Goal: Task Accomplishment & Management: Use online tool/utility

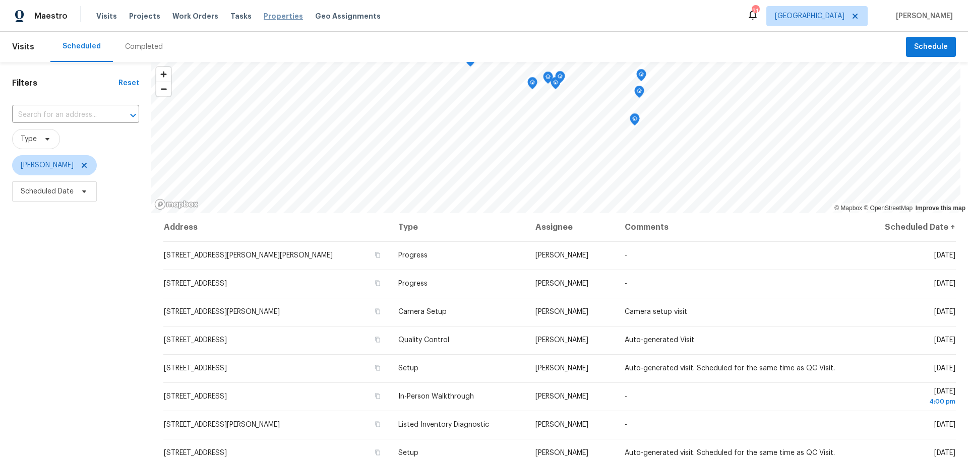
click at [264, 15] on span "Properties" at bounding box center [283, 16] width 39 height 10
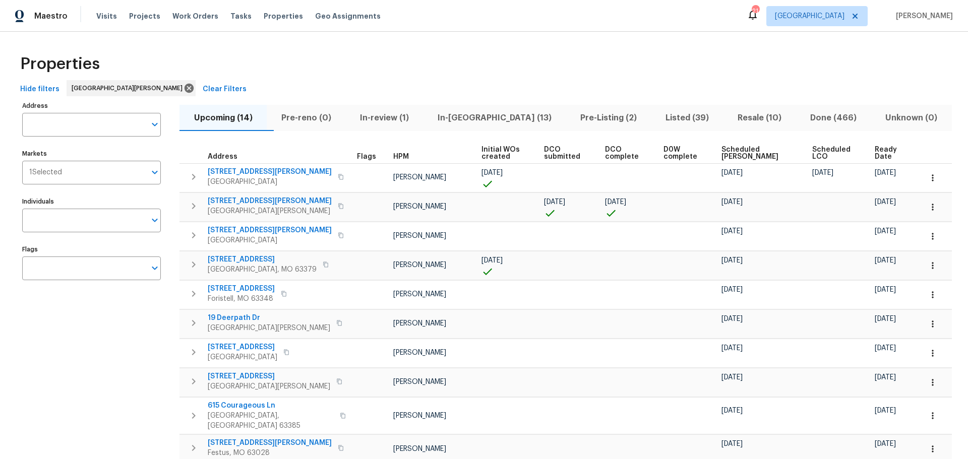
click at [484, 114] on span "In-reno (13)" at bounding box center [494, 118] width 131 height 14
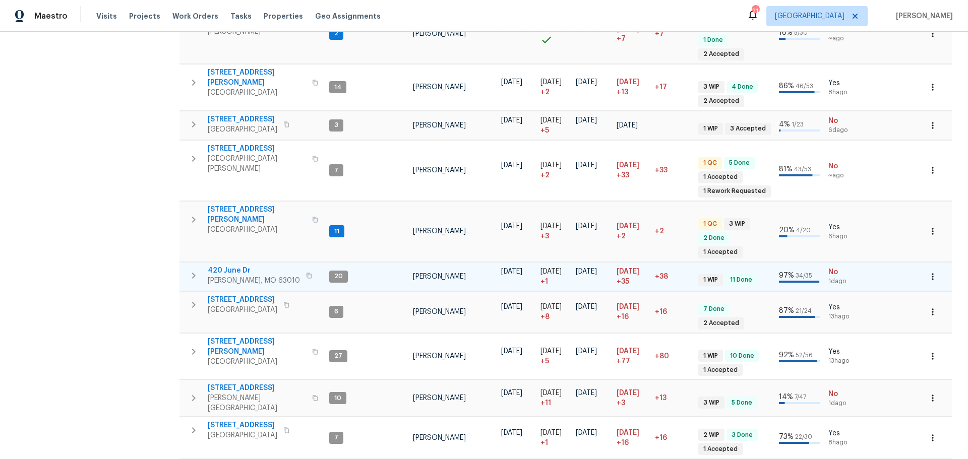
scroll to position [322, 0]
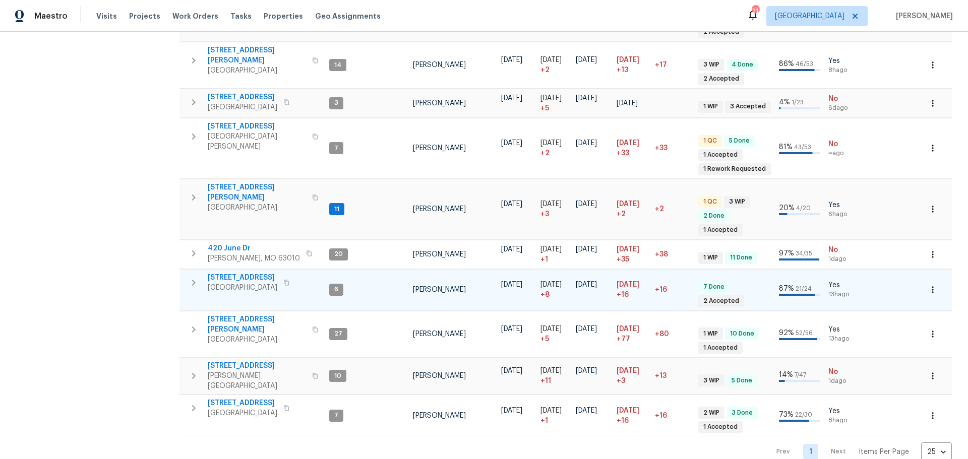
click at [260, 273] on span "3049 Summerfield Manor Dr" at bounding box center [243, 278] width 70 height 10
click at [289, 280] on icon "button" at bounding box center [286, 283] width 5 height 6
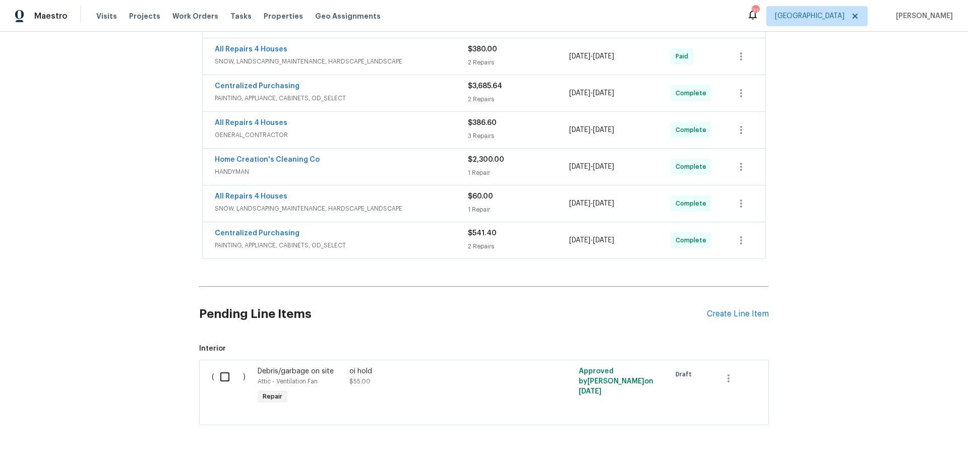
scroll to position [340, 0]
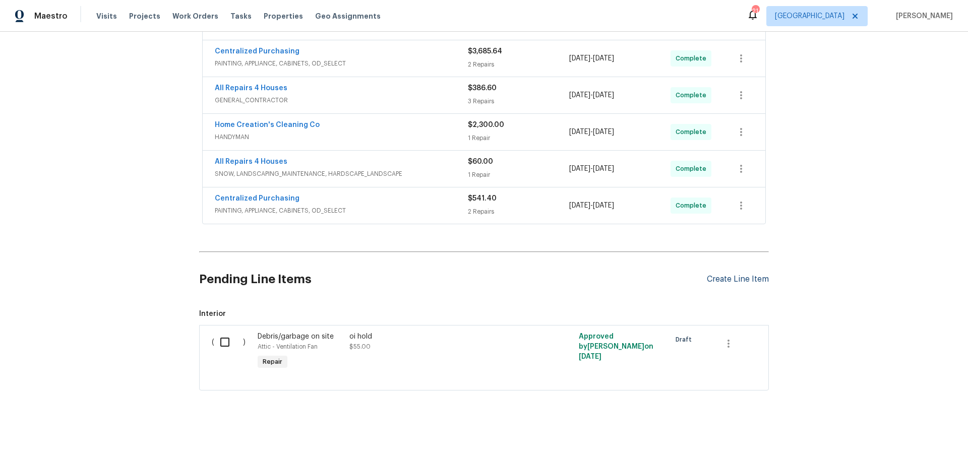
click at [711, 275] on div "Create Line Item" at bounding box center [738, 280] width 62 height 10
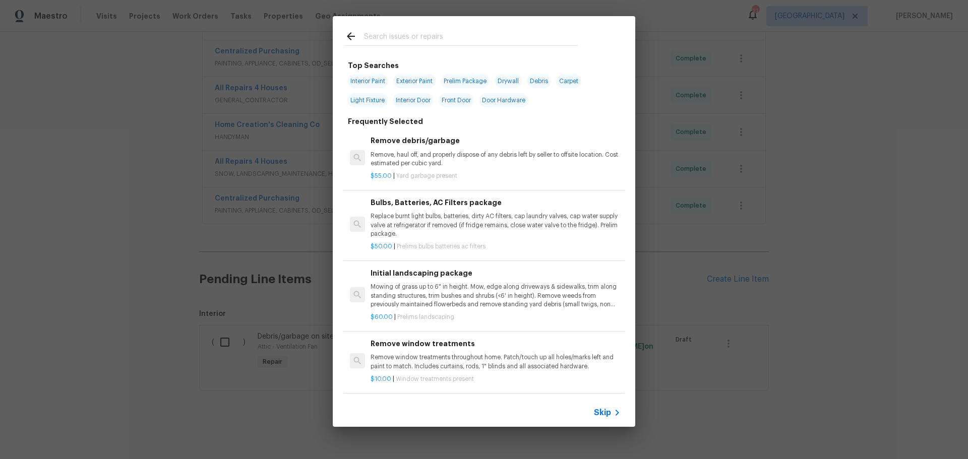
click at [394, 30] on div at bounding box center [461, 36] width 257 height 40
click at [386, 32] on input "text" at bounding box center [471, 37] width 214 height 15
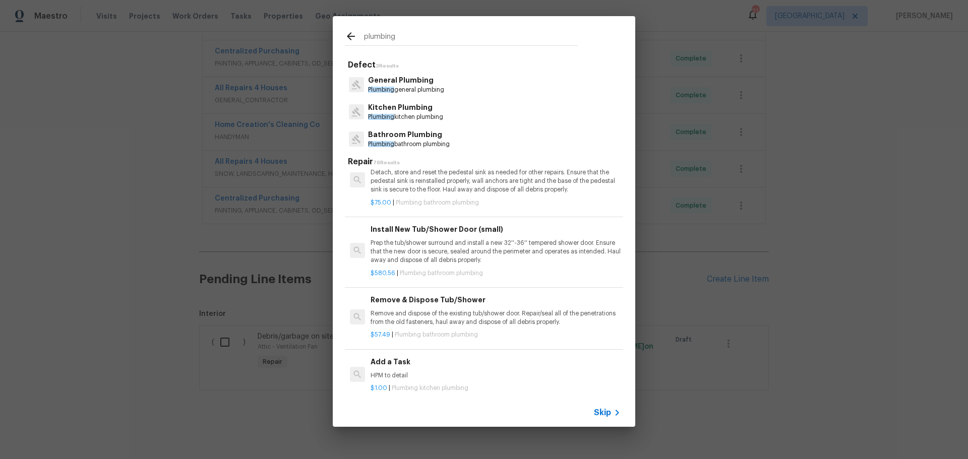
scroll to position [655, 0]
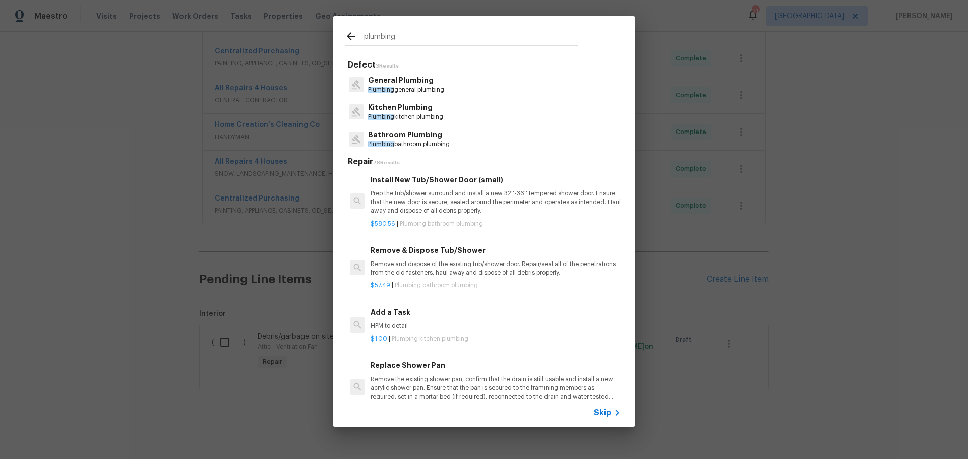
type input "plumbing"
click at [445, 314] on h6 "Add a Task" at bounding box center [496, 312] width 250 height 11
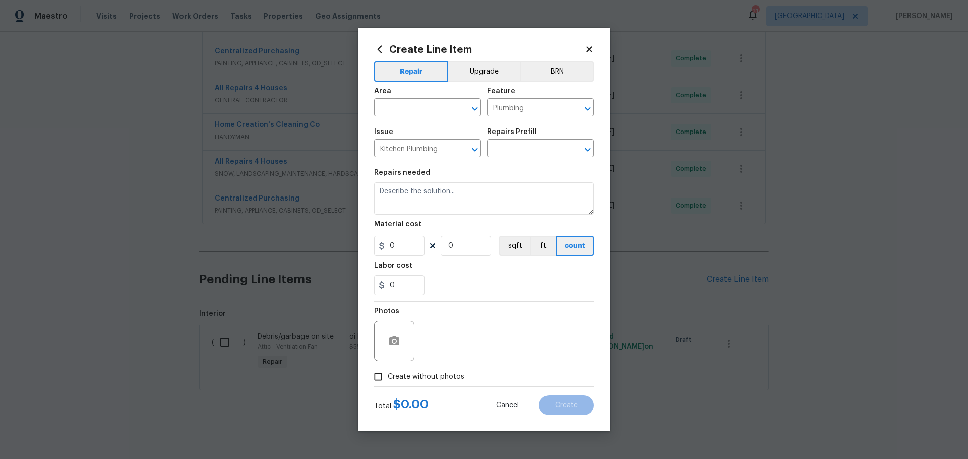
type input "Add a Task $1.00"
type textarea "HPM to detail"
type input "1"
click at [474, 111] on icon "Open" at bounding box center [475, 109] width 12 height 12
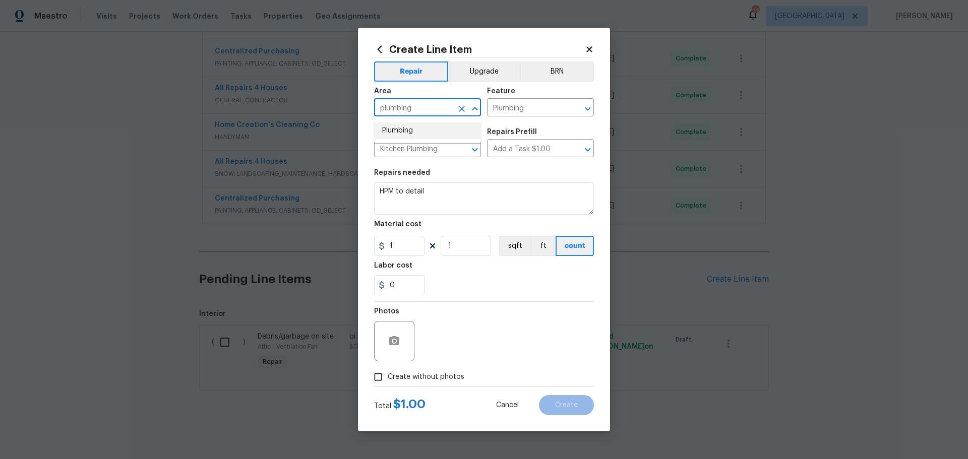
click at [425, 132] on li "Plumbing" at bounding box center [427, 131] width 107 height 17
type input "Plumbing"
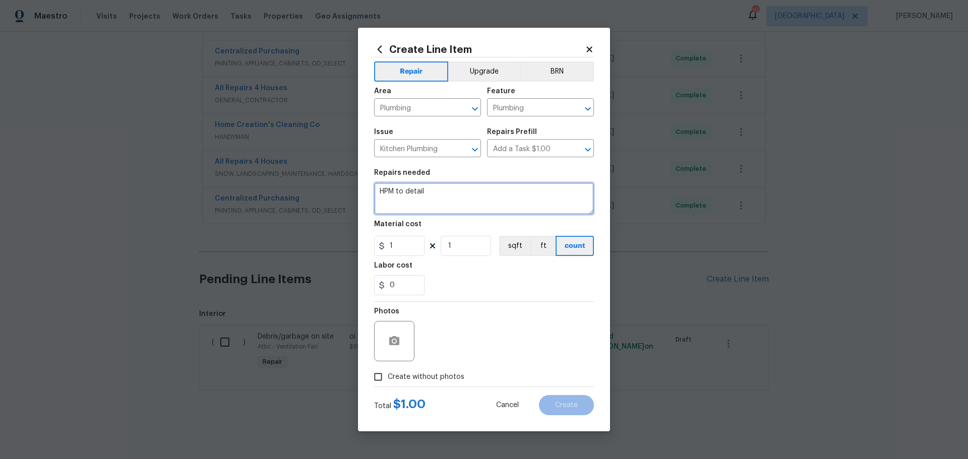
drag, startPoint x: 439, startPoint y: 183, endPoint x: 358, endPoint y: 169, distance: 82.3
click at [352, 170] on div "Create Line Item Repair Upgrade BRN Area Plumbing ​ Feature Plumbing ​ Issue Ki…" at bounding box center [484, 229] width 968 height 459
paste textarea "R105.1 - Any owner or authorized agent who intends to construct, enlarge, alter…"
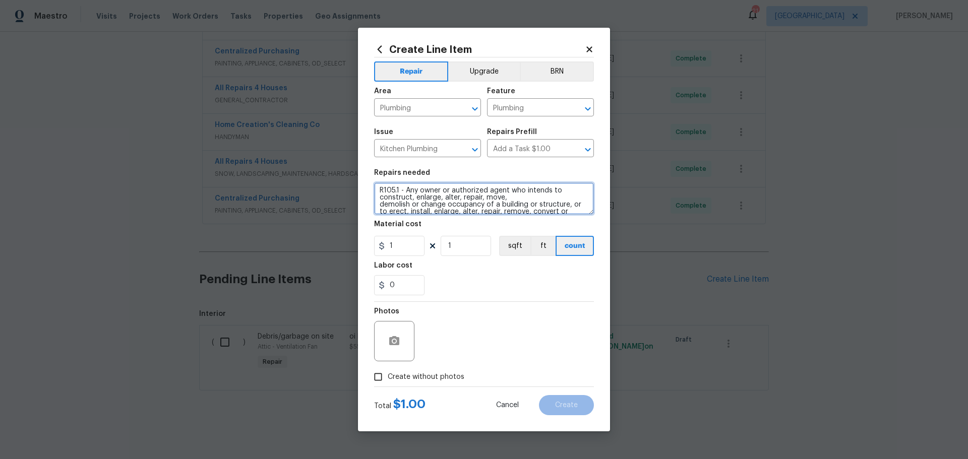
scroll to position [0, 0]
type textarea "R105.1 - Any owner or authorized agent who intends to construct, enlarge, alter…"
click at [468, 245] on input "1" at bounding box center [466, 246] width 50 height 20
click at [408, 289] on input "0" at bounding box center [399, 285] width 50 height 20
click at [396, 342] on icon "button" at bounding box center [394, 341] width 12 height 12
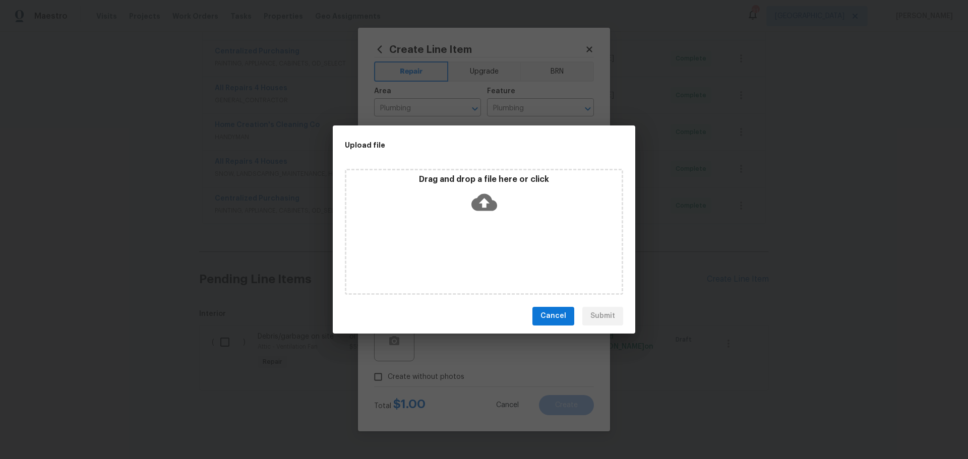
click at [459, 210] on div "Drag and drop a file here or click" at bounding box center [483, 195] width 275 height 43
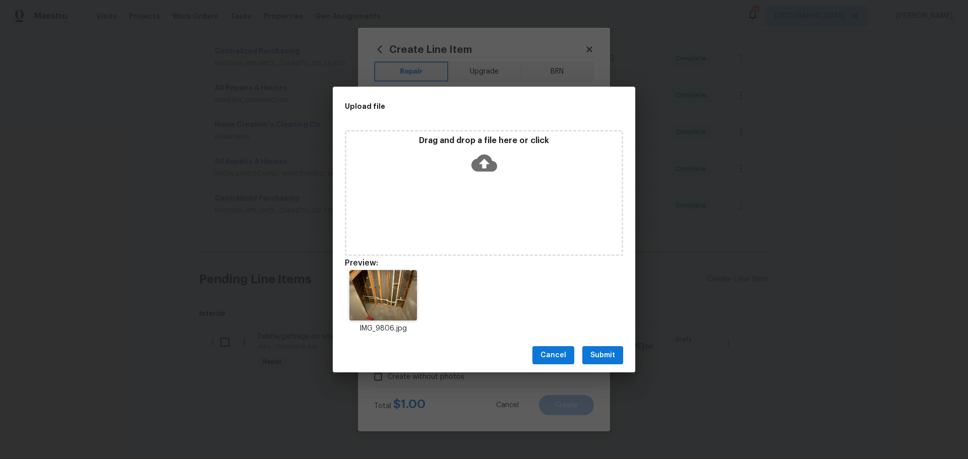
click at [608, 355] on span "Submit" at bounding box center [602, 355] width 25 height 13
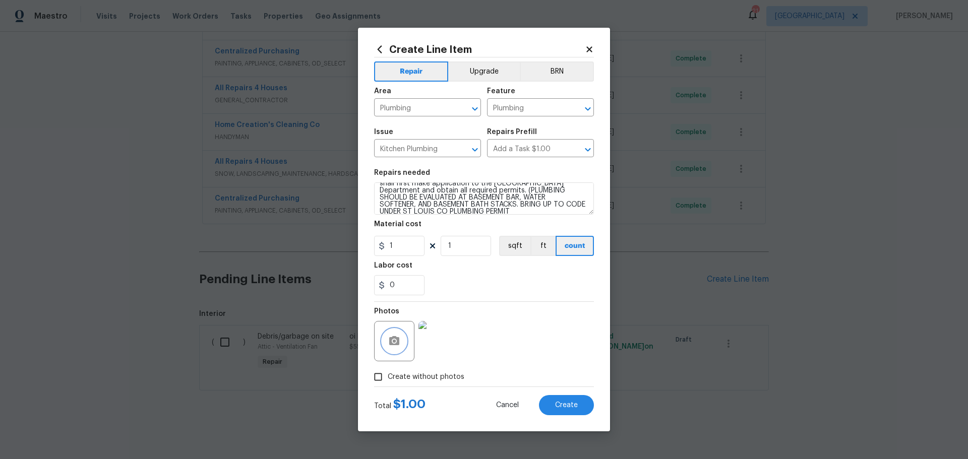
scroll to position [56, 0]
click at [575, 406] on span "Create" at bounding box center [566, 406] width 23 height 8
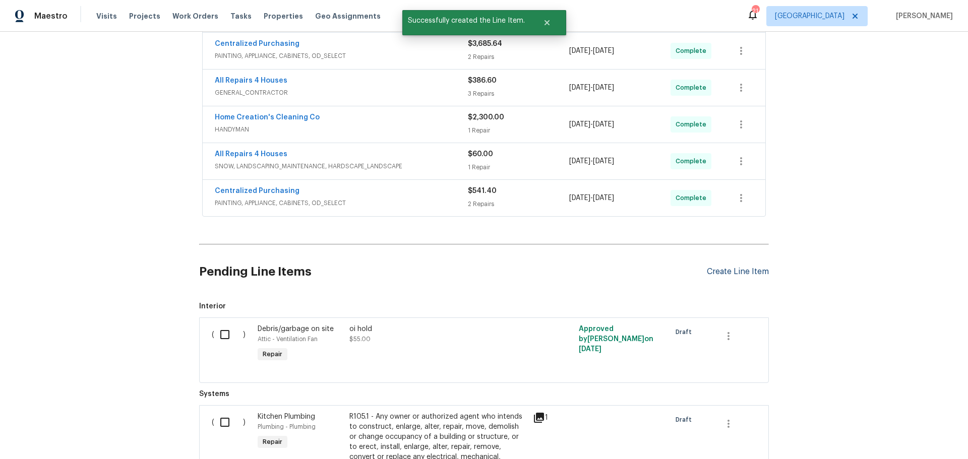
click at [715, 275] on div "Create Line Item" at bounding box center [738, 272] width 62 height 10
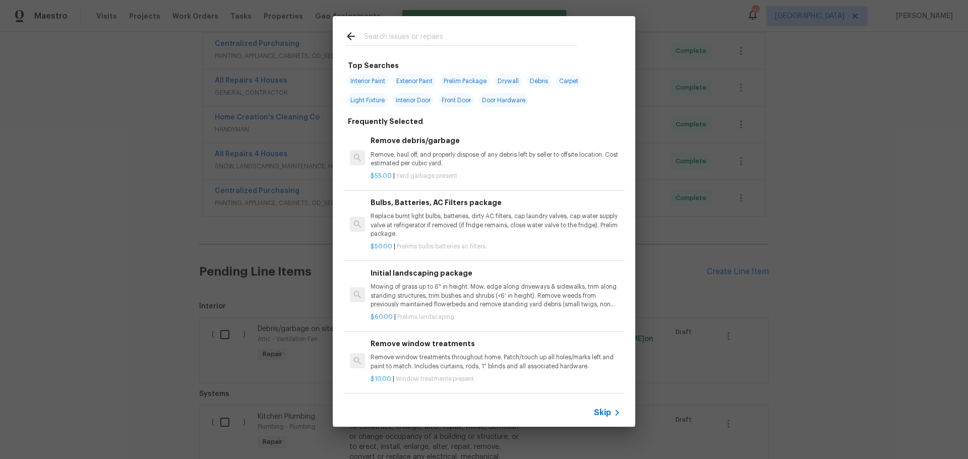
click at [370, 40] on input "text" at bounding box center [471, 37] width 214 height 15
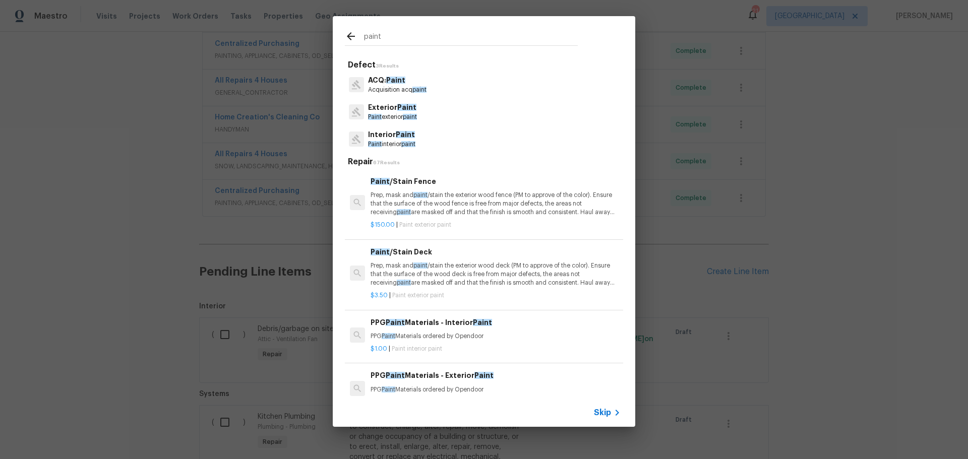
type input "paint"
click at [396, 113] on p "Paint exterior paint" at bounding box center [392, 117] width 49 height 9
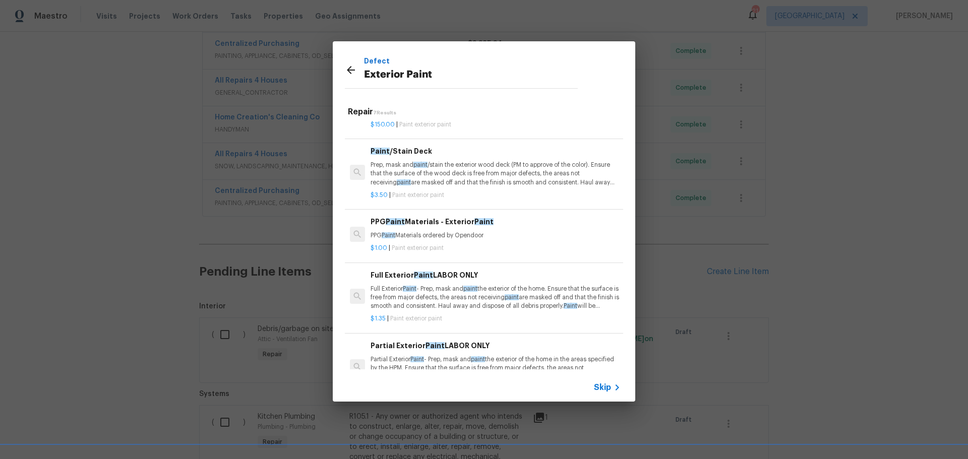
scroll to position [101, 0]
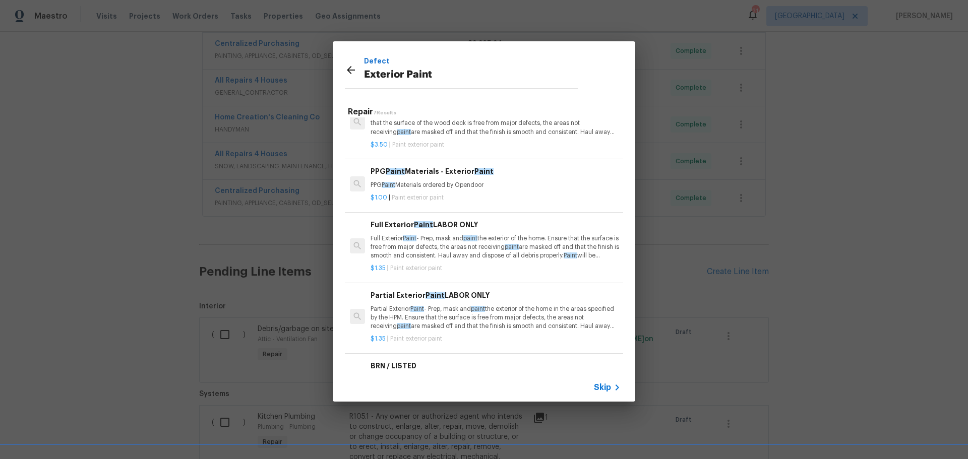
click at [453, 323] on p "Partial Exterior Paint - Prep, mask and paint the exterior of the home in the a…" at bounding box center [496, 318] width 250 height 26
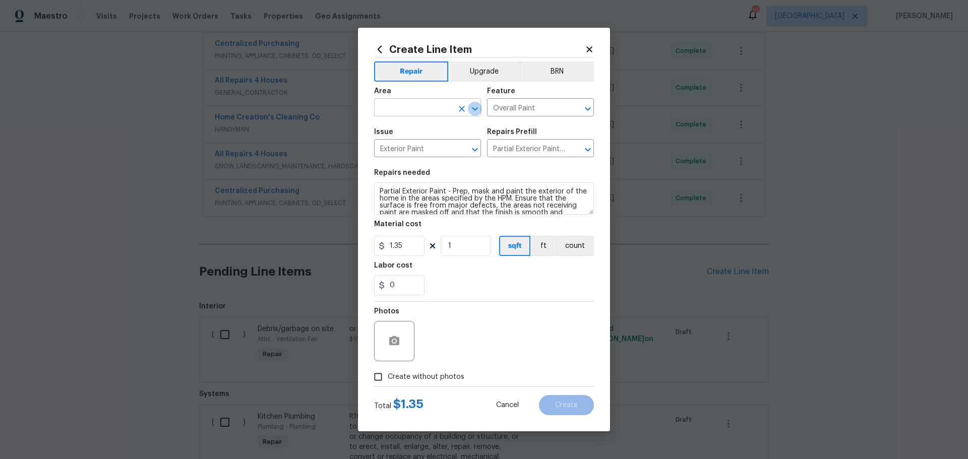
click at [481, 107] on button "Open" at bounding box center [475, 109] width 14 height 14
click at [451, 130] on li "Deck / Balcony" at bounding box center [427, 131] width 107 height 17
type input "Deck / Balcony"
click at [458, 246] on input "1" at bounding box center [466, 246] width 50 height 20
type input "100"
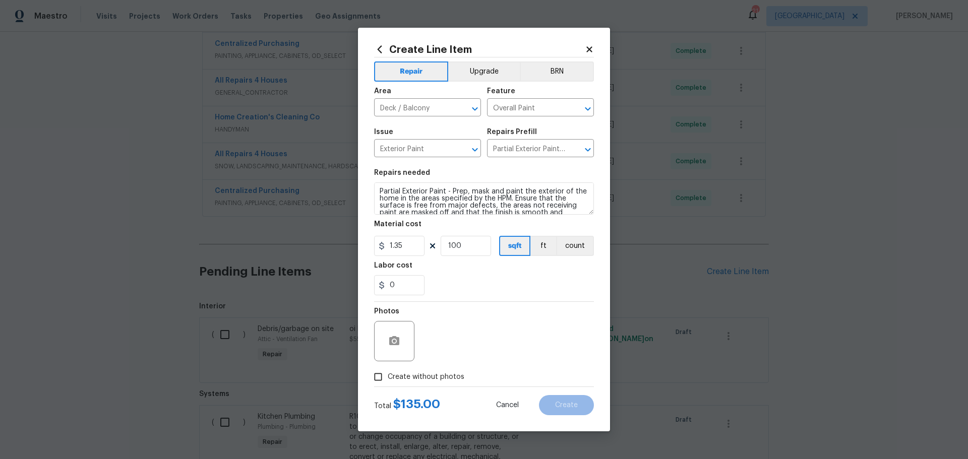
click at [440, 283] on div "0" at bounding box center [484, 285] width 220 height 20
click at [399, 334] on button "button" at bounding box center [394, 341] width 24 height 24
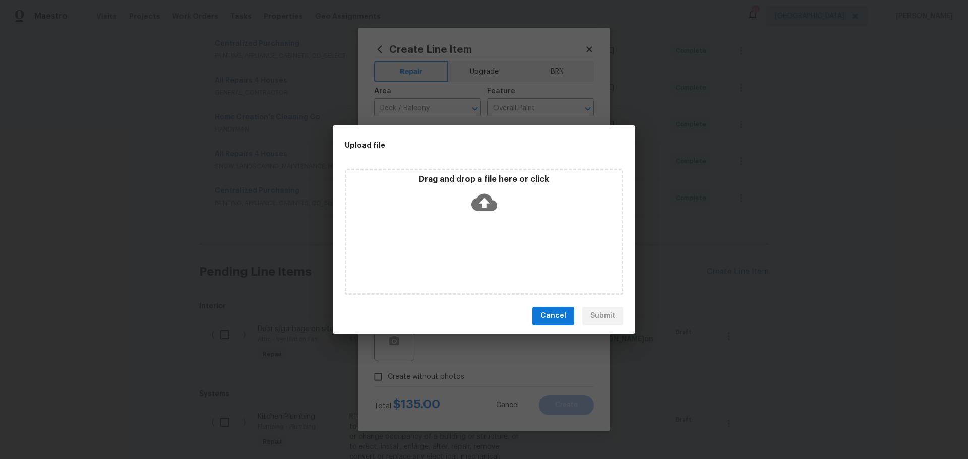
click at [470, 209] on div "Drag and drop a file here or click" at bounding box center [483, 195] width 275 height 43
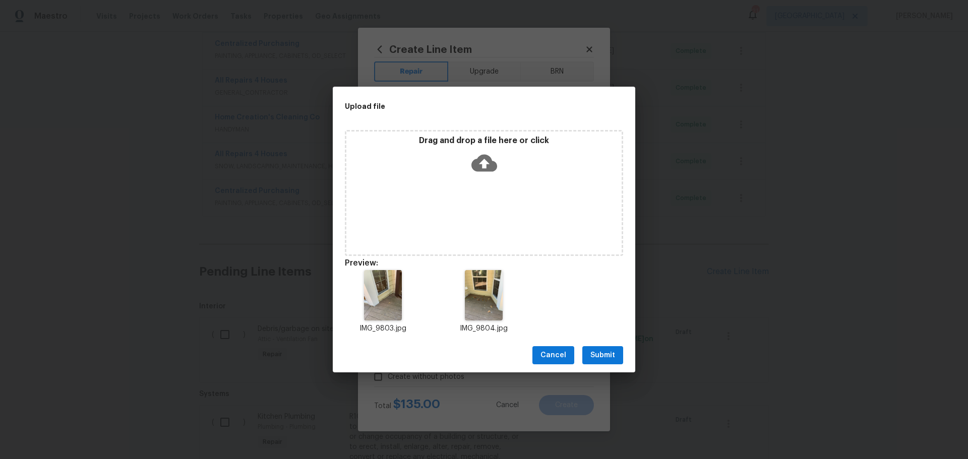
click at [605, 359] on span "Submit" at bounding box center [602, 355] width 25 height 13
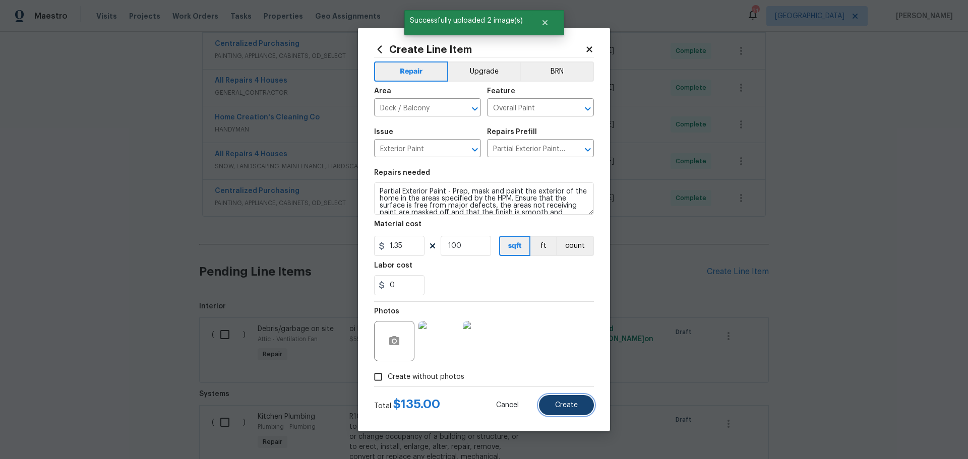
click at [560, 402] on span "Create" at bounding box center [566, 406] width 23 height 8
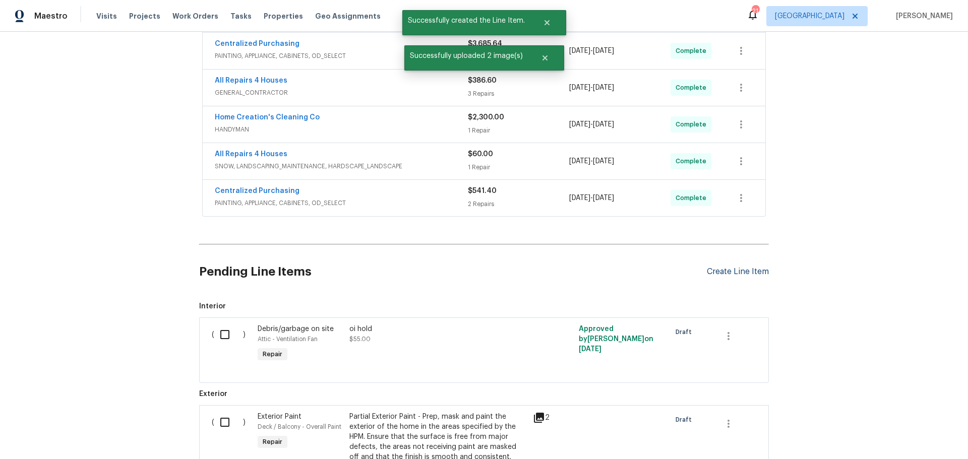
click at [707, 273] on div "Create Line Item" at bounding box center [738, 272] width 62 height 10
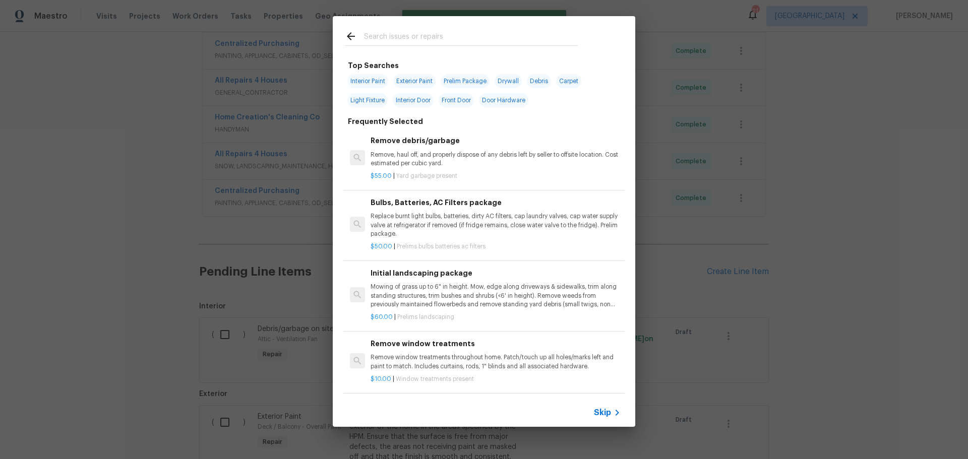
click at [367, 37] on input "text" at bounding box center [471, 37] width 214 height 15
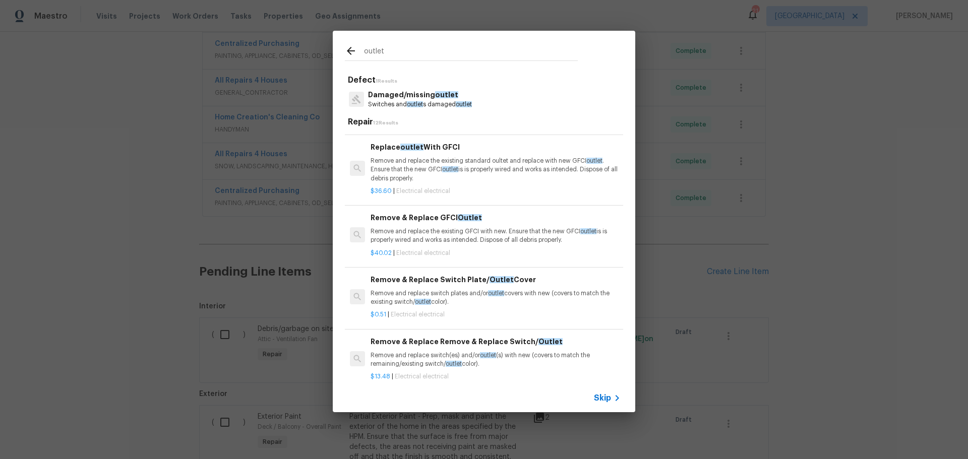
scroll to position [151, 0]
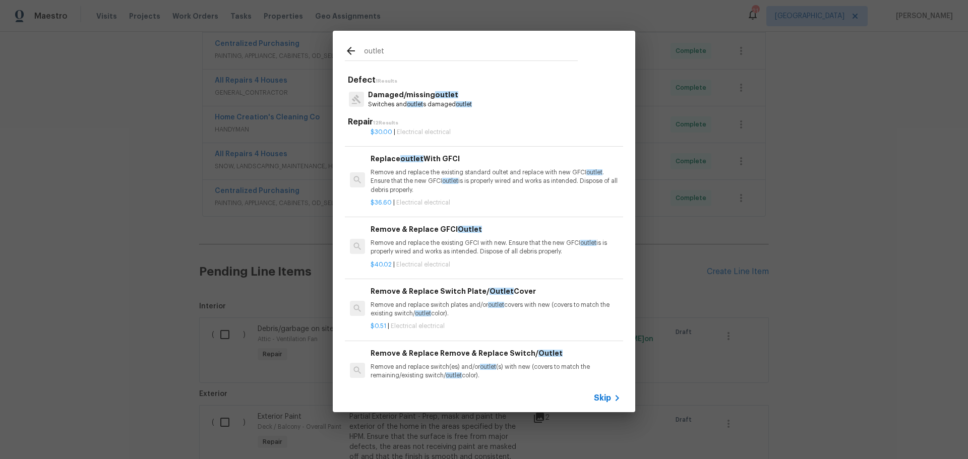
type input "outlet"
click at [482, 183] on p "Remove and replace the existing standard oultet and replace with new GFCI outle…" at bounding box center [496, 181] width 250 height 26
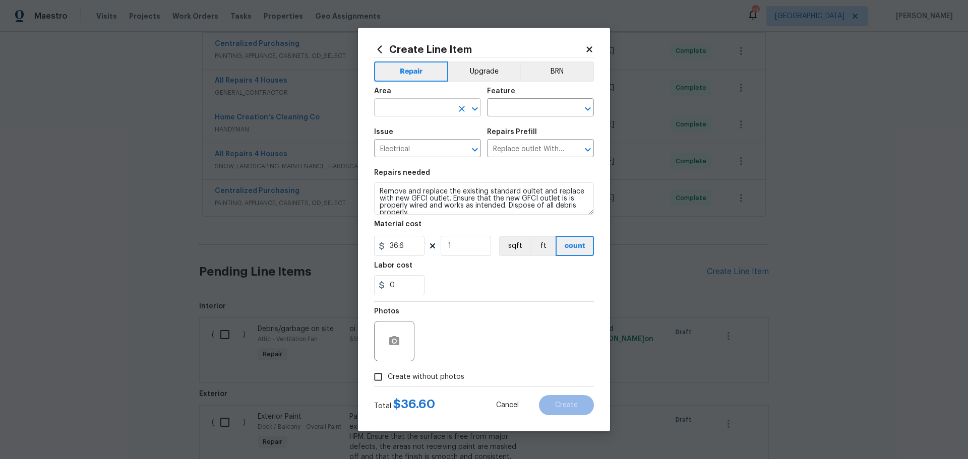
click at [473, 109] on icon "Open" at bounding box center [475, 109] width 6 height 4
click at [438, 148] on li "Unfinished basement" at bounding box center [427, 147] width 107 height 17
type input "Unfinished basement"
click at [517, 113] on input "text" at bounding box center [526, 109] width 79 height 16
click at [500, 154] on li "Sump pump" at bounding box center [540, 155] width 107 height 17
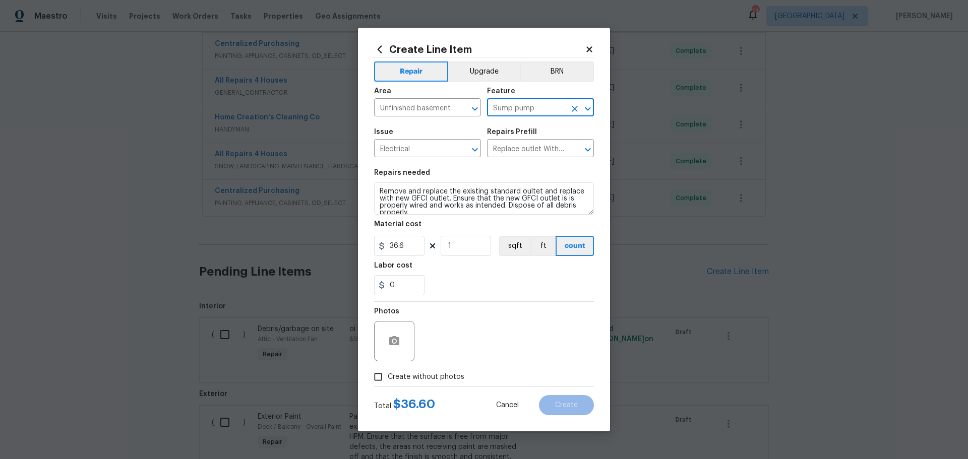
type input "Sump pump"
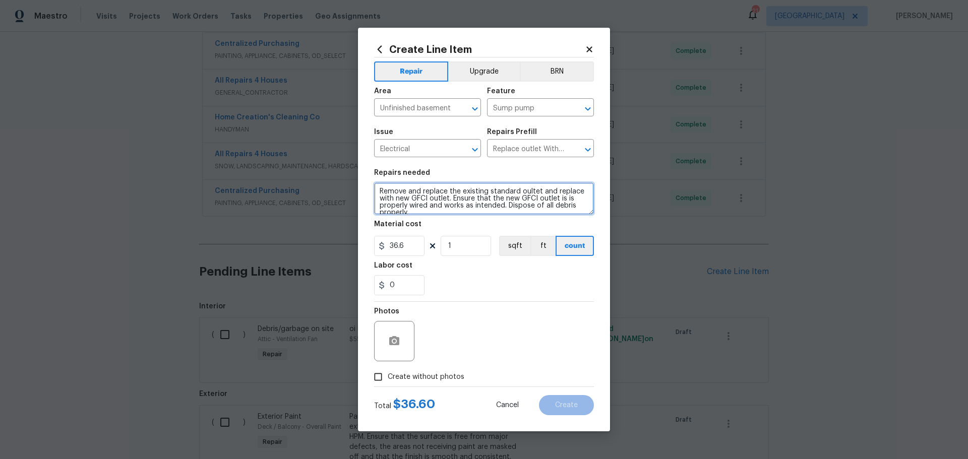
click at [421, 212] on textarea "Remove and replace the existing standard oultet and replace with new GFCI outle…" at bounding box center [484, 199] width 220 height 32
type textarea "Remove and replace the existing standard oultet and replace with new GFCI outle…"
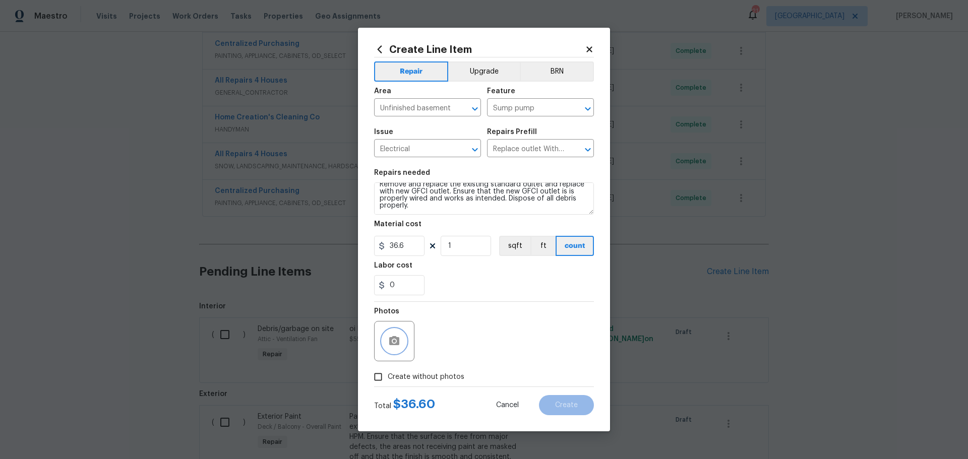
click at [387, 342] on button "button" at bounding box center [394, 341] width 24 height 24
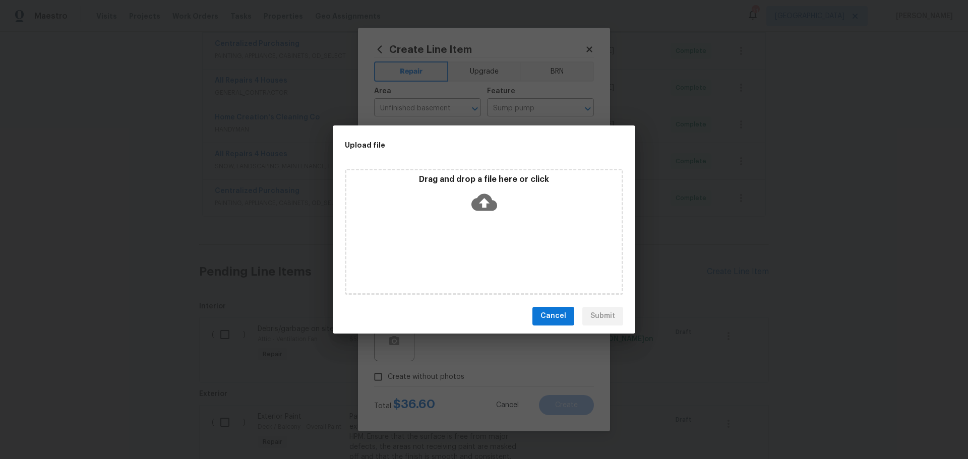
click at [452, 214] on div "Drag and drop a file here or click" at bounding box center [483, 195] width 275 height 43
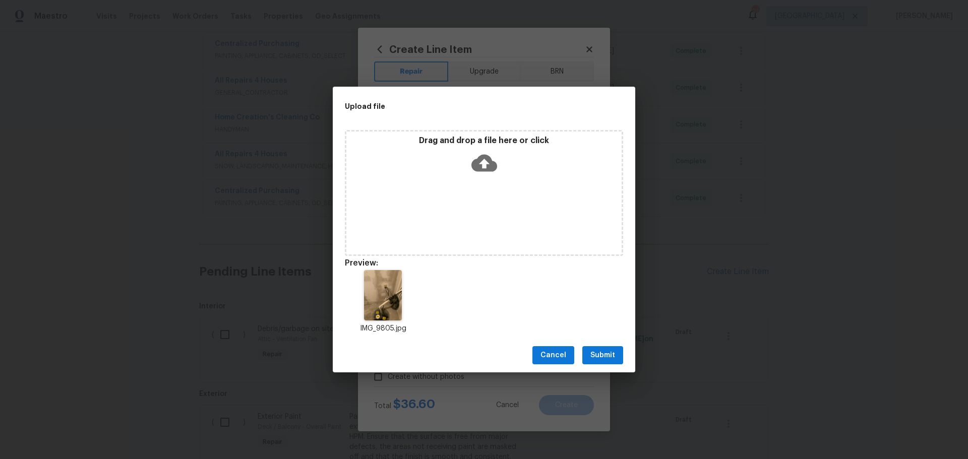
click at [594, 353] on span "Submit" at bounding box center [602, 355] width 25 height 13
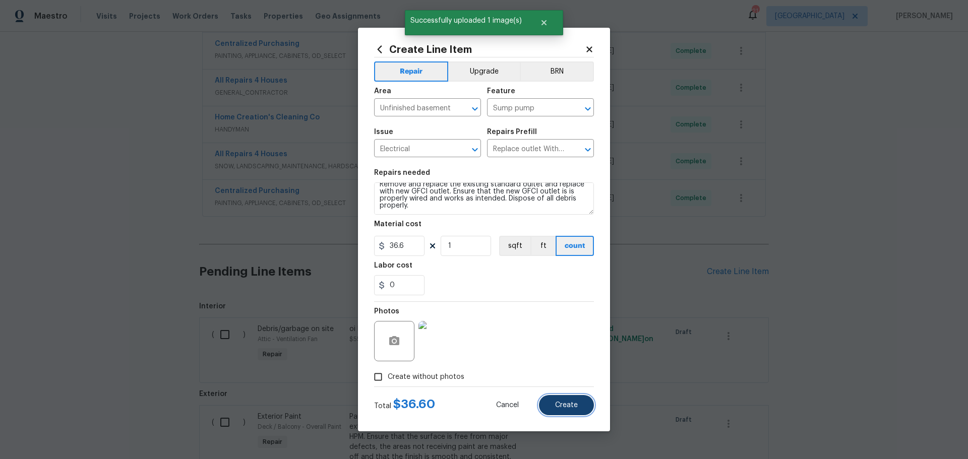
click at [571, 402] on span "Create" at bounding box center [566, 406] width 23 height 8
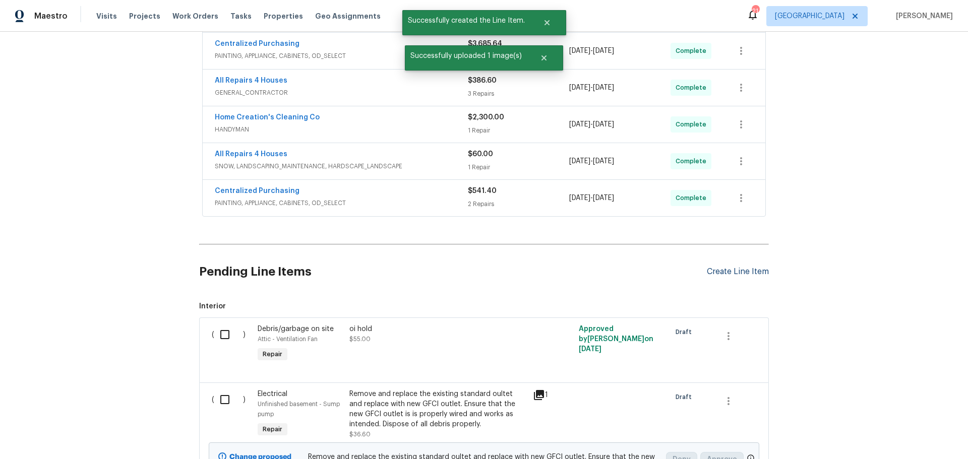
click at [709, 267] on div "Create Line Item" at bounding box center [738, 272] width 62 height 10
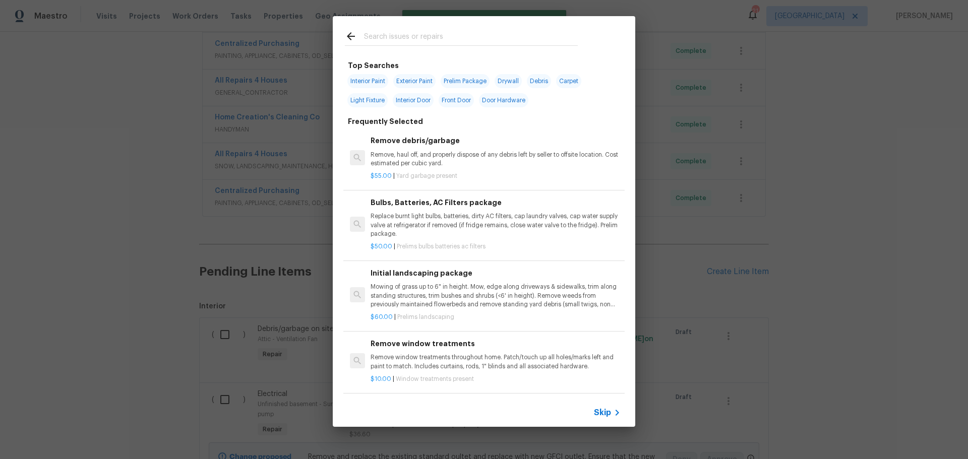
click at [400, 39] on input "text" at bounding box center [471, 37] width 214 height 15
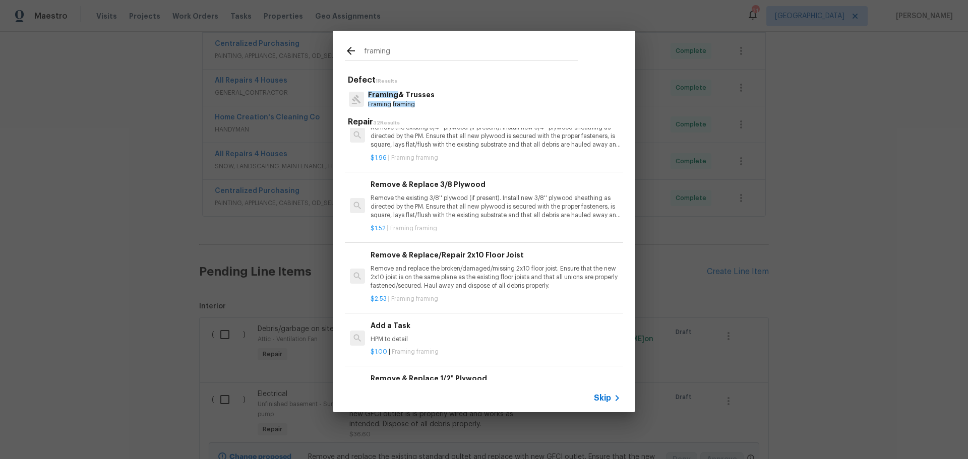
scroll to position [454, 0]
type input "framing"
click at [430, 328] on h6 "Add a Task" at bounding box center [496, 323] width 250 height 11
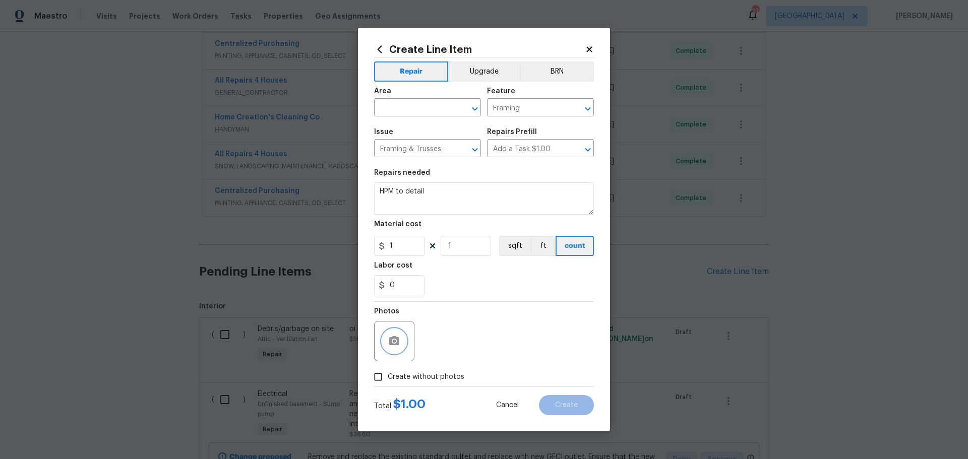
click at [396, 350] on button "button" at bounding box center [394, 341] width 24 height 24
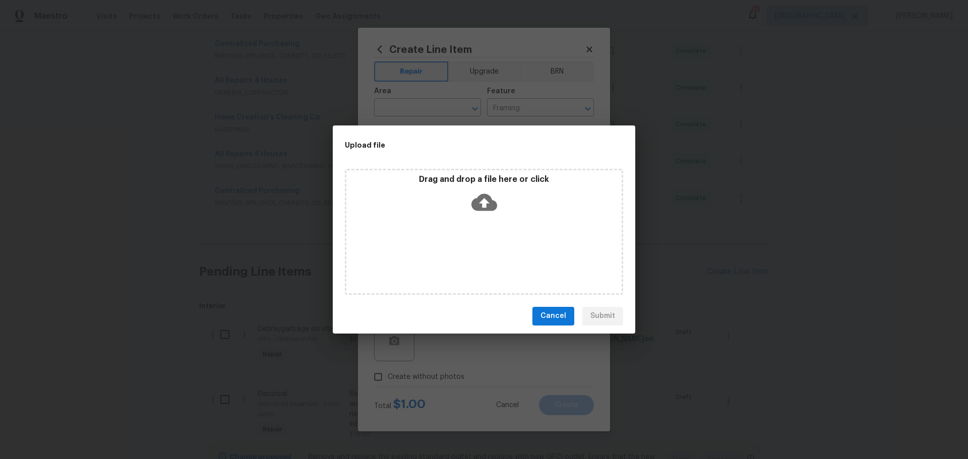
click at [459, 223] on div "Drag and drop a file here or click" at bounding box center [484, 232] width 278 height 126
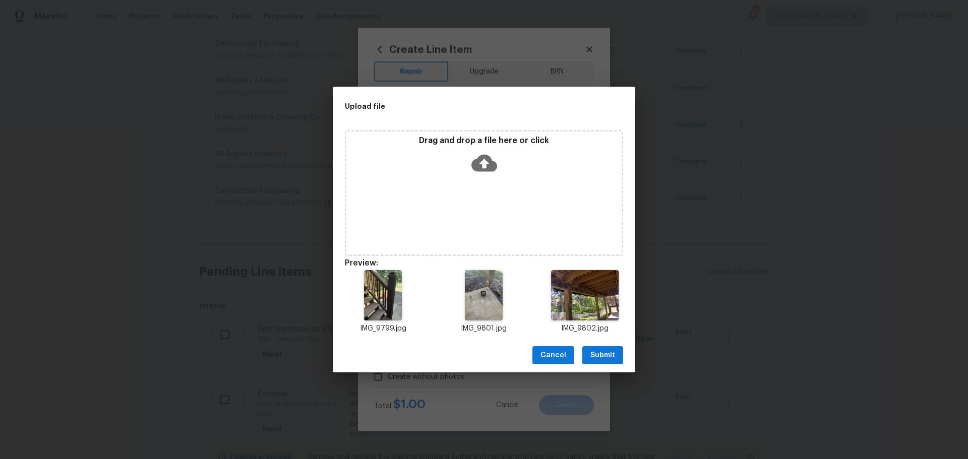
click at [597, 356] on span "Submit" at bounding box center [602, 355] width 25 height 13
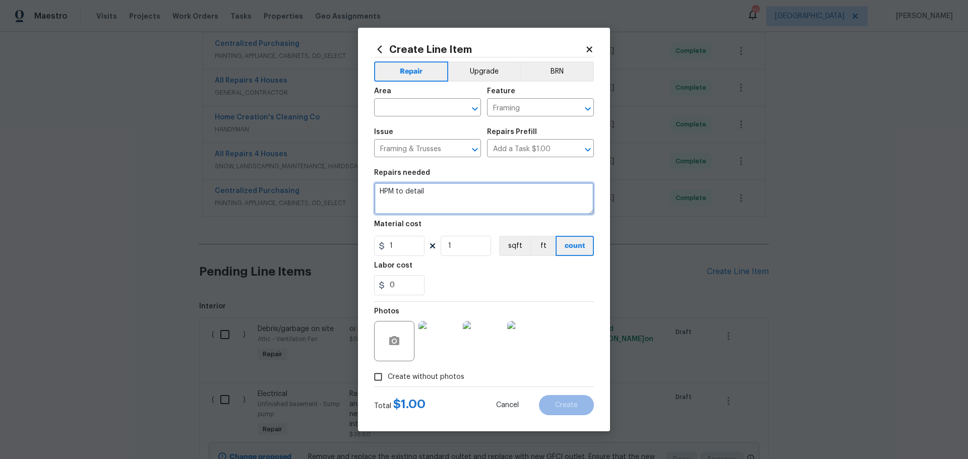
drag, startPoint x: 421, startPoint y: 203, endPoint x: 388, endPoint y: 203, distance: 33.8
click at [388, 203] on textarea "HPM to detail" at bounding box center [484, 199] width 220 height 32
type textarea "H"
paste textarea "VIOLATION Decks----304.10 Porch and Deck - Stairs, Decks, Porches and Balconies…"
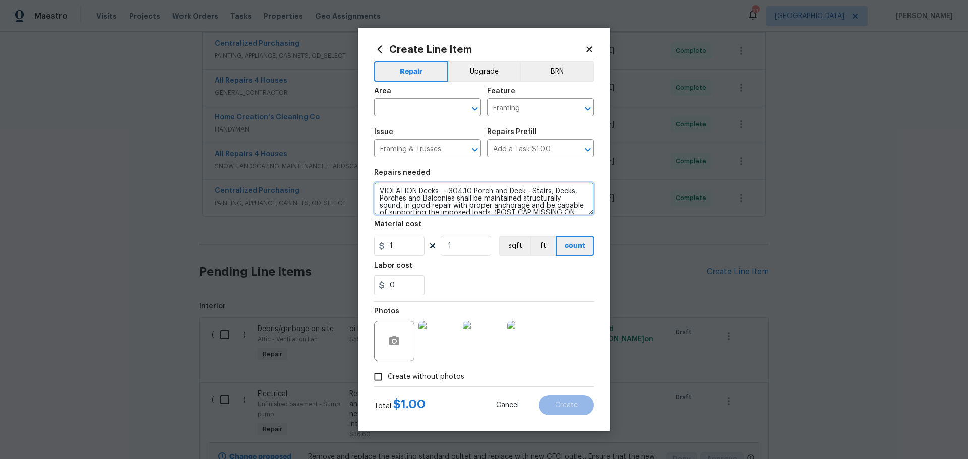
type textarea "VIOLATION Decks----304.10 Porch and Deck - Stairs, Decks, Porches and Balconies…"
click at [460, 249] on input "1" at bounding box center [466, 246] width 50 height 20
type input "100"
click at [404, 287] on input "0" at bounding box center [399, 285] width 50 height 20
type input "100"
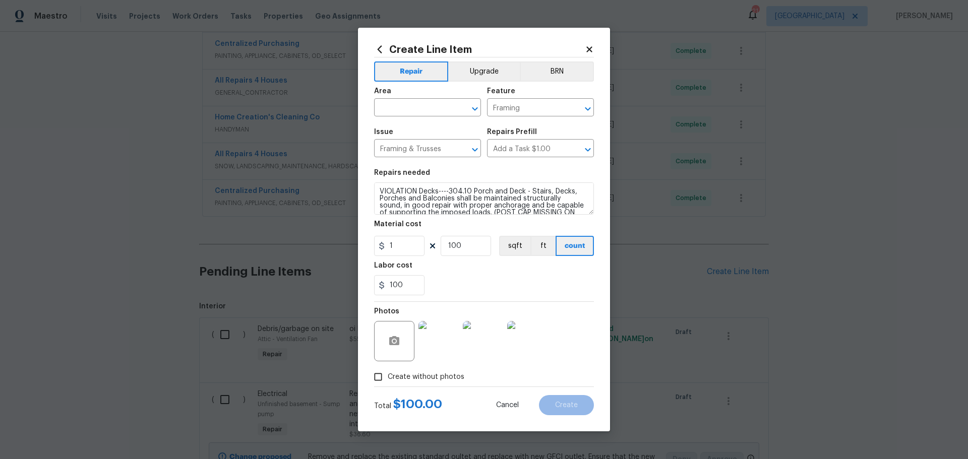
click at [528, 281] on div "100" at bounding box center [484, 285] width 220 height 20
click at [469, 108] on icon "Open" at bounding box center [475, 109] width 12 height 12
click at [423, 132] on li "Deck / Balcony" at bounding box center [427, 131] width 107 height 17
type input "Deck / Balcony"
click at [568, 410] on button "Create" at bounding box center [566, 405] width 55 height 20
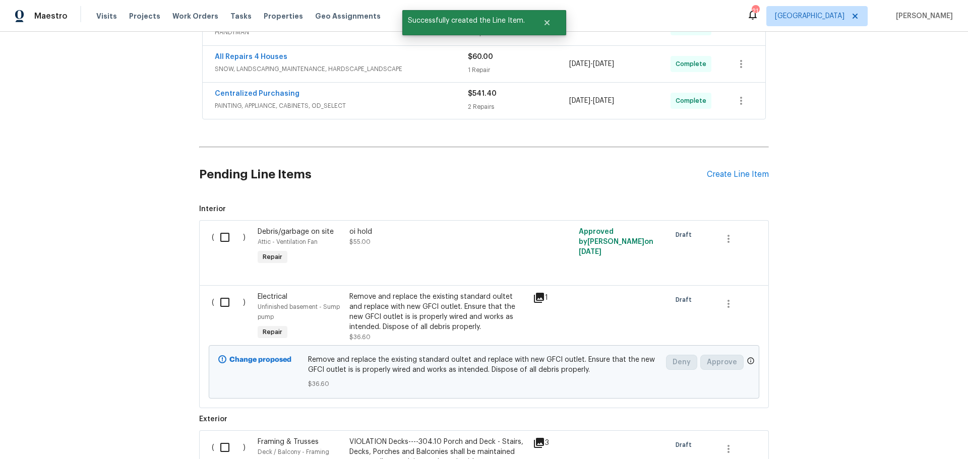
scroll to position [491, 0]
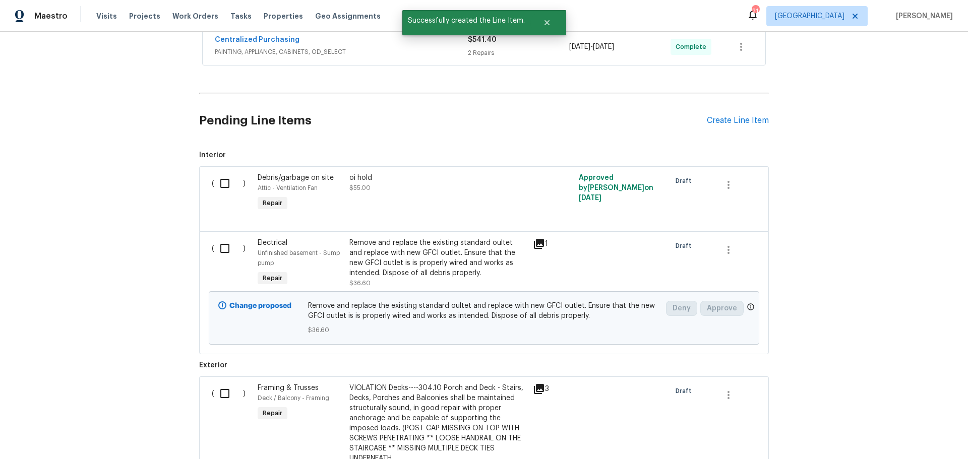
click at [393, 262] on div "Remove and replace the existing standard oultet and replace with new GFCI outle…" at bounding box center [437, 258] width 177 height 40
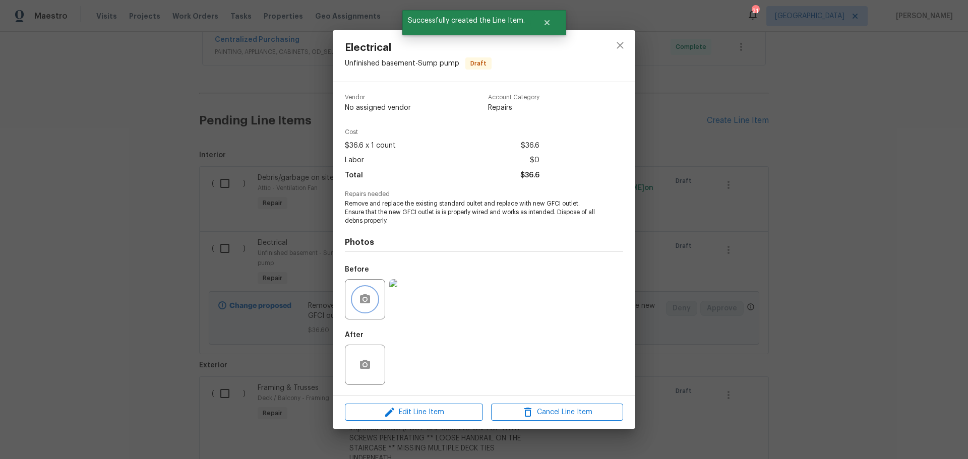
click at [366, 301] on icon "button" at bounding box center [365, 299] width 12 height 12
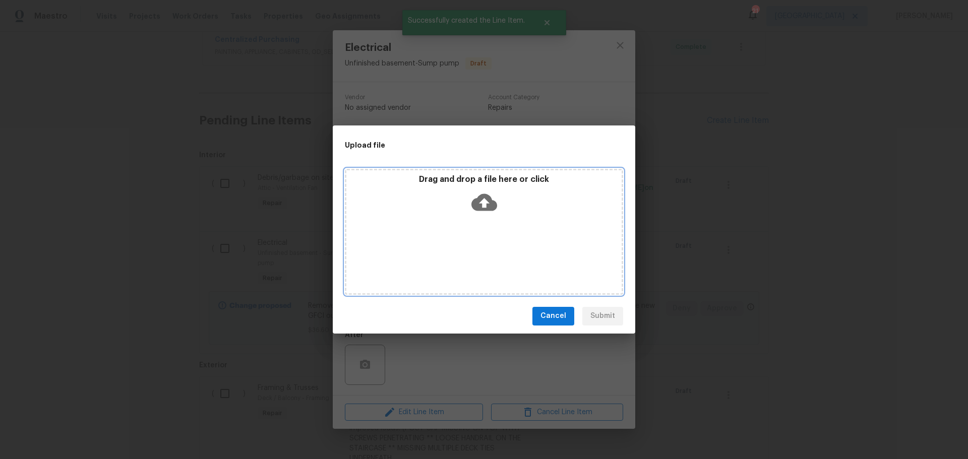
click at [481, 224] on div "Drag and drop a file here or click" at bounding box center [484, 232] width 278 height 126
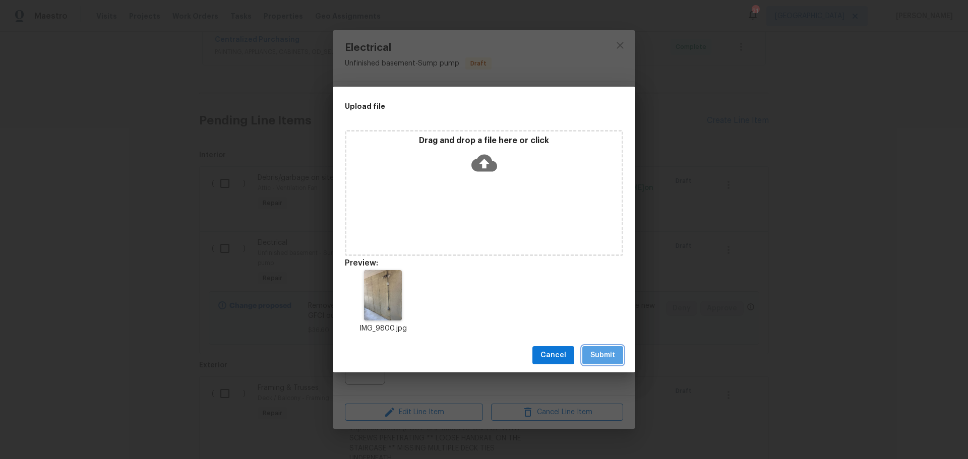
click at [609, 355] on span "Submit" at bounding box center [602, 355] width 25 height 13
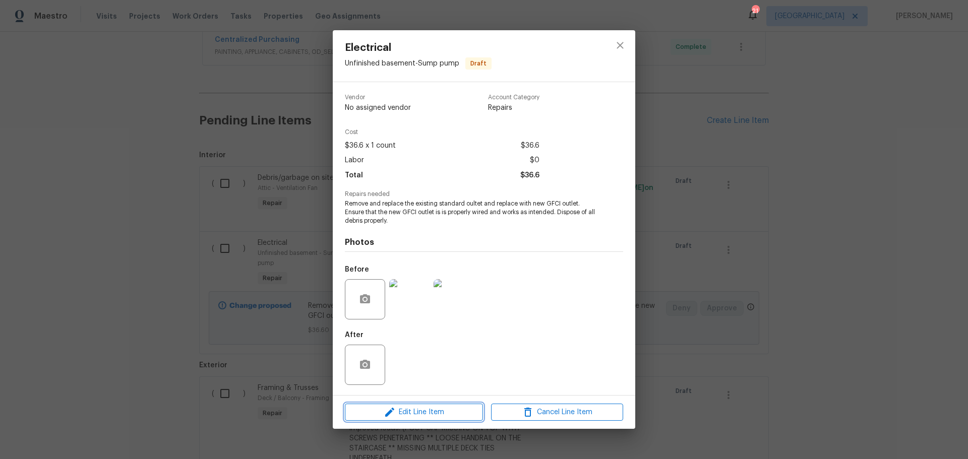
click at [381, 411] on span "Edit Line Item" at bounding box center [414, 412] width 132 height 13
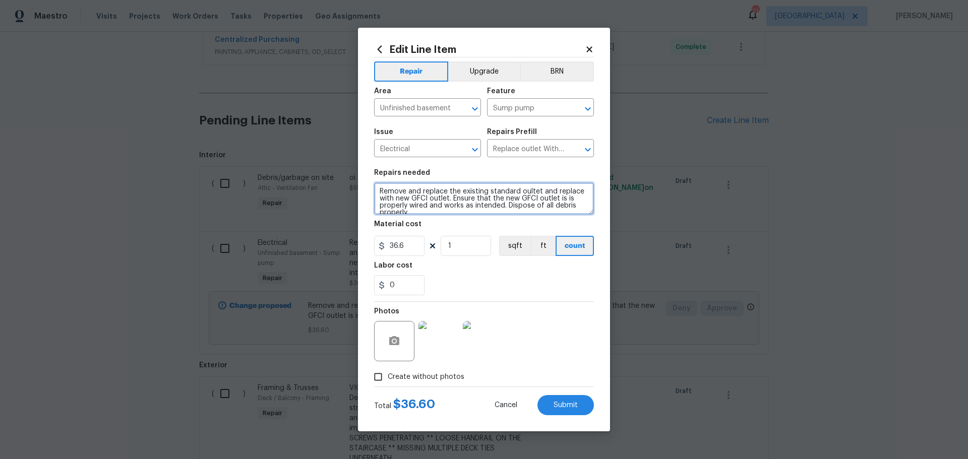
click at [409, 210] on textarea "Remove and replace the existing standard oultet and replace with new GFCI outle…" at bounding box center [484, 199] width 220 height 32
paste textarea "VIOLATION Exterior----605.2 Exterior Receptacles - All exterior receptacle shal…"
click at [536, 190] on textarea "Remove and replace the existing standard oultet and replace with new GFCI outle…" at bounding box center [484, 199] width 220 height 32
click at [536, 189] on textarea "Remove and replace the existing standard oultet and replace with new GFCI outle…" at bounding box center [484, 199] width 220 height 32
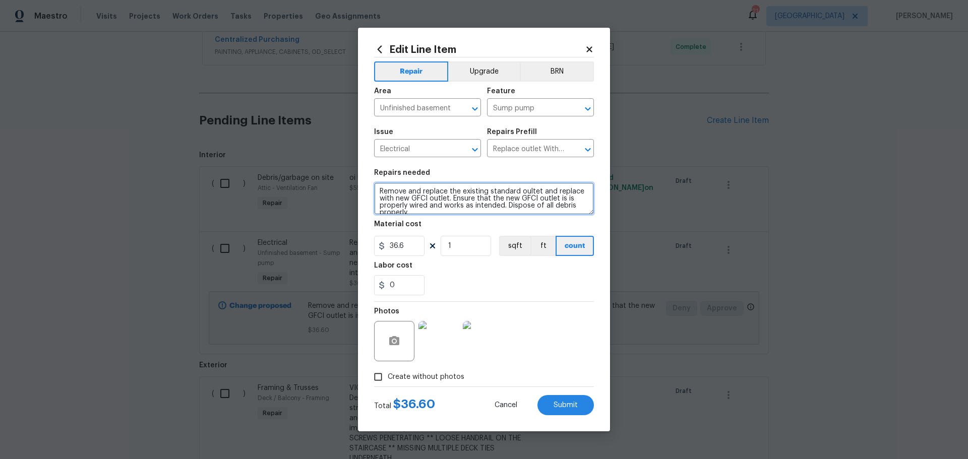
click at [537, 190] on textarea "Remove and replace the existing standard oultet and replace with new GFCI outle…" at bounding box center [484, 199] width 220 height 32
click at [543, 193] on textarea "Remove and replace the existing standard oultet and replace with new GFCI outle…" at bounding box center [484, 199] width 220 height 32
type textarea "Remove and replace the existing standard oultet at the sump pump and replace wi…"
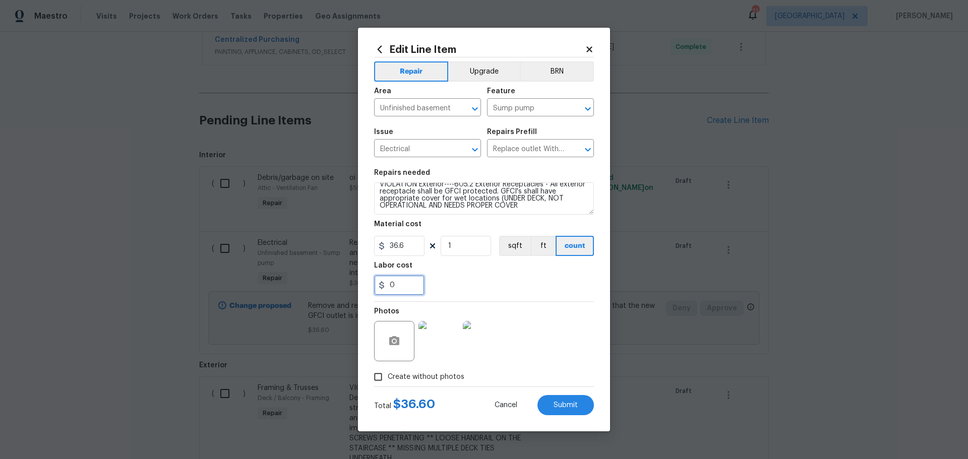
click at [420, 279] on input "0" at bounding box center [399, 285] width 50 height 20
type input "75"
click at [552, 296] on section "Repairs needed Remove and replace the existing standard oultet at the sump pump…" at bounding box center [484, 232] width 220 height 138
click at [562, 399] on button "Submit" at bounding box center [565, 405] width 56 height 20
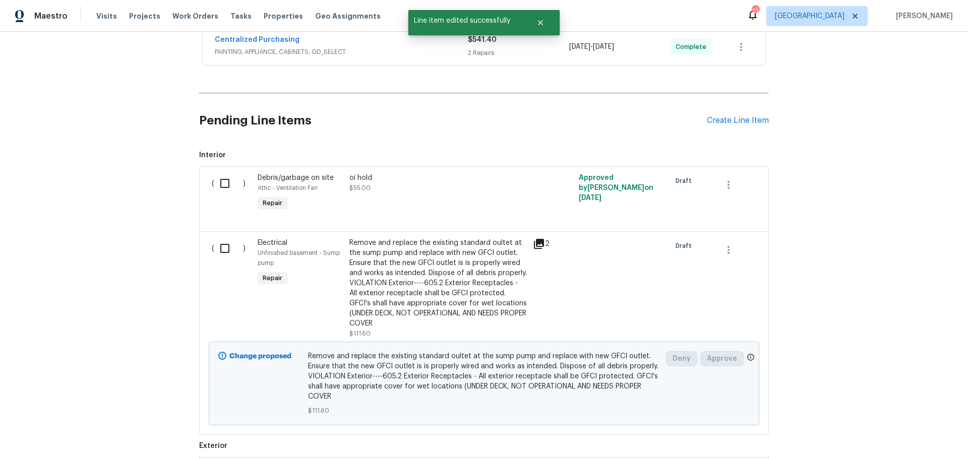
click at [220, 248] on input "checkbox" at bounding box center [228, 248] width 29 height 21
checkbox input "true"
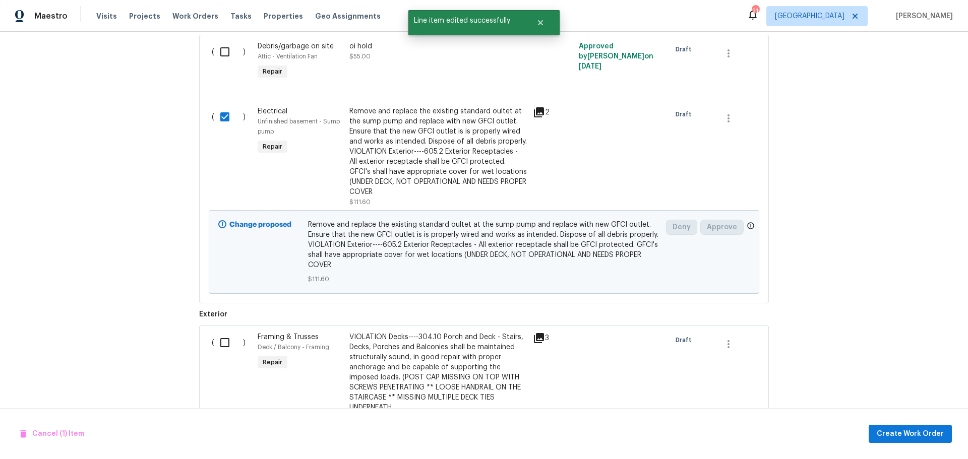
scroll to position [693, 0]
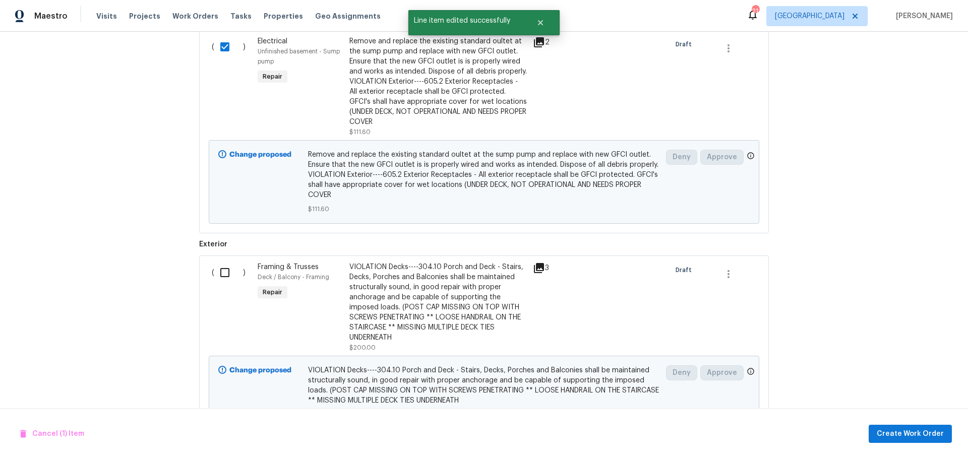
click at [214, 273] on input "checkbox" at bounding box center [228, 272] width 29 height 21
checkbox input "true"
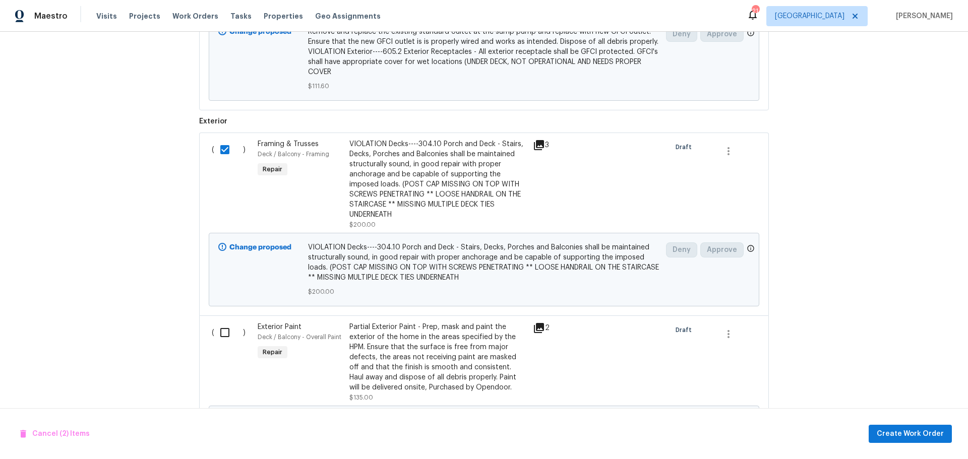
scroll to position [894, 0]
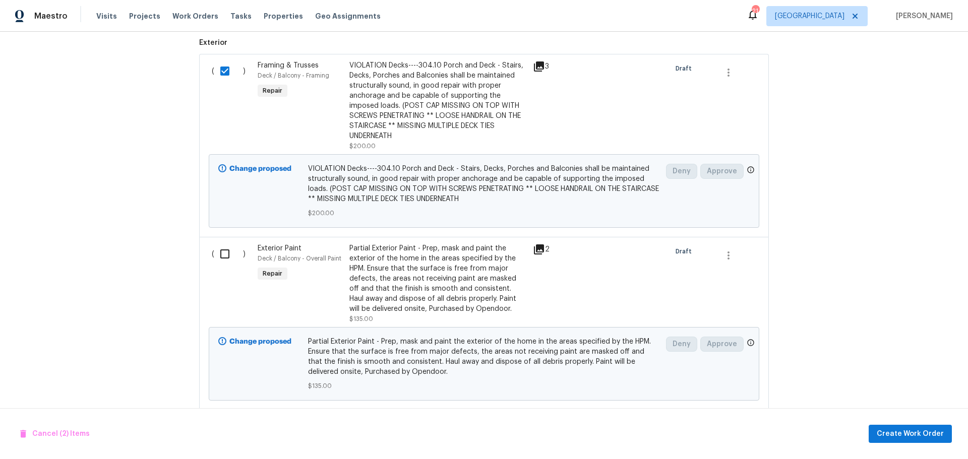
click at [214, 263] on input "checkbox" at bounding box center [228, 254] width 29 height 21
checkbox input "true"
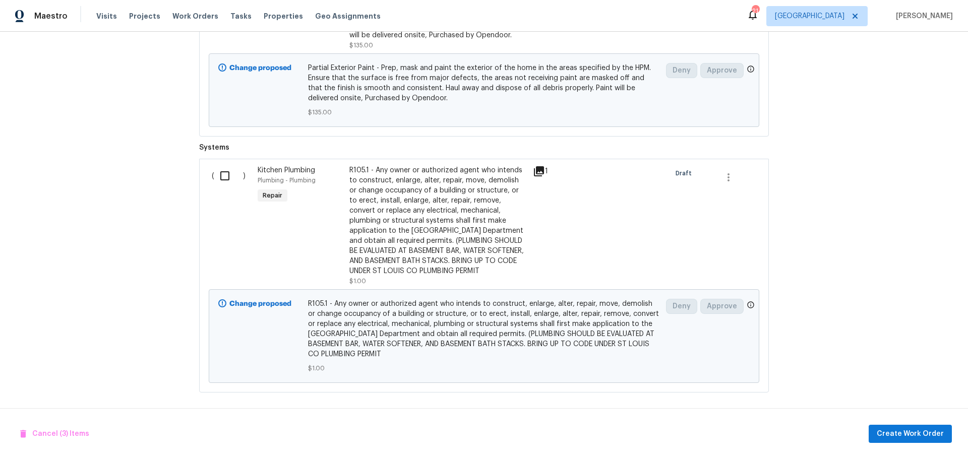
scroll to position [1178, 0]
click at [878, 427] on button "Create Work Order" at bounding box center [910, 434] width 83 height 19
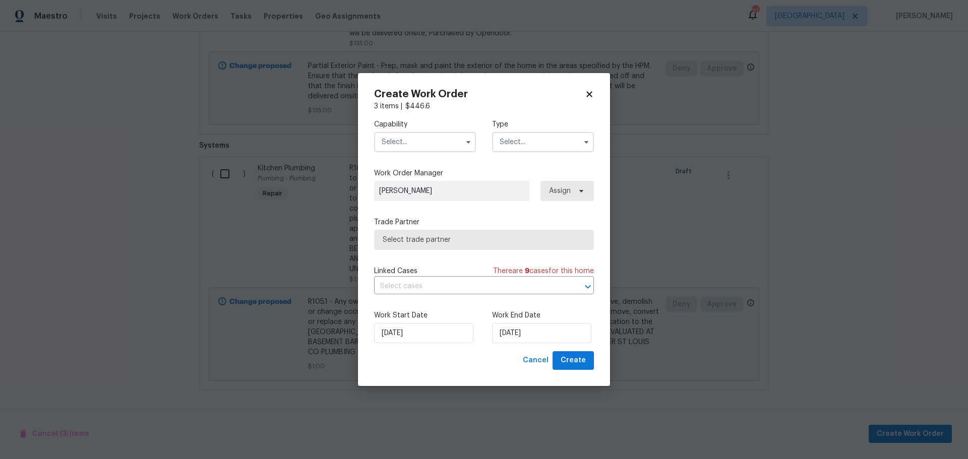
drag, startPoint x: 433, startPoint y: 131, endPoint x: 433, endPoint y: 137, distance: 6.6
click at [433, 137] on div "Capability" at bounding box center [425, 135] width 102 height 33
click at [433, 140] on input "text" at bounding box center [425, 142] width 102 height 20
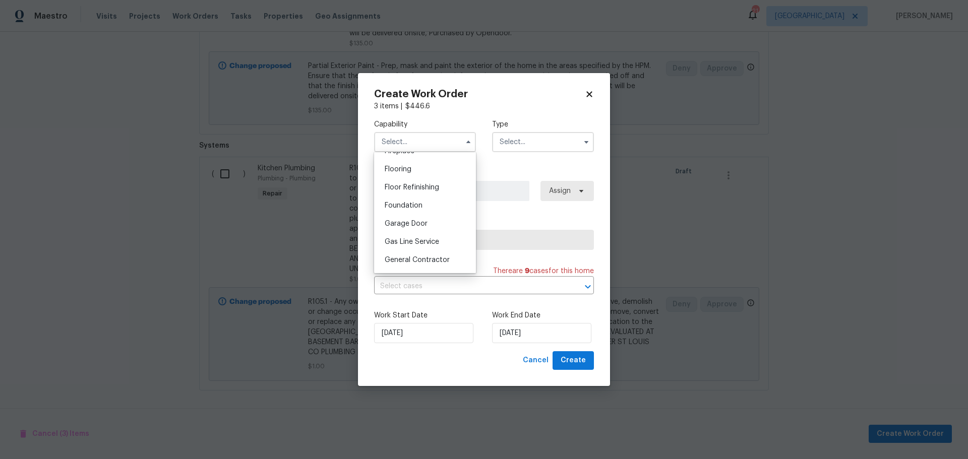
scroll to position [403, 0]
click at [433, 248] on div "General Contractor" at bounding box center [425, 242] width 97 height 18
type input "General Contractor"
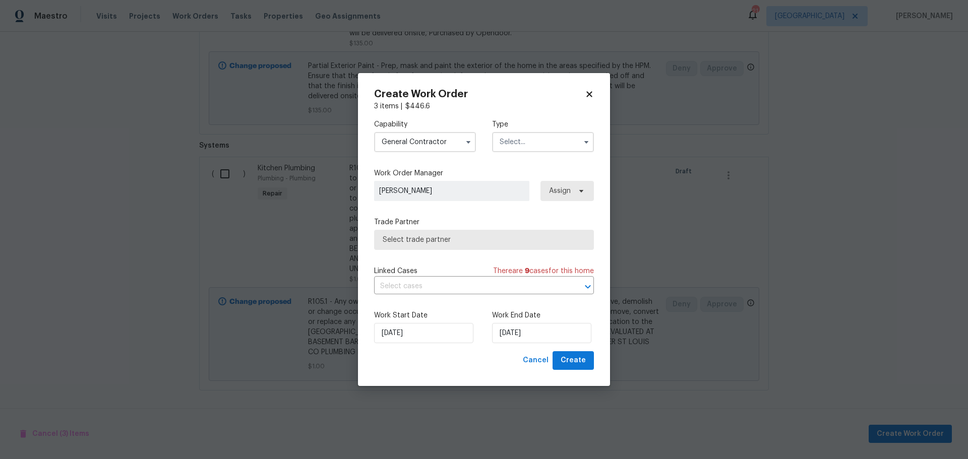
click at [516, 147] on input "text" at bounding box center [543, 142] width 102 height 20
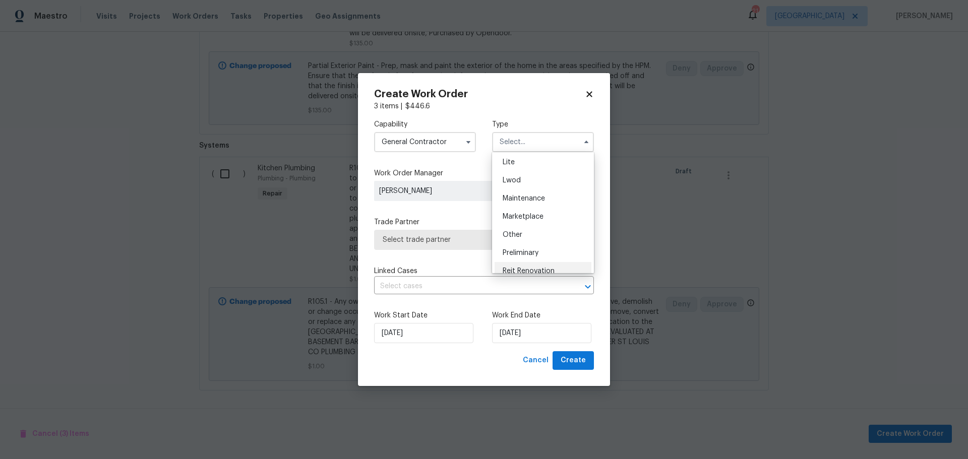
scroll to position [202, 0]
click at [519, 219] on span "Renovation" at bounding box center [521, 216] width 37 height 7
type input "Renovation"
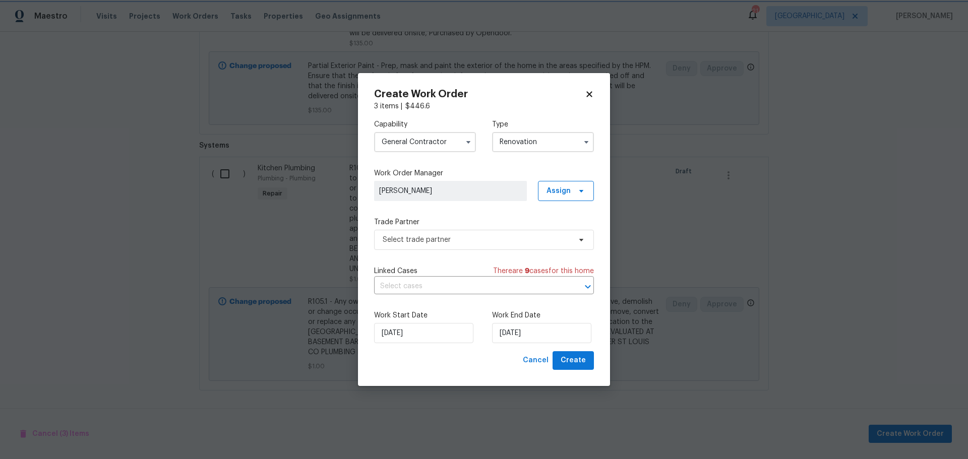
scroll to position [0, 0]
click at [472, 232] on span "Select trade partner" at bounding box center [484, 240] width 220 height 20
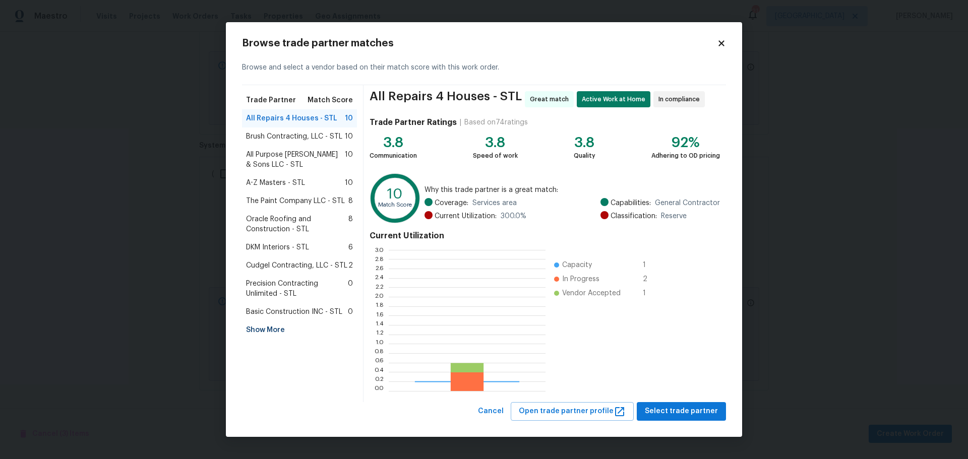
scroll to position [134, 150]
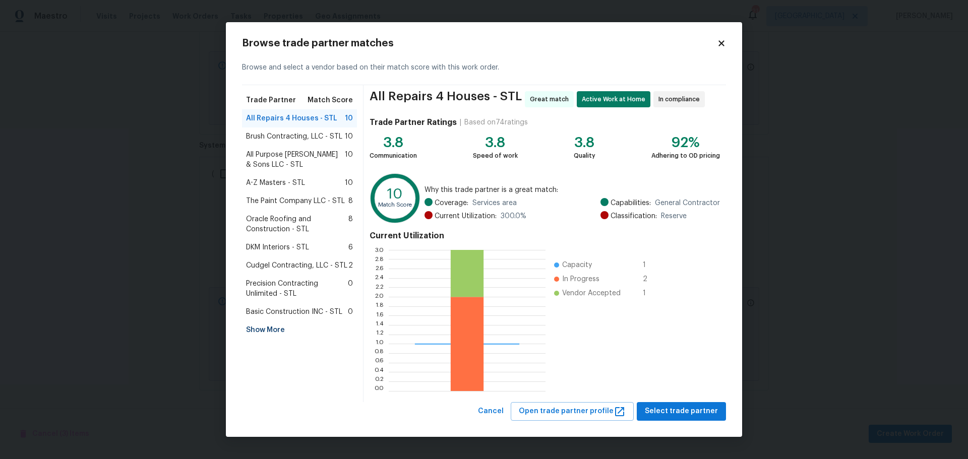
click at [270, 334] on div "Show More" at bounding box center [299, 330] width 115 height 18
click at [298, 331] on span "Supreme Services LLC - STL" at bounding box center [292, 330] width 93 height 10
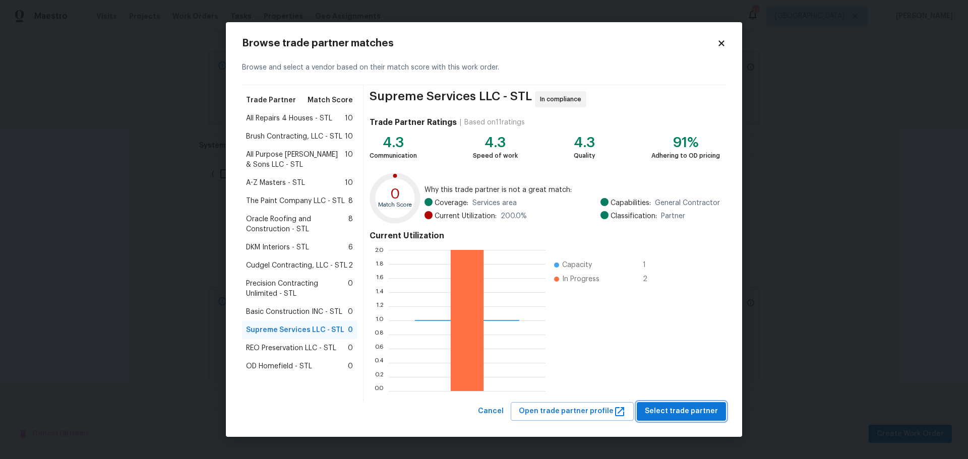
click at [688, 410] on span "Select trade partner" at bounding box center [681, 411] width 73 height 13
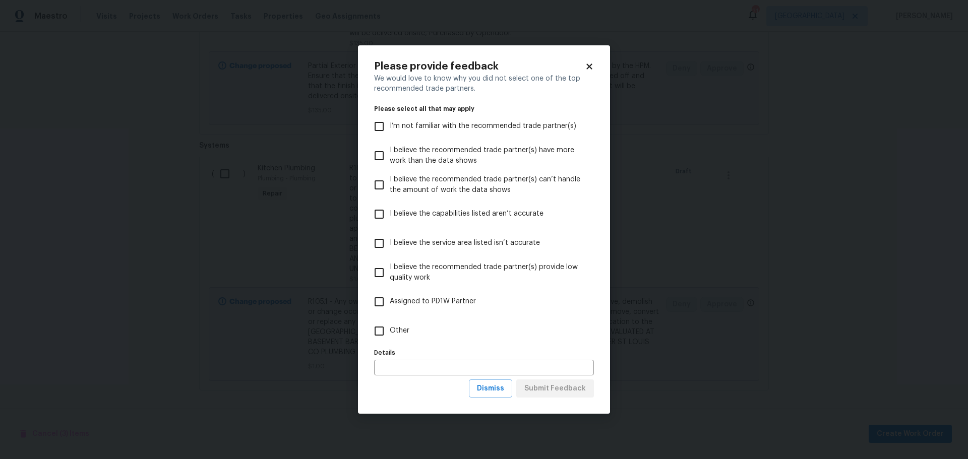
click at [406, 301] on span "Assigned to PD1W Partner" at bounding box center [433, 301] width 86 height 11
click at [390, 301] on input "Assigned to PD1W Partner" at bounding box center [379, 301] width 21 height 21
checkbox input "true"
click at [561, 390] on span "Submit Feedback" at bounding box center [555, 389] width 62 height 13
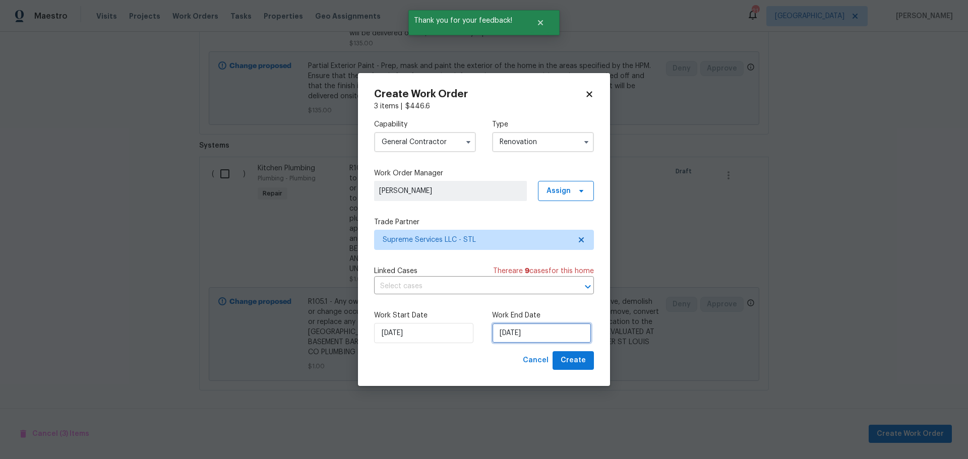
click at [532, 332] on input "8/26/2025" at bounding box center [541, 333] width 99 height 20
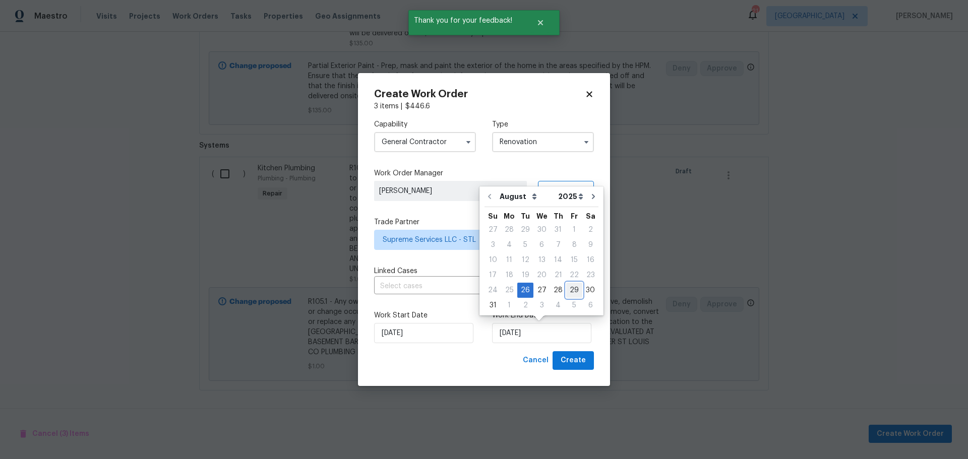
click at [570, 293] on div "29" at bounding box center [574, 290] width 16 height 14
type input "8/29/2025"
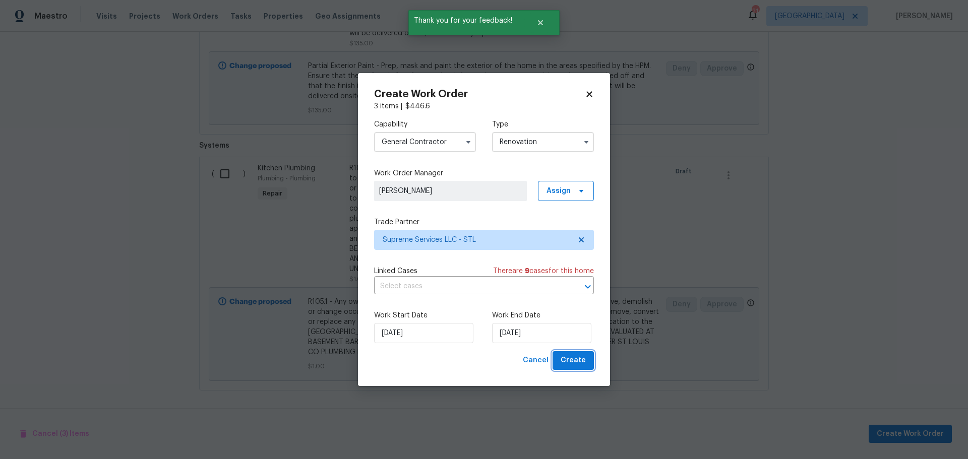
click at [566, 357] on span "Create" at bounding box center [573, 360] width 25 height 13
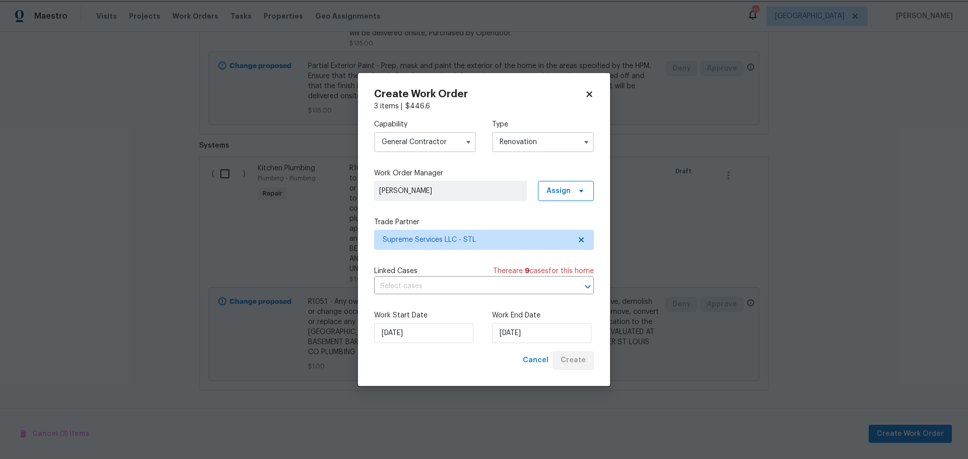
checkbox input "false"
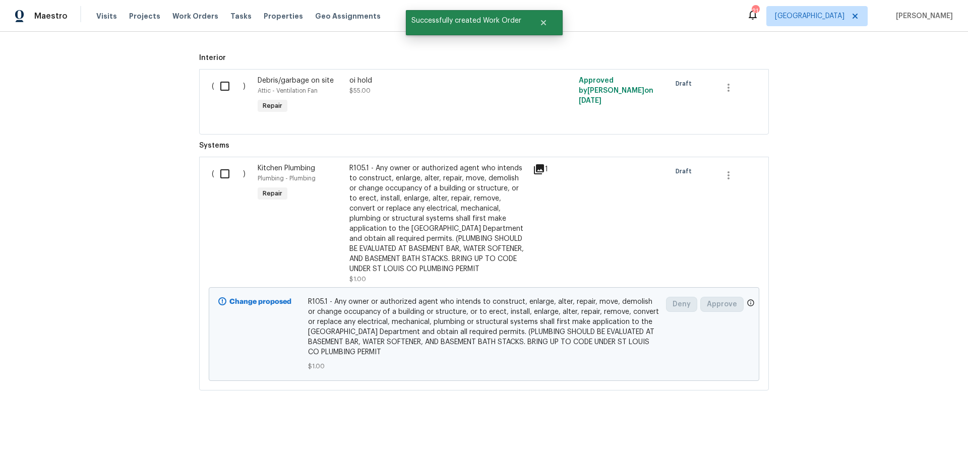
click at [229, 171] on input "checkbox" at bounding box center [228, 173] width 29 height 21
click at [898, 432] on span "Create Work Order" at bounding box center [910, 434] width 67 height 13
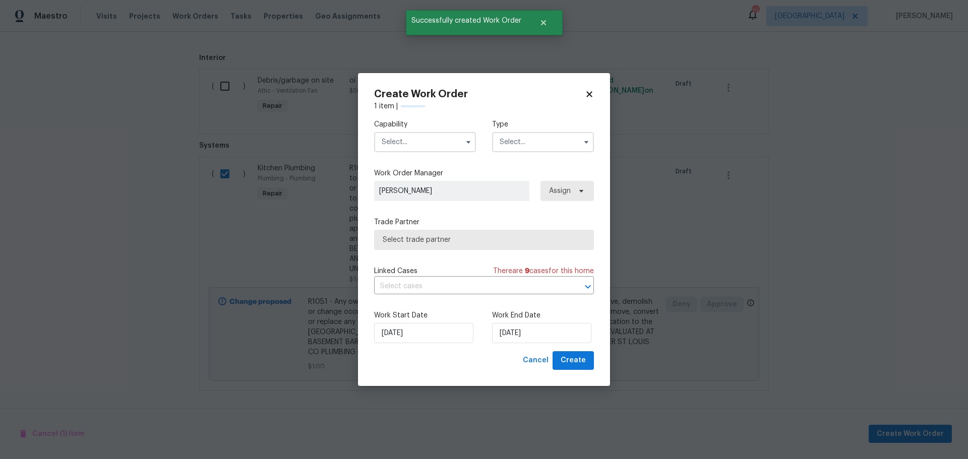
checkbox input "false"
drag, startPoint x: 444, startPoint y: 135, endPoint x: 454, endPoint y: 136, distance: 9.7
click at [445, 135] on input "text" at bounding box center [425, 142] width 102 height 20
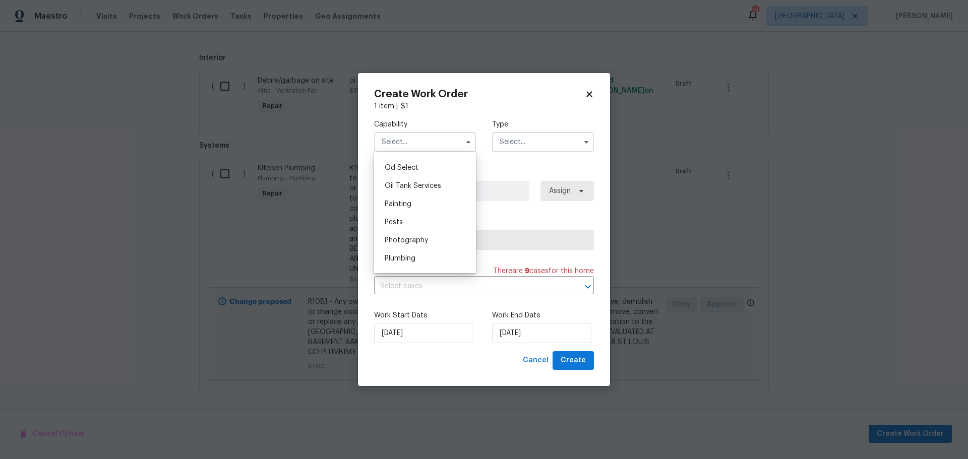
scroll to position [857, 0]
click at [419, 217] on div "Plumbing" at bounding box center [425, 208] width 97 height 18
type input "Plumbing"
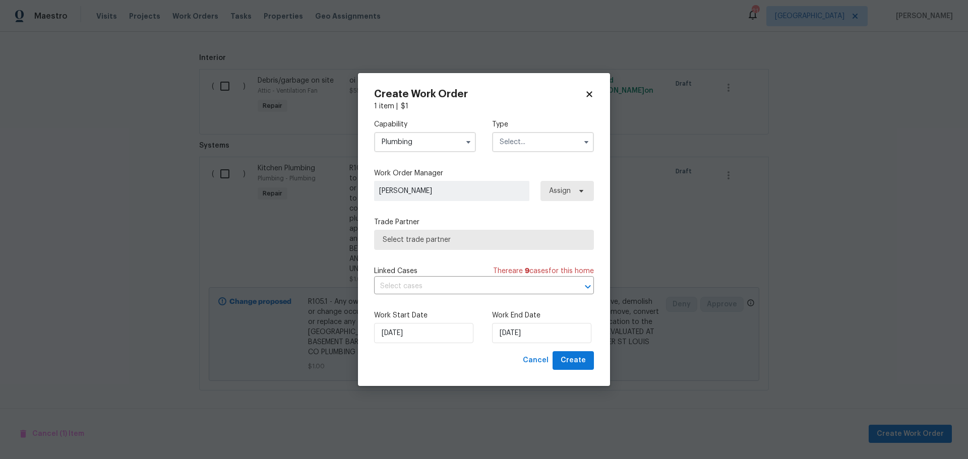
click at [497, 148] on input "text" at bounding box center [543, 142] width 102 height 20
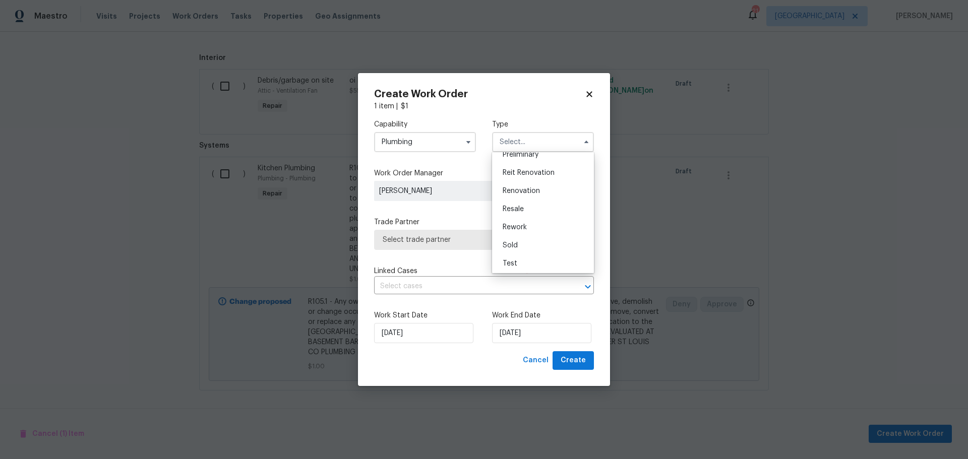
scroll to position [229, 0]
click at [517, 192] on span "Renovation" at bounding box center [521, 189] width 37 height 7
type input "Renovation"
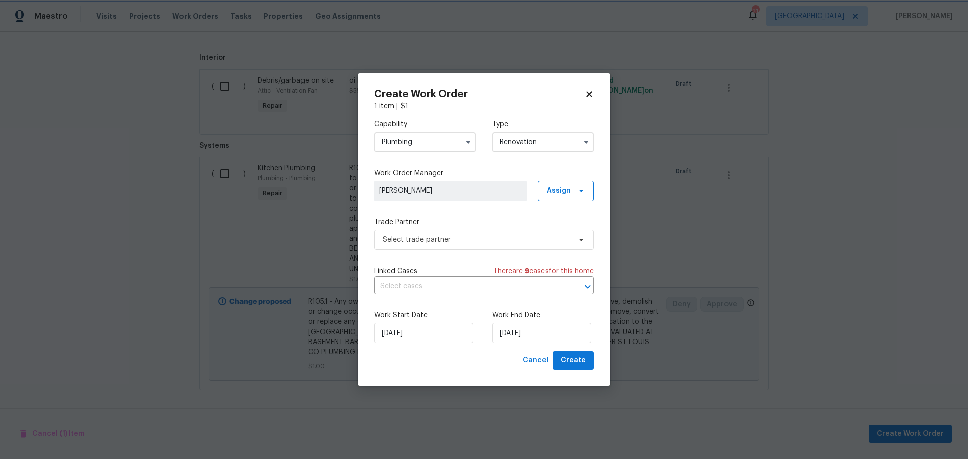
scroll to position [0, 0]
click at [489, 248] on span "Select trade partner" at bounding box center [484, 240] width 220 height 20
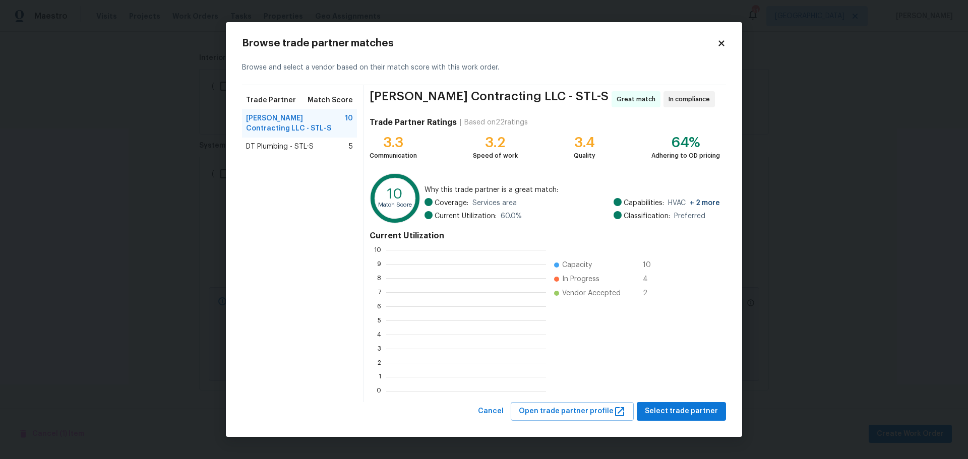
scroll to position [134, 152]
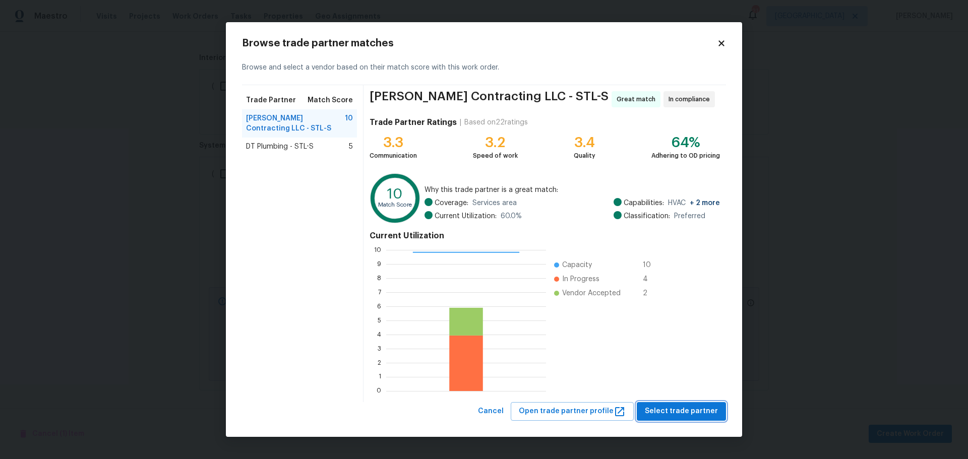
click at [668, 413] on span "Select trade partner" at bounding box center [681, 411] width 73 height 13
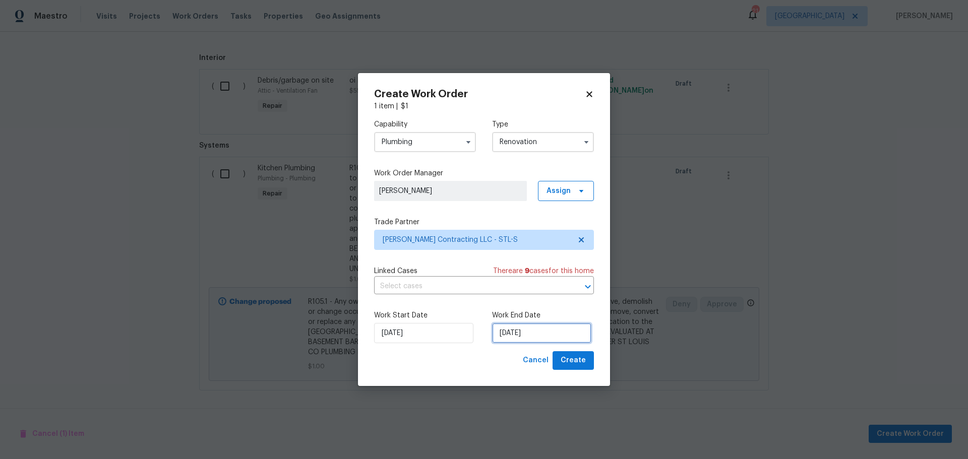
click at [510, 335] on input "8/26/2025" at bounding box center [541, 333] width 99 height 20
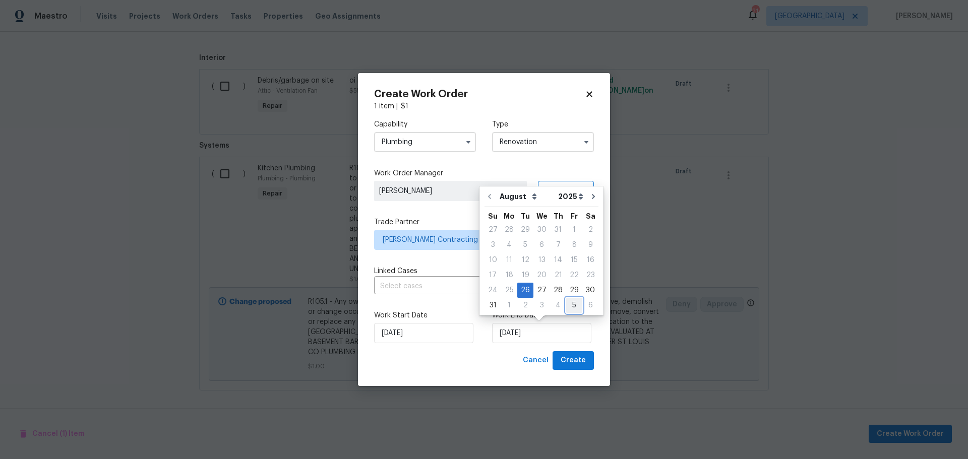
click at [570, 308] on div "5" at bounding box center [574, 305] width 16 height 14
type input "9/5/2025"
select select "8"
click at [517, 356] on div "Cancel Create" at bounding box center [484, 360] width 220 height 19
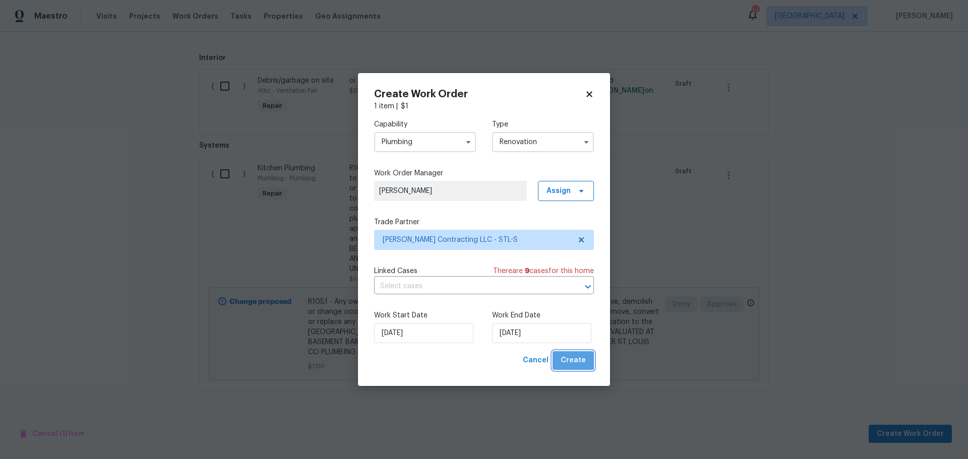
click at [576, 359] on span "Create" at bounding box center [573, 360] width 25 height 13
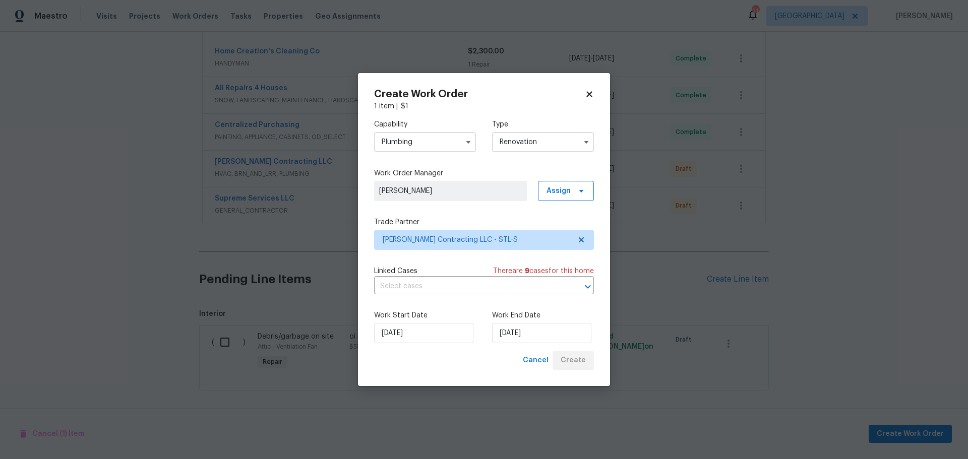
scroll to position [413, 0]
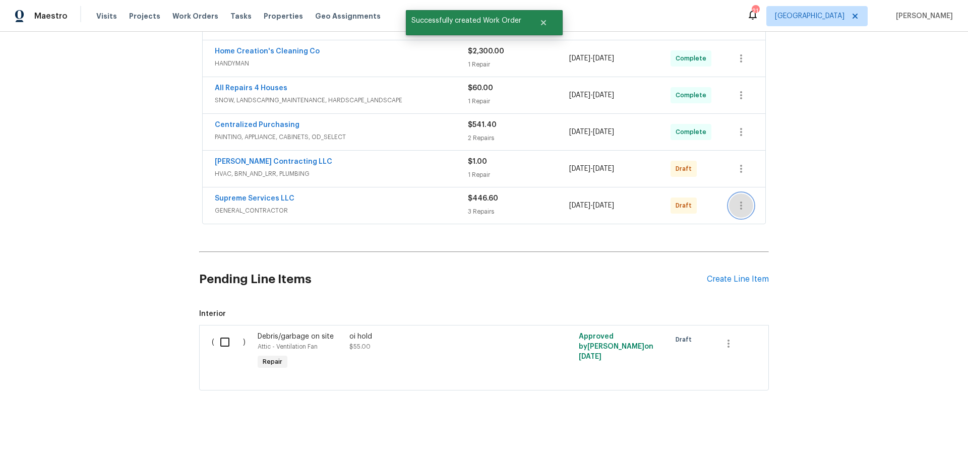
click at [738, 200] on icon "button" at bounding box center [741, 206] width 12 height 12
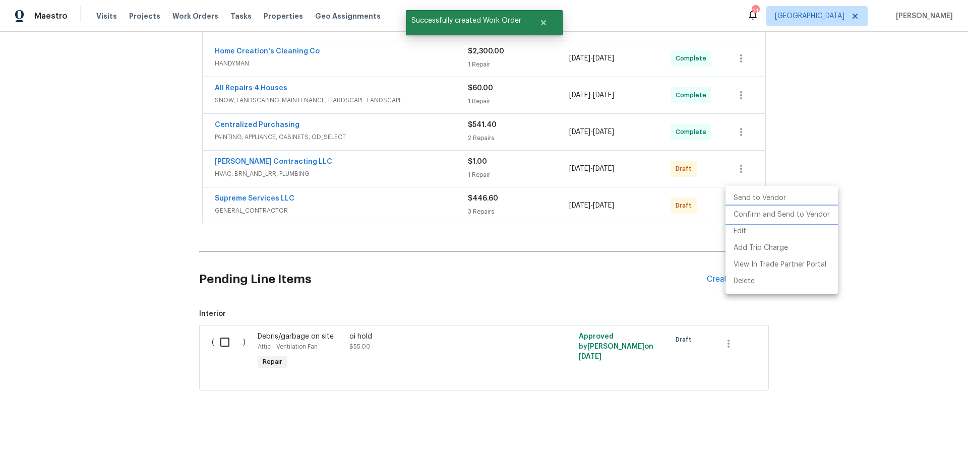
click at [749, 219] on li "Confirm and Send to Vendor" at bounding box center [782, 215] width 112 height 17
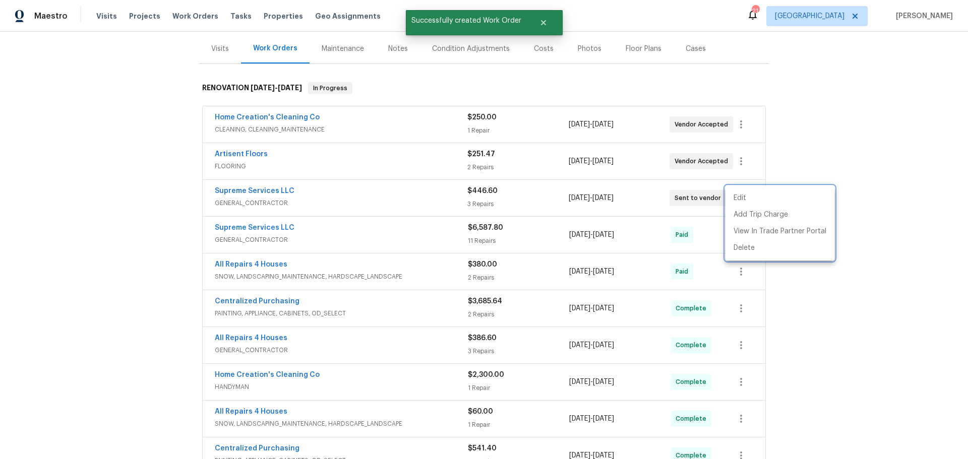
click at [808, 164] on div at bounding box center [484, 229] width 968 height 459
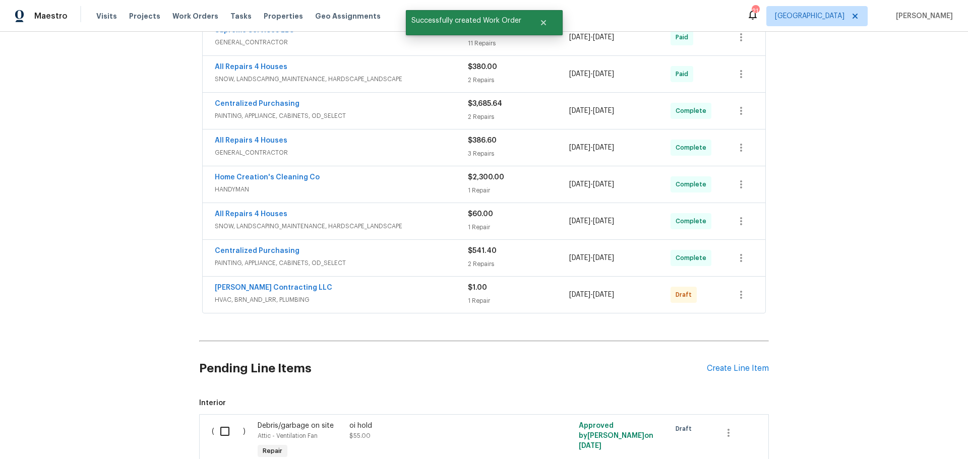
scroll to position [321, 0]
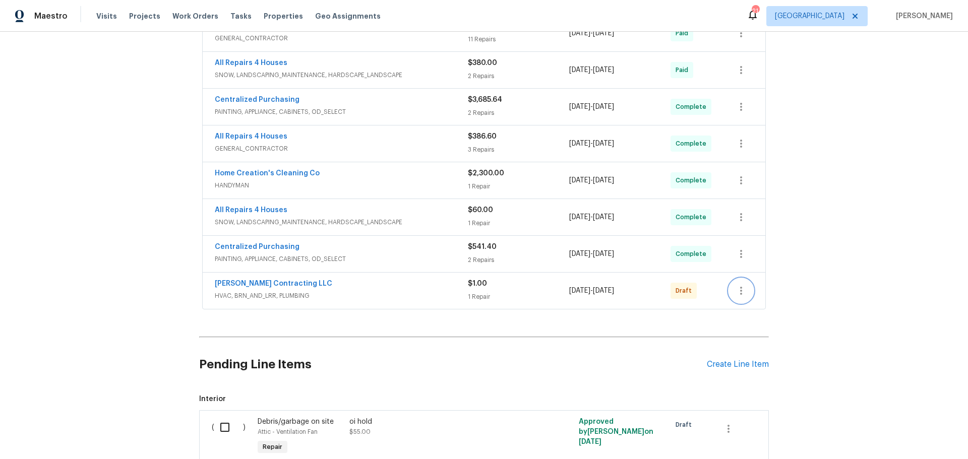
click at [735, 296] on icon "button" at bounding box center [741, 291] width 12 height 12
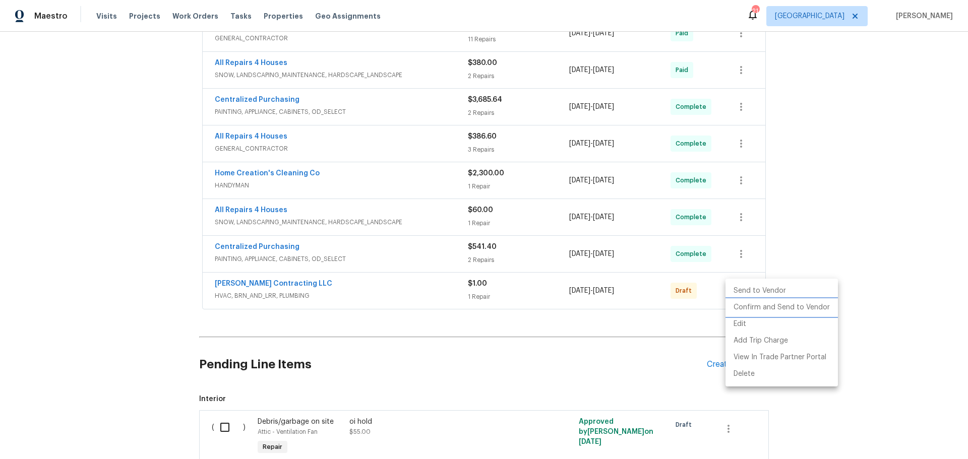
click at [763, 309] on li "Confirm and Send to Vendor" at bounding box center [782, 307] width 112 height 17
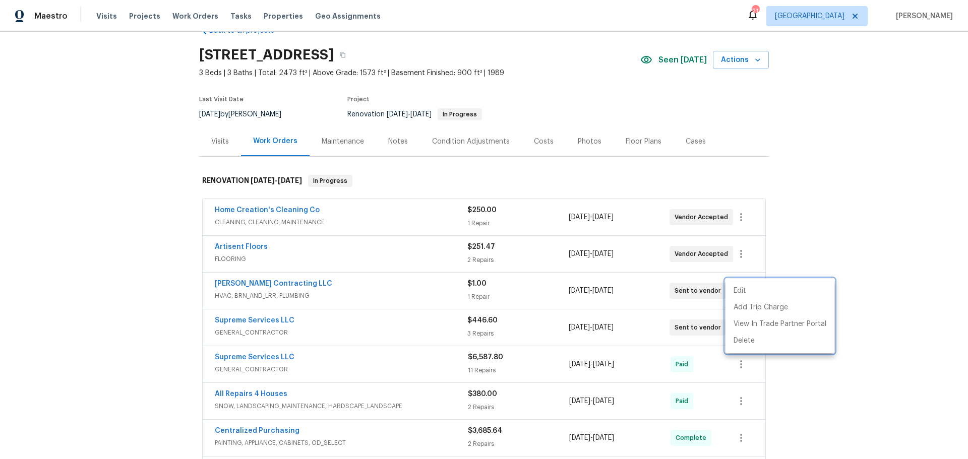
click at [781, 226] on div at bounding box center [484, 229] width 968 height 459
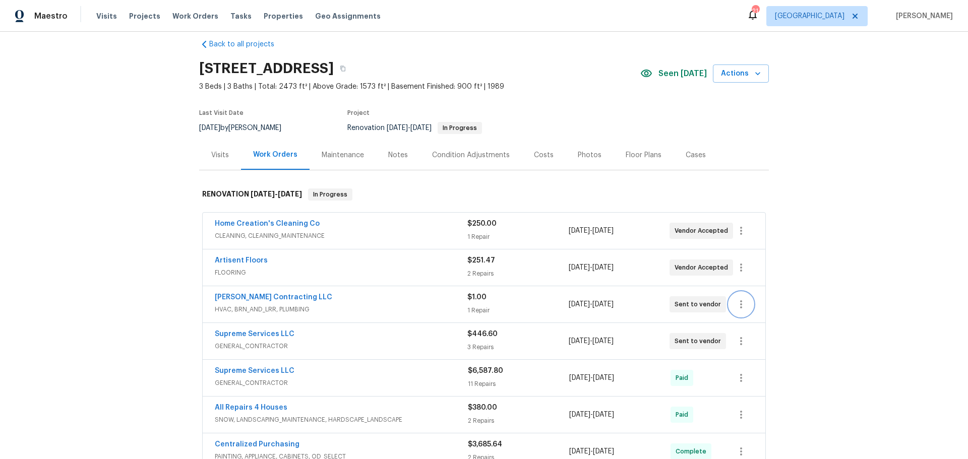
scroll to position [0, 0]
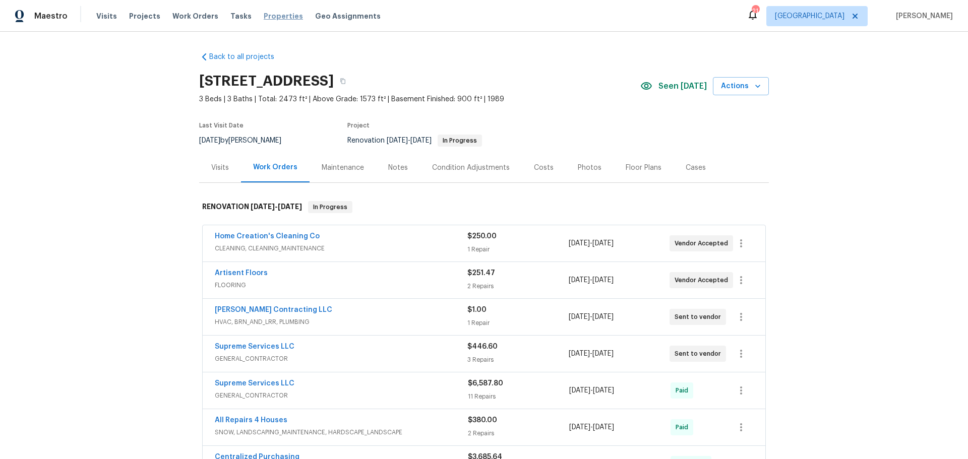
click at [270, 18] on span "Properties" at bounding box center [283, 16] width 39 height 10
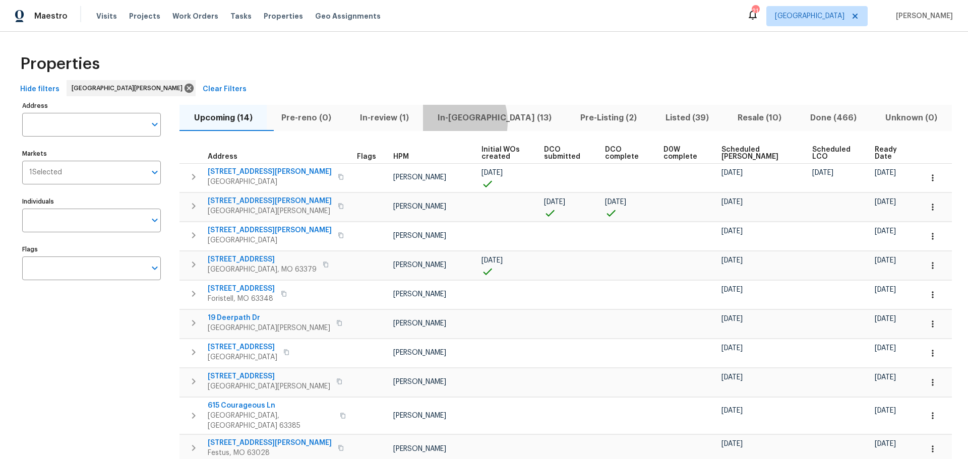
click at [466, 122] on span "In-reno (13)" at bounding box center [494, 118] width 131 height 14
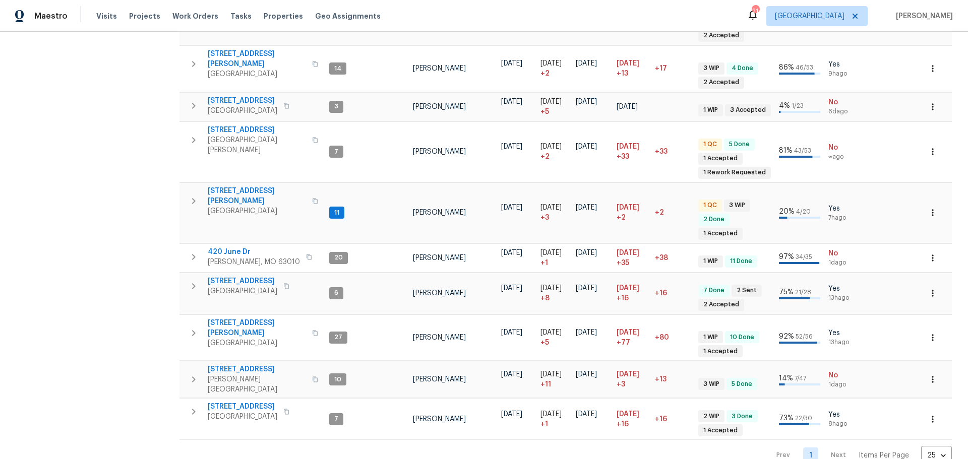
scroll to position [322, 0]
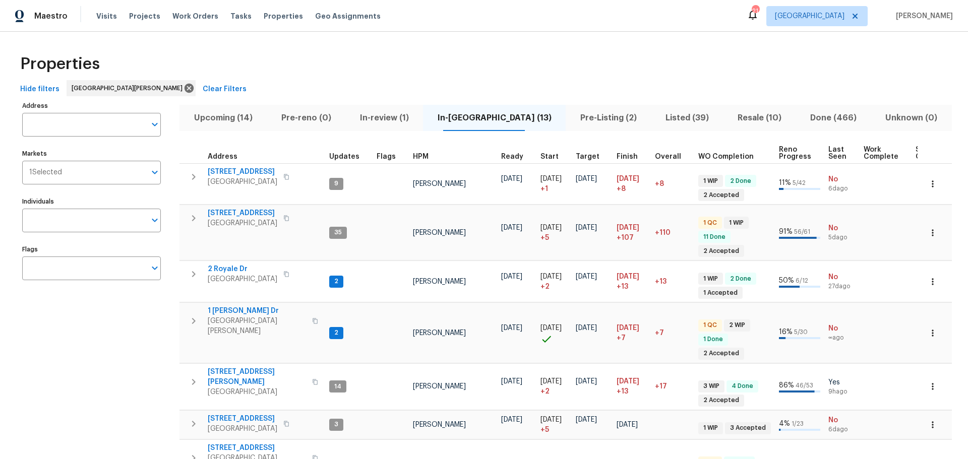
click at [757, 15] on icon at bounding box center [753, 15] width 8 height 10
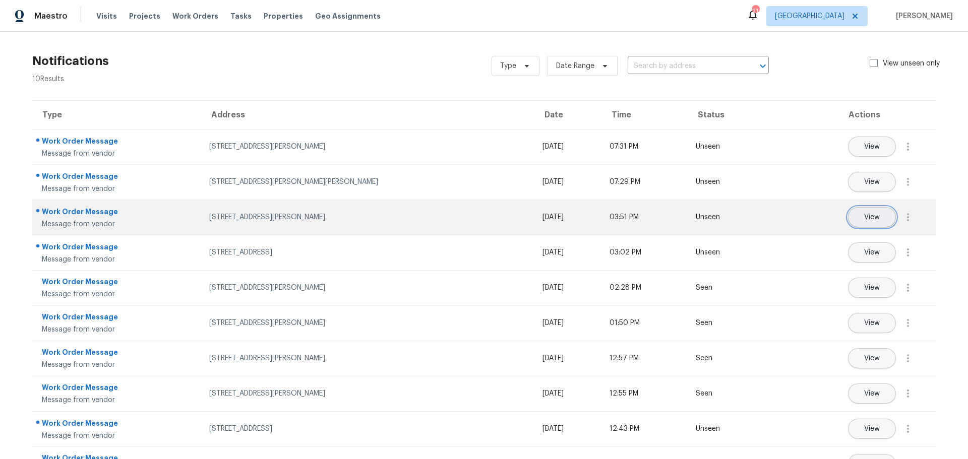
click at [855, 215] on button "View" at bounding box center [872, 217] width 48 height 20
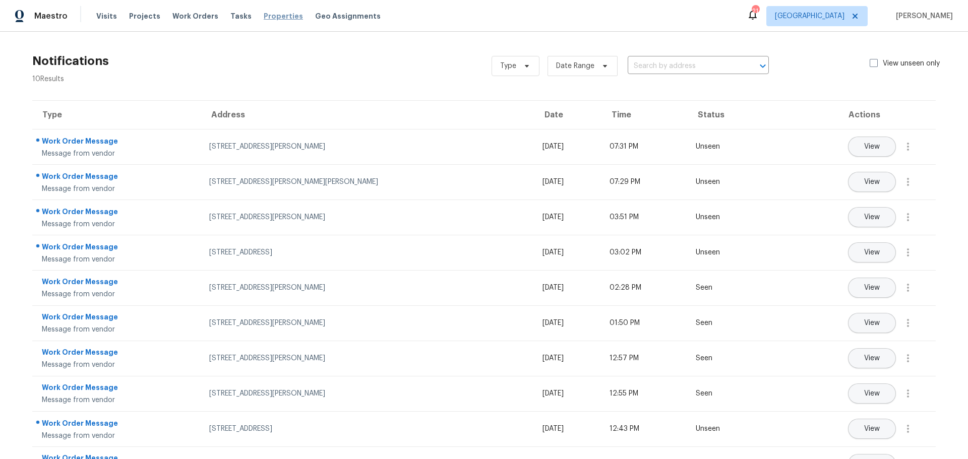
click at [273, 17] on span "Properties" at bounding box center [283, 16] width 39 height 10
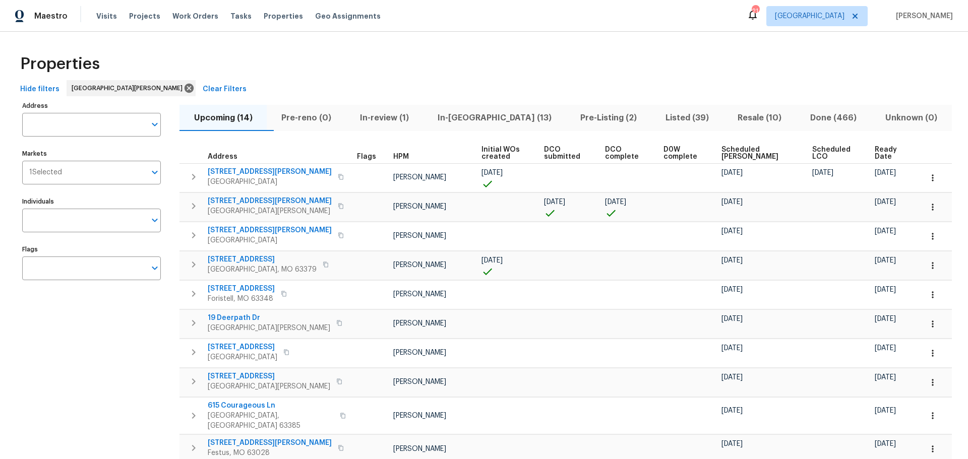
click at [730, 112] on span "Resale (10)" at bounding box center [760, 118] width 61 height 14
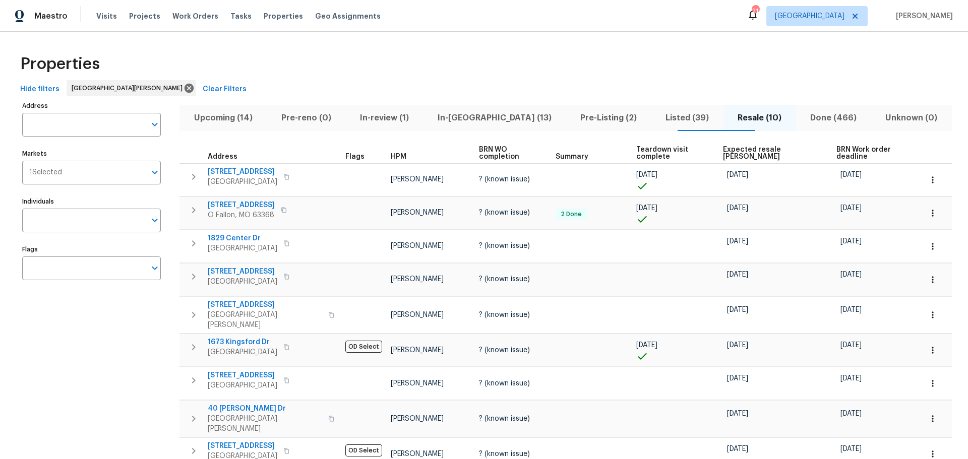
click at [741, 156] on span "Expected resale COE" at bounding box center [771, 153] width 96 height 14
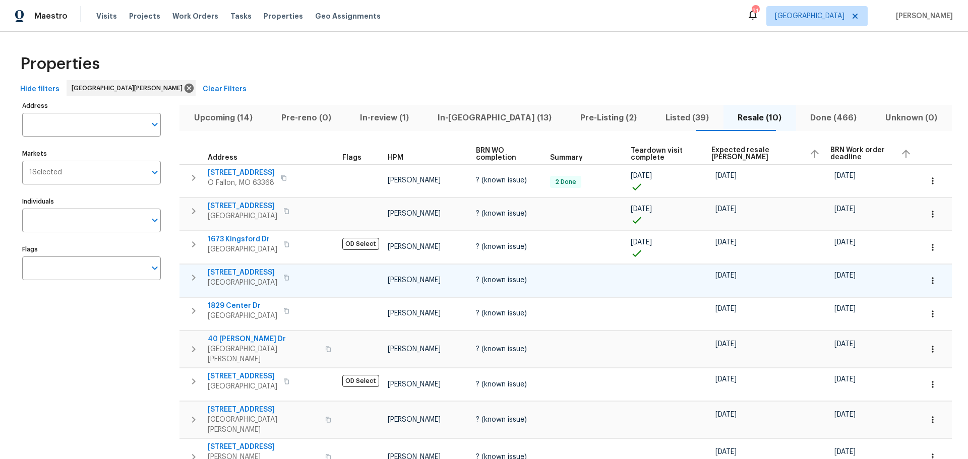
scroll to position [50, 0]
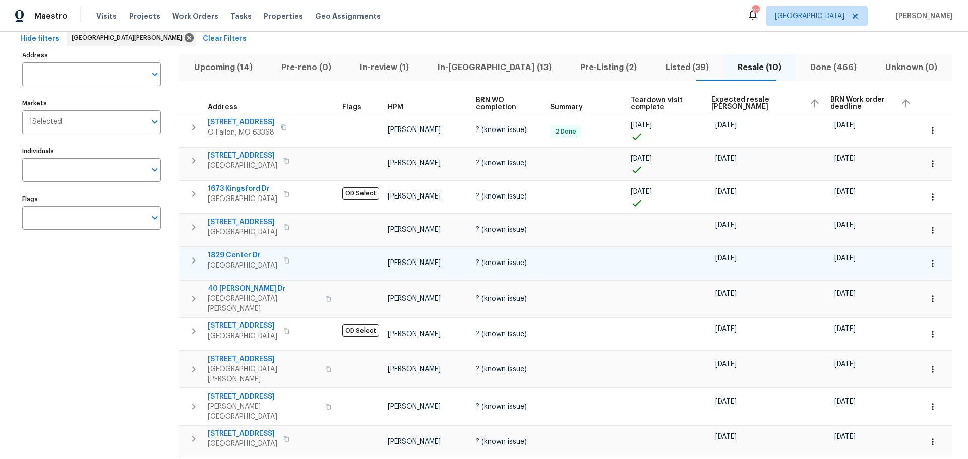
click at [246, 254] on span "1829 Center Dr" at bounding box center [243, 256] width 70 height 10
click at [928, 260] on icon "button" at bounding box center [933, 264] width 10 height 10
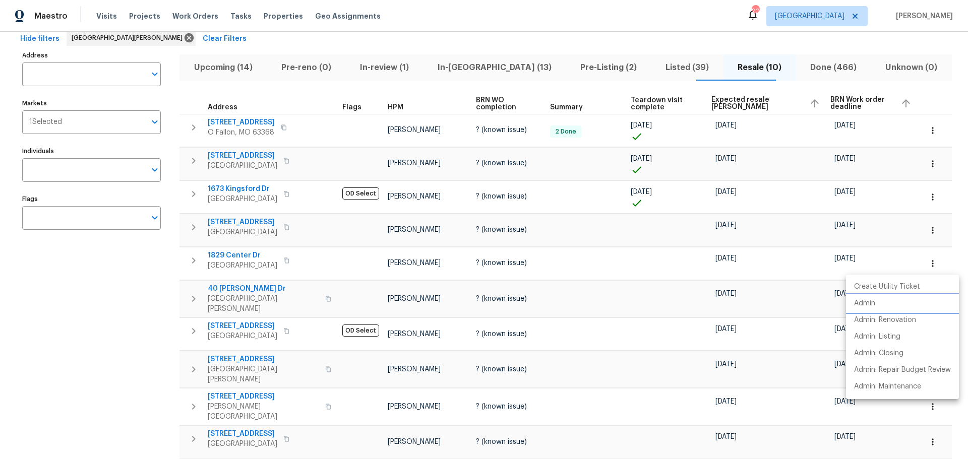
click at [907, 302] on li "Admin" at bounding box center [902, 303] width 113 height 17
click at [926, 228] on div at bounding box center [484, 229] width 968 height 459
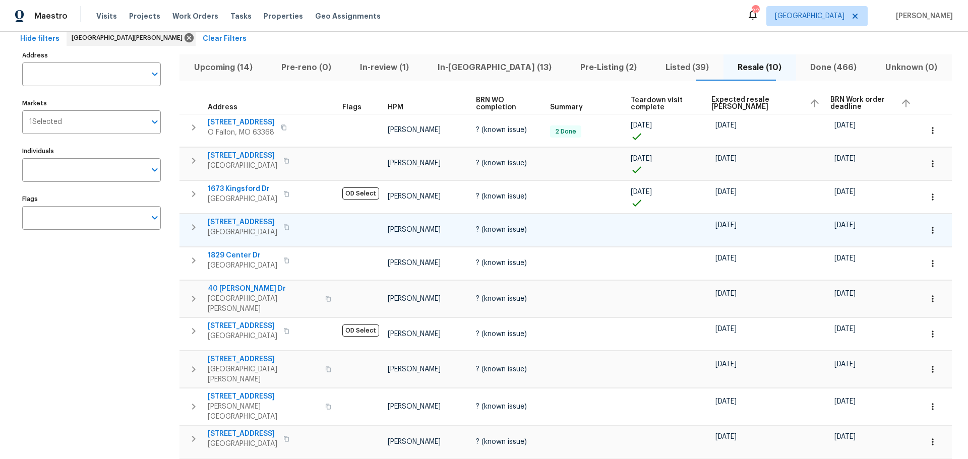
click at [928, 234] on icon "button" at bounding box center [933, 230] width 10 height 10
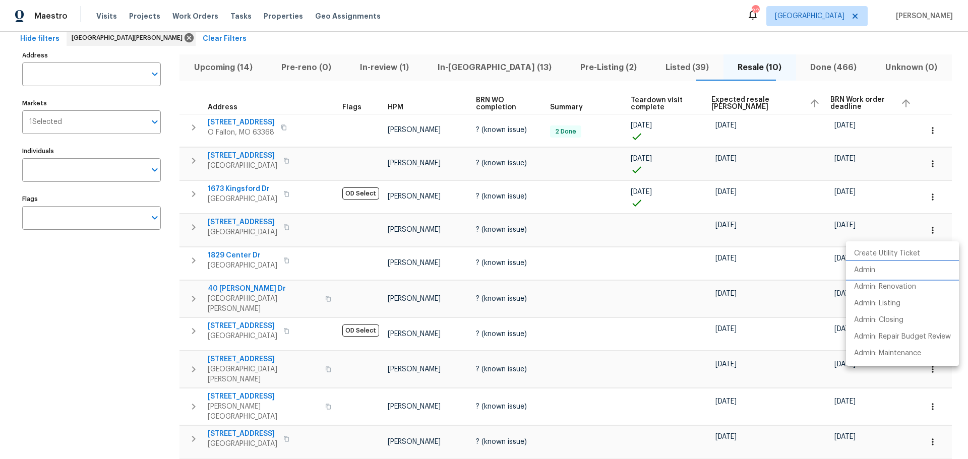
click at [899, 274] on li "Admin" at bounding box center [902, 270] width 113 height 17
click at [245, 221] on div at bounding box center [484, 229] width 968 height 459
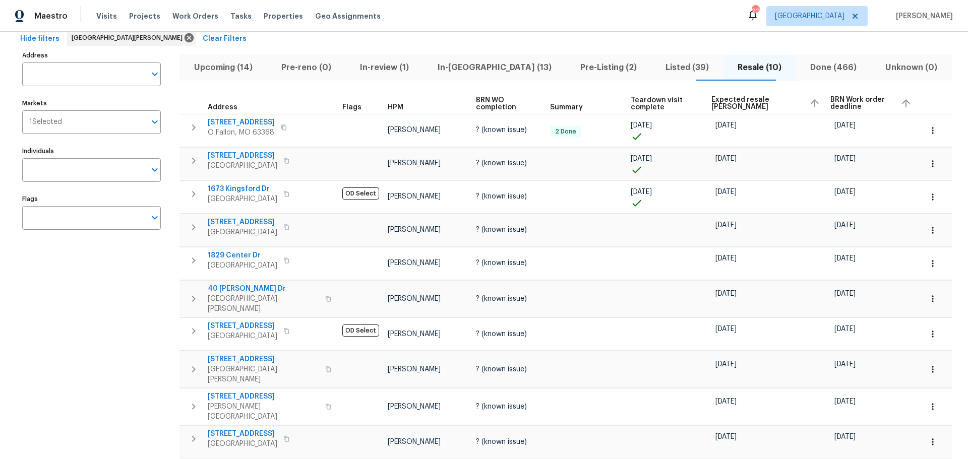
click at [245, 221] on span "712 Aqua Ridge Dr" at bounding box center [243, 222] width 70 height 10
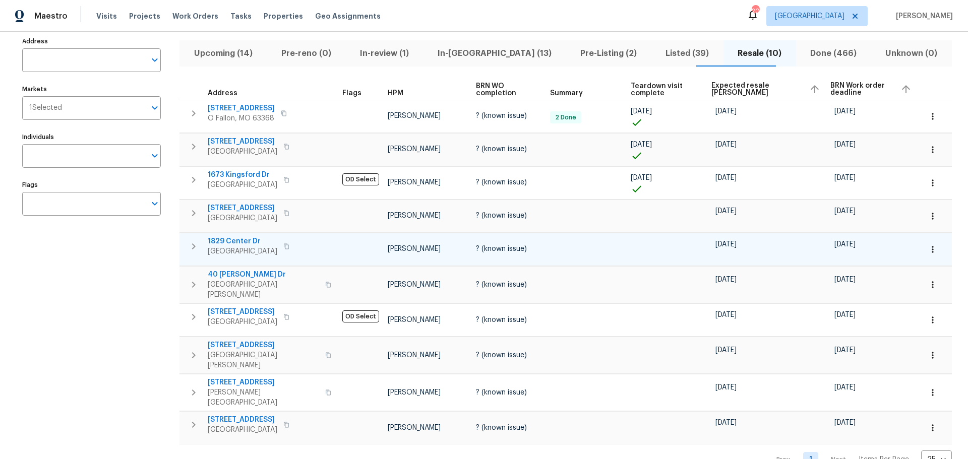
scroll to position [86, 0]
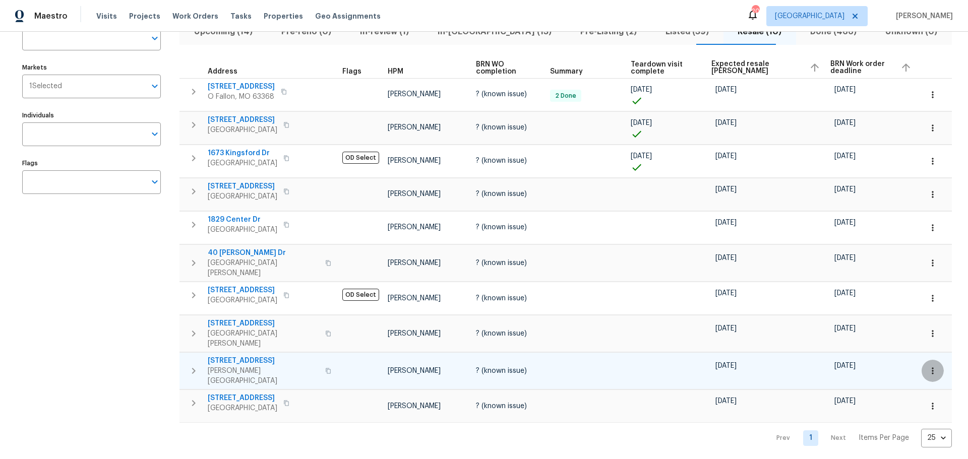
click at [922, 360] on button "button" at bounding box center [933, 371] width 22 height 22
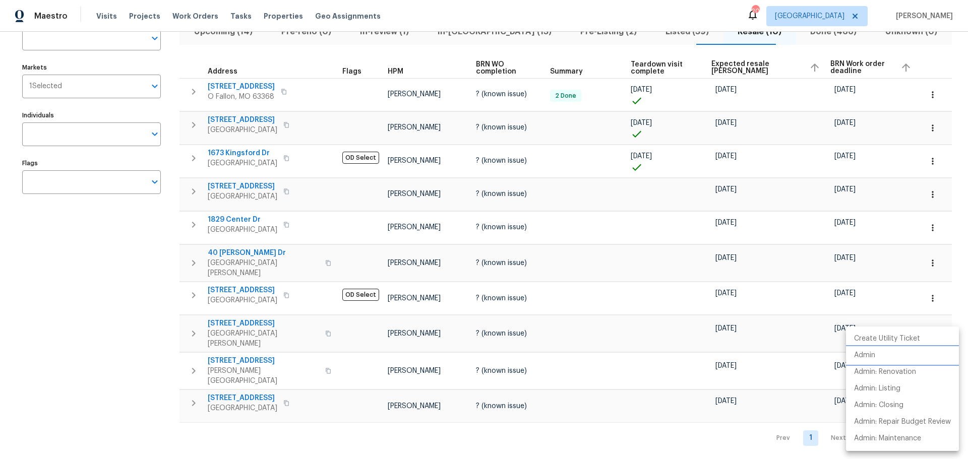
click at [873, 361] on li "Admin" at bounding box center [902, 355] width 113 height 17
click at [160, 395] on div at bounding box center [484, 229] width 968 height 459
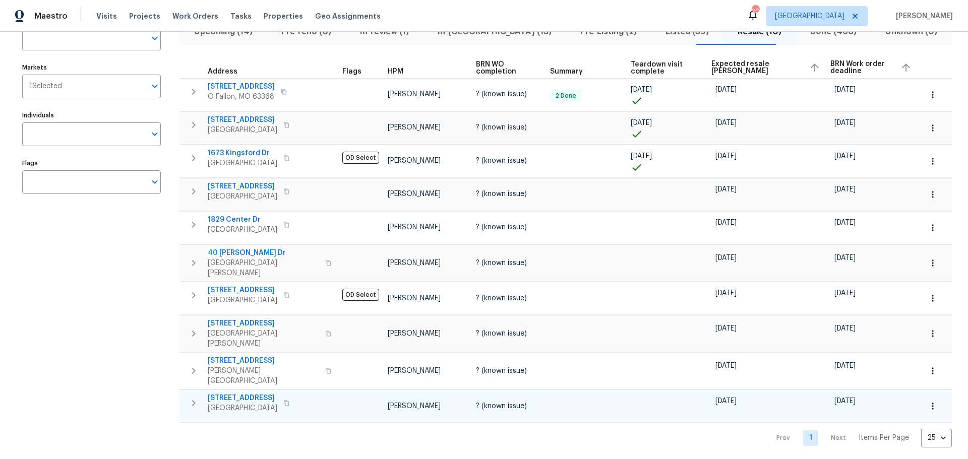
click at [924, 395] on button "button" at bounding box center [933, 406] width 22 height 22
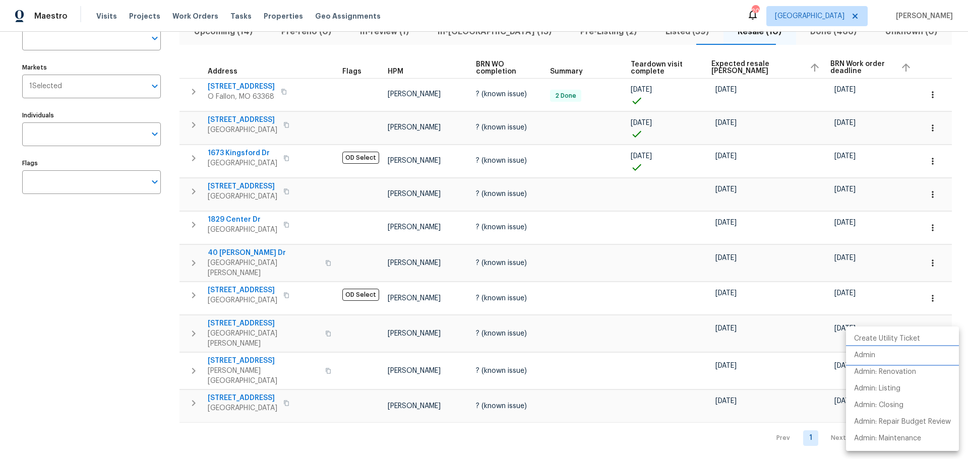
click at [868, 358] on p "Admin" at bounding box center [864, 355] width 21 height 11
click at [242, 385] on div at bounding box center [484, 229] width 968 height 459
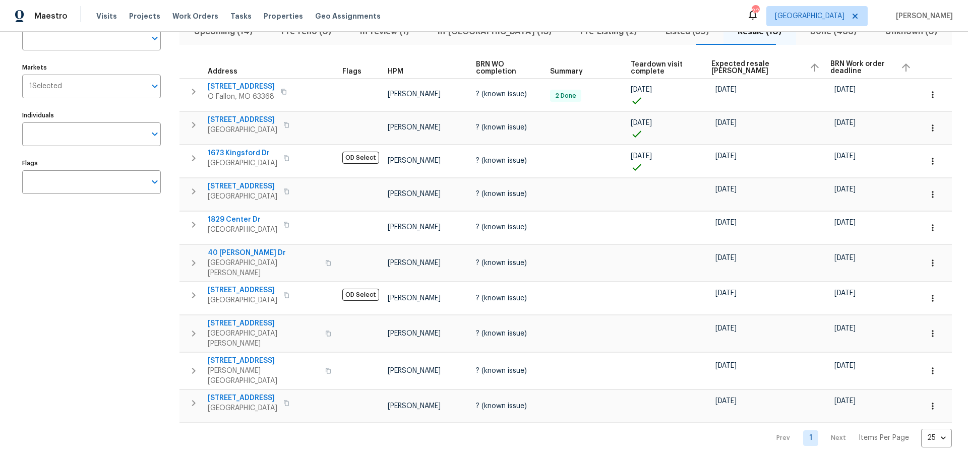
click at [245, 393] on span "9418 Crestwood Manor Dr" at bounding box center [243, 398] width 70 height 10
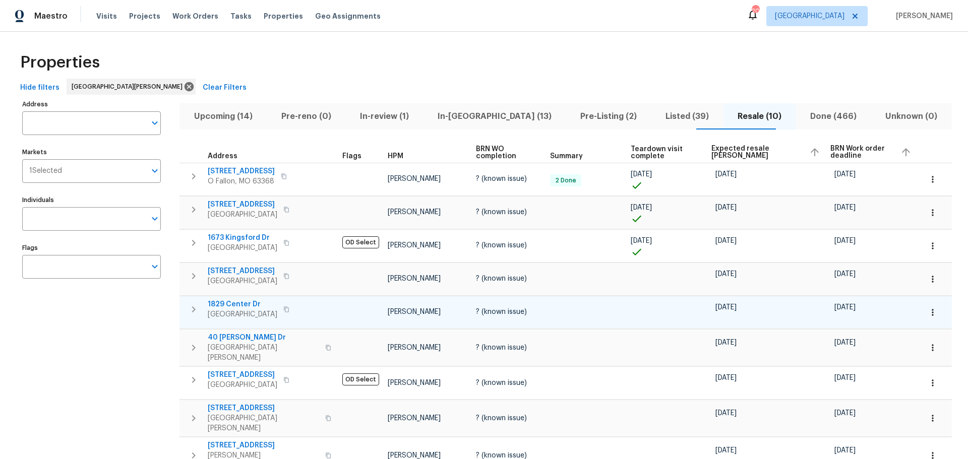
scroll to position [0, 0]
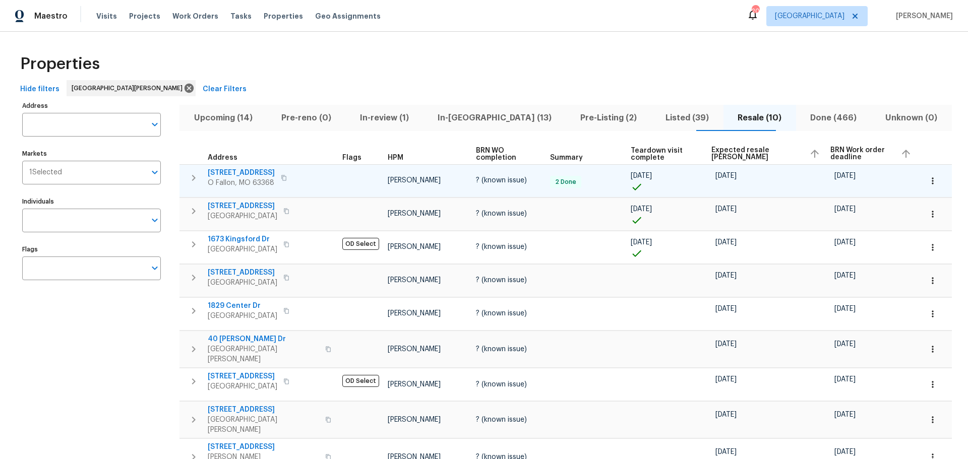
click at [250, 172] on span "1 Pine Forest Ct" at bounding box center [241, 173] width 67 height 10
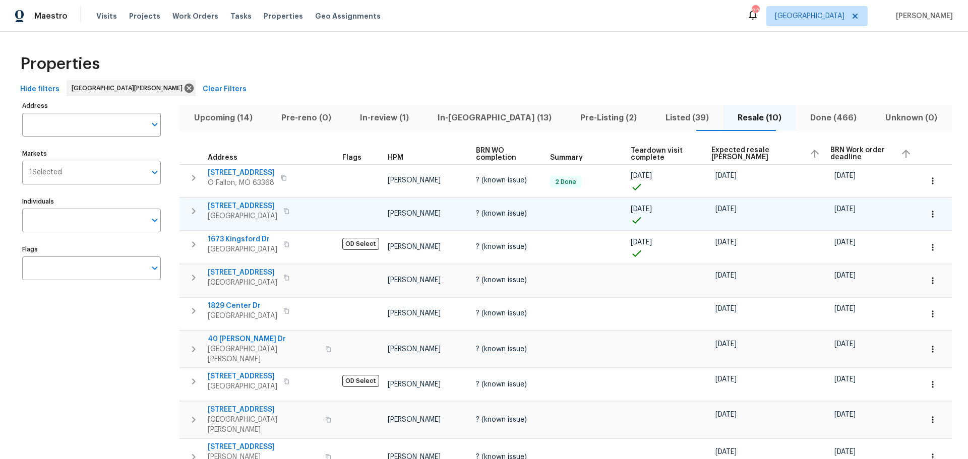
click at [256, 204] on span "817 Lightwood Dr" at bounding box center [243, 206] width 70 height 10
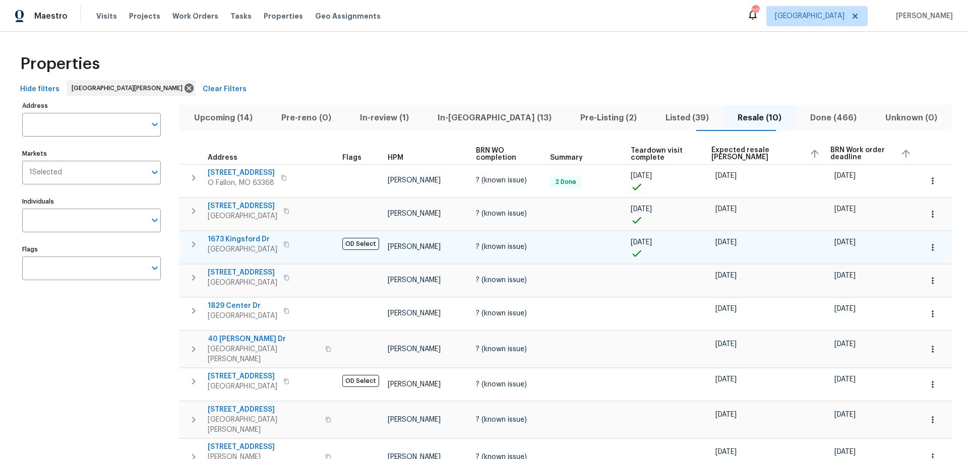
click at [251, 239] on span "1673 Kingsford Dr" at bounding box center [243, 239] width 70 height 10
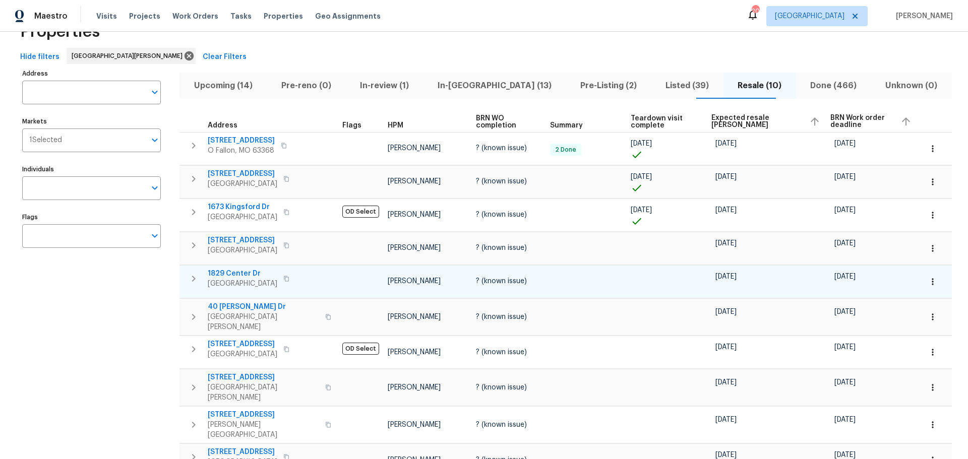
scroll to position [50, 0]
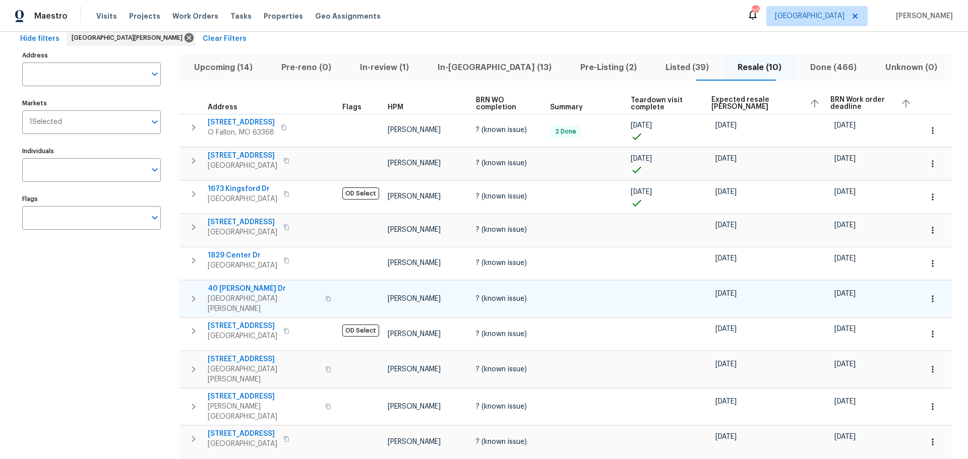
click at [234, 289] on span "40 Ann Dr" at bounding box center [263, 289] width 111 height 10
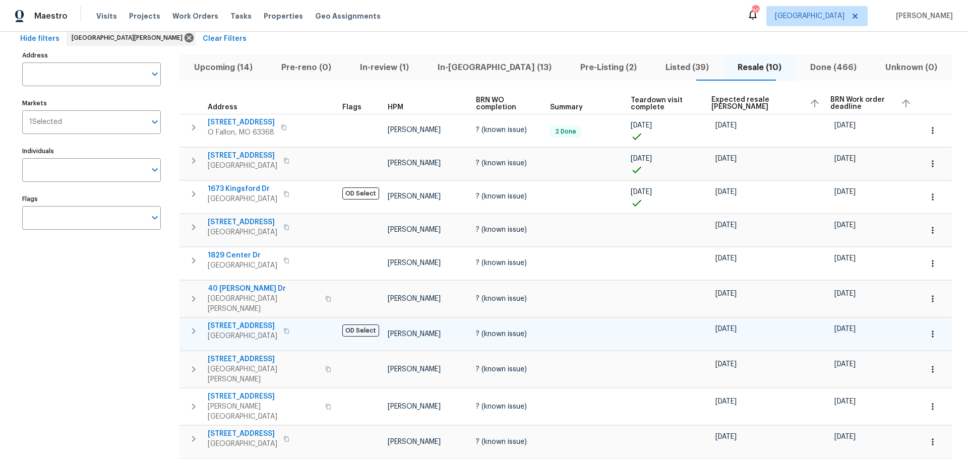
click at [255, 323] on span "5932 Finkman St" at bounding box center [243, 326] width 70 height 10
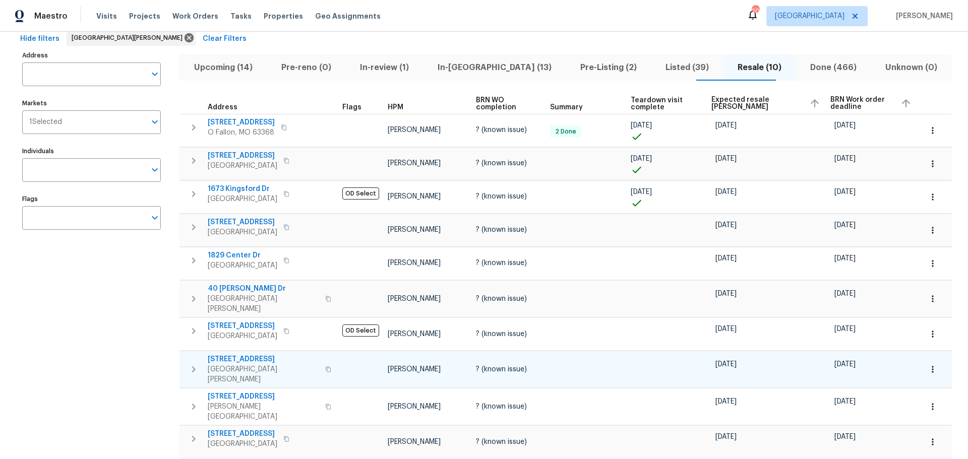
click at [246, 357] on span "240 Barrington Dr" at bounding box center [263, 359] width 111 height 10
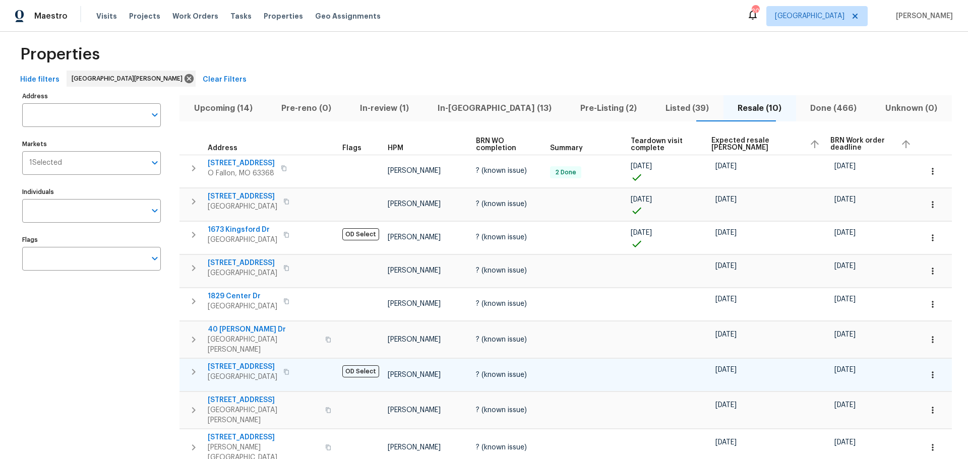
scroll to position [0, 0]
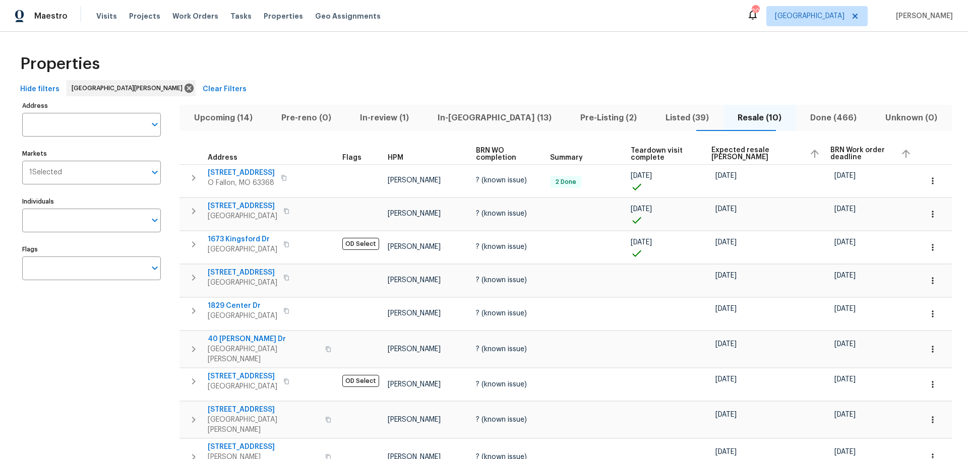
click at [803, 109] on button "Done (466)" at bounding box center [833, 118] width 75 height 26
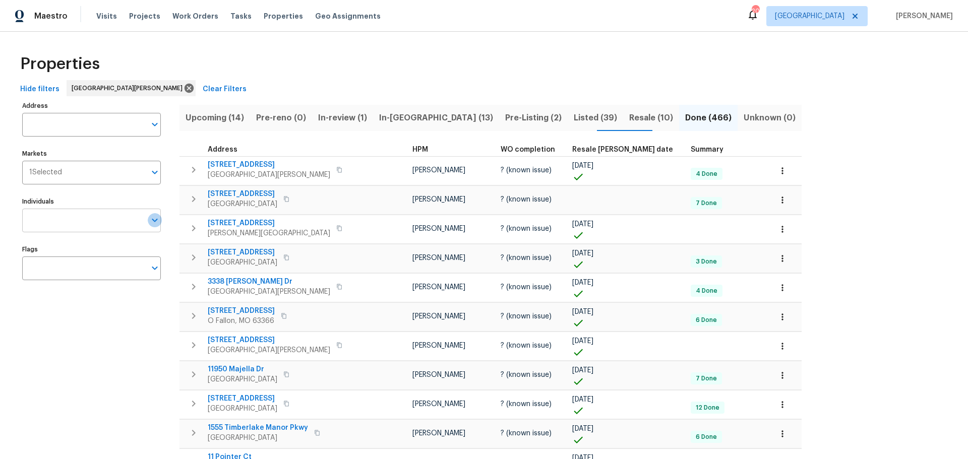
click at [157, 221] on icon "Open" at bounding box center [155, 220] width 12 height 12
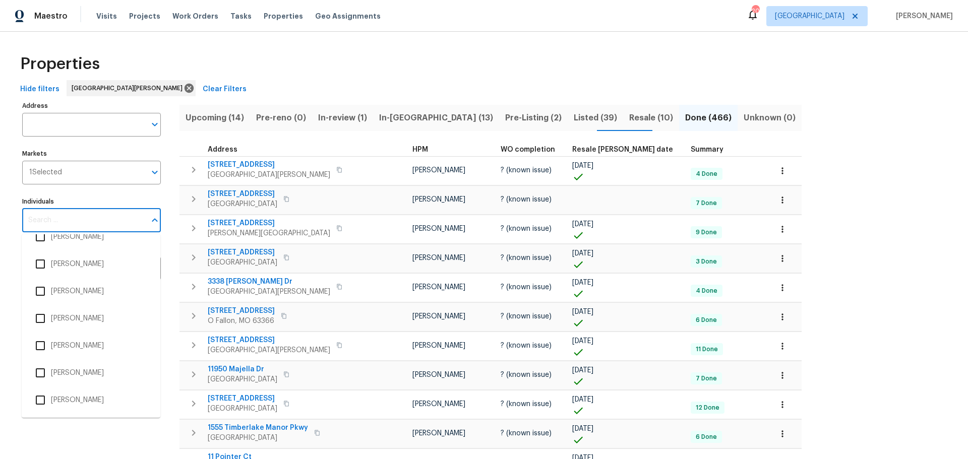
scroll to position [101, 0]
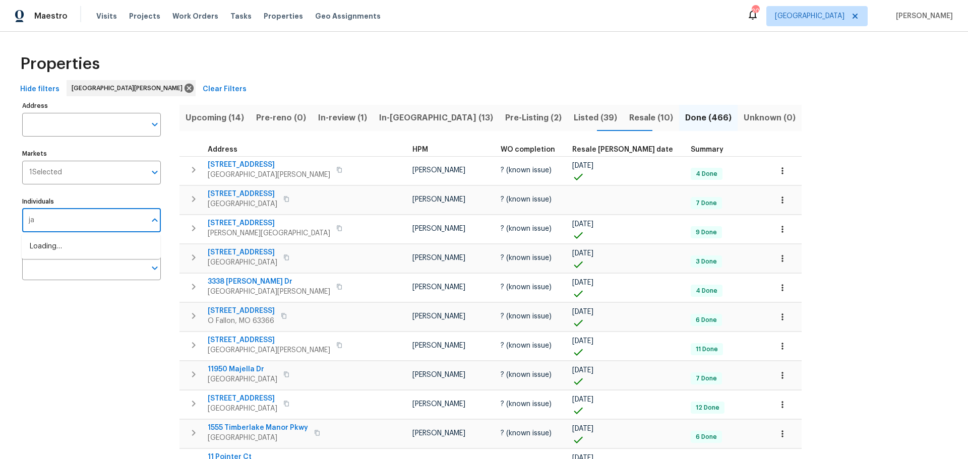
type input "j"
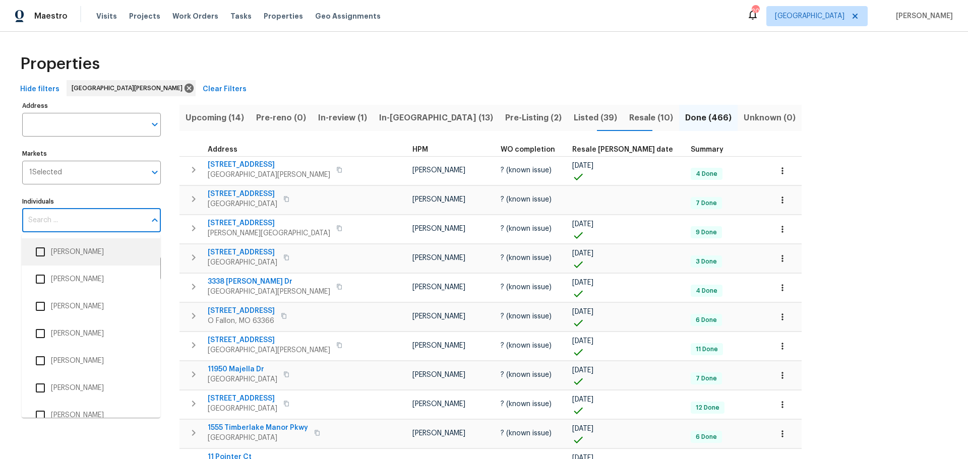
click at [103, 199] on label "Individuals" at bounding box center [91, 202] width 139 height 6
click at [103, 209] on input "Individuals" at bounding box center [84, 221] width 124 height 24
click at [93, 200] on label "Individuals" at bounding box center [91, 202] width 139 height 6
click at [93, 209] on input "Individuals" at bounding box center [84, 221] width 124 height 24
click at [154, 219] on icon "Close" at bounding box center [155, 220] width 12 height 12
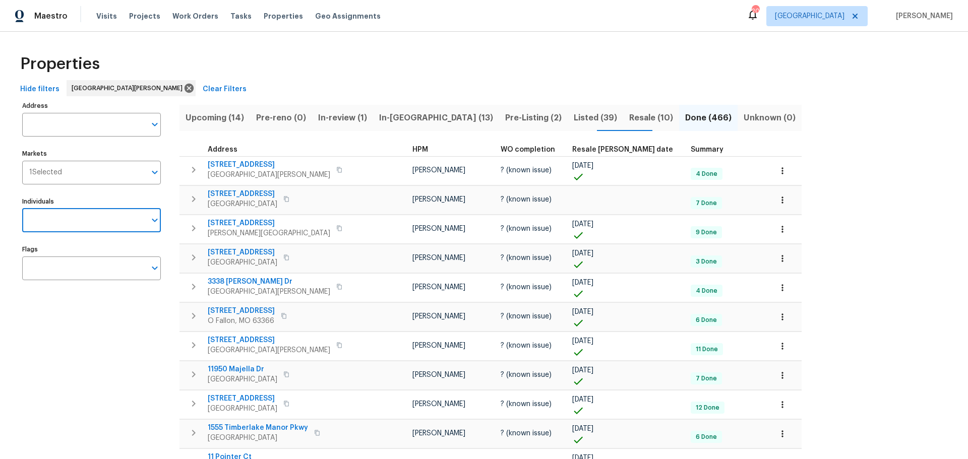
click at [412, 147] on span "HPM" at bounding box center [420, 149] width 16 height 7
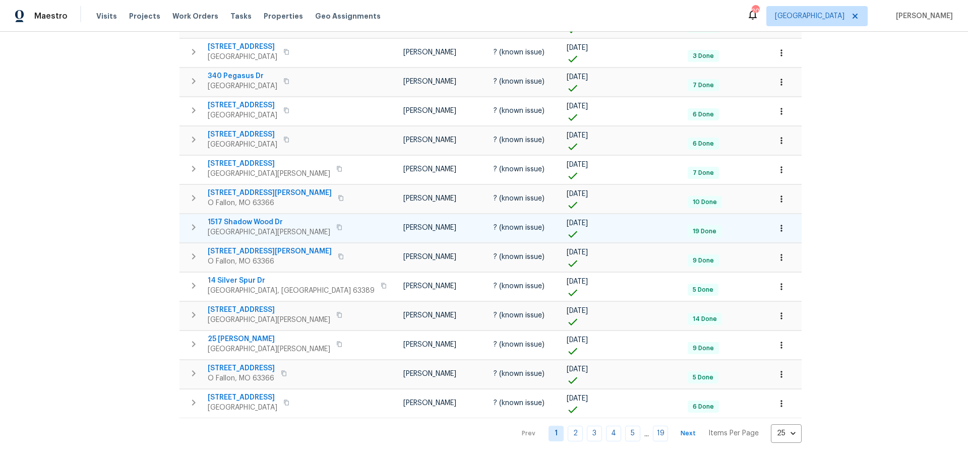
scroll to position [485, 0]
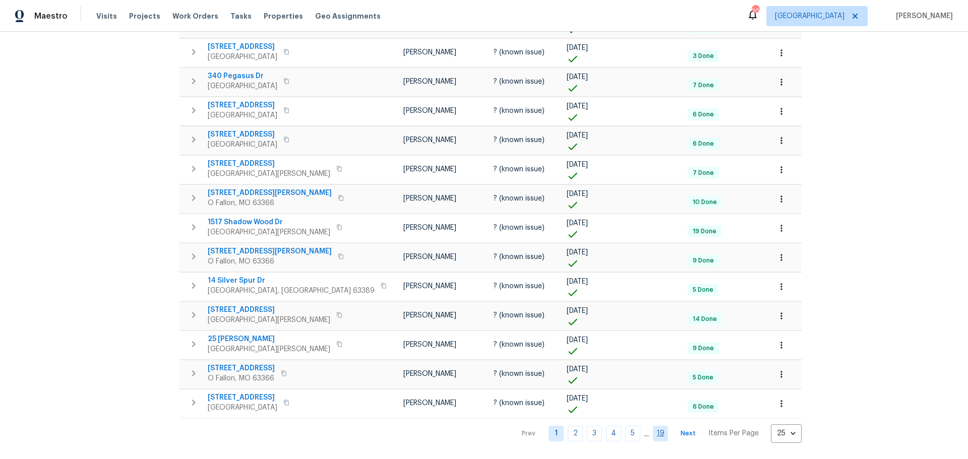
click at [653, 426] on link "19" at bounding box center [660, 434] width 15 height 16
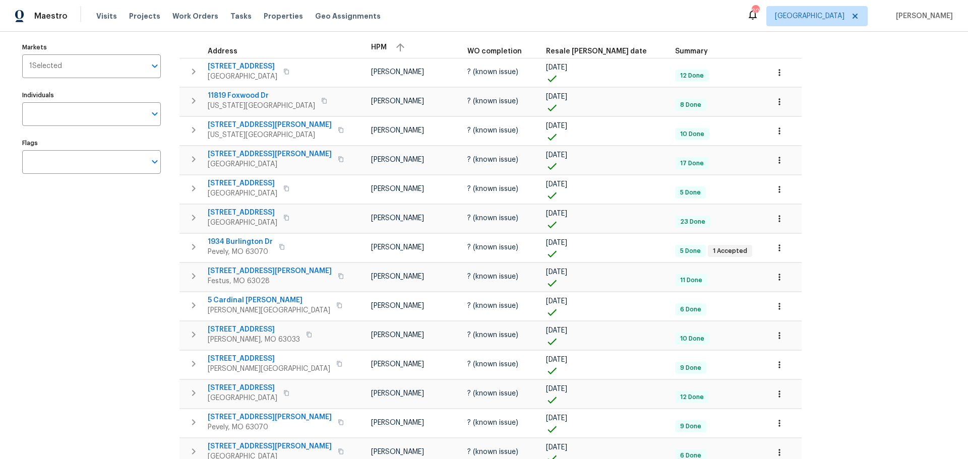
scroll to position [221, 0]
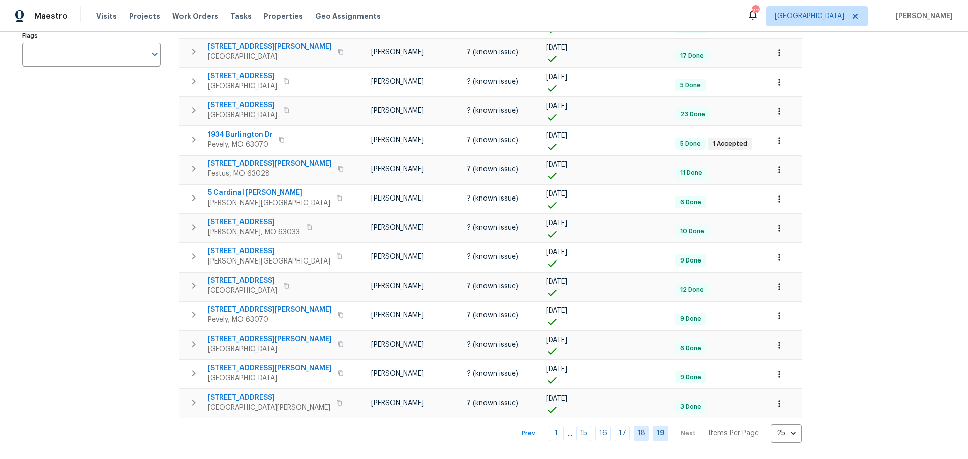
click at [634, 426] on link "18" at bounding box center [641, 434] width 15 height 16
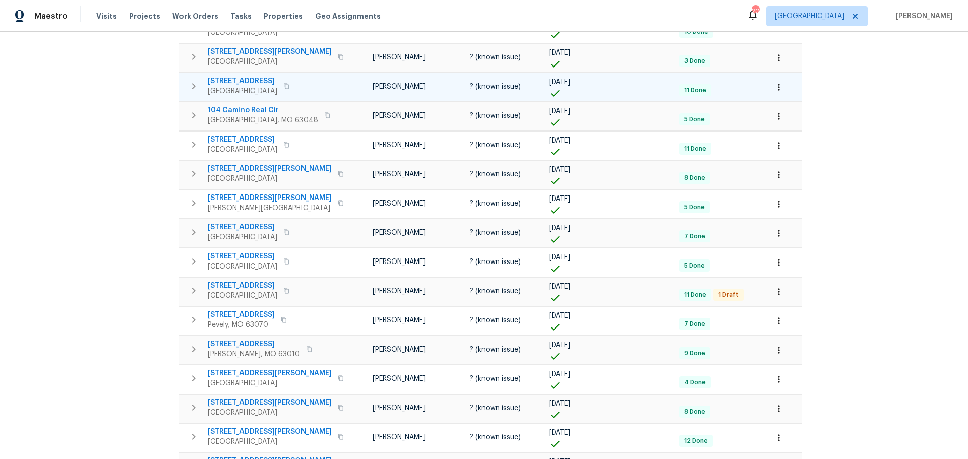
scroll to position [485, 0]
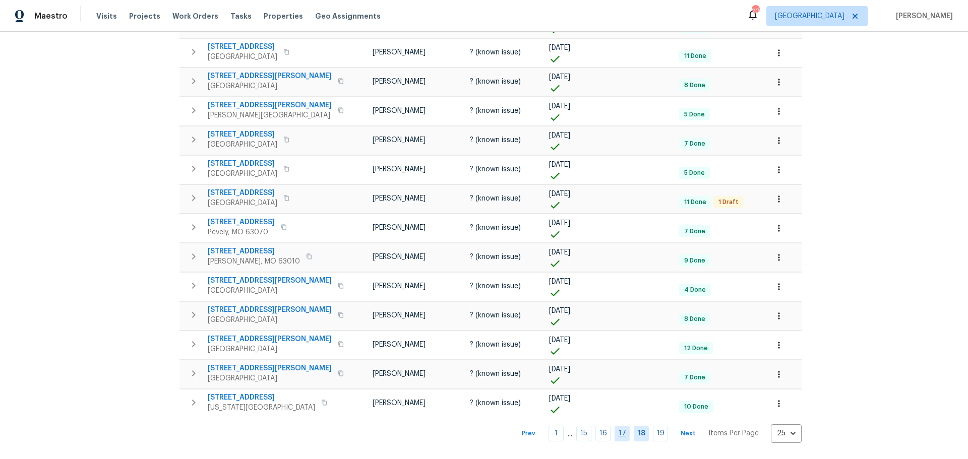
click at [615, 427] on link "17" at bounding box center [622, 434] width 15 height 16
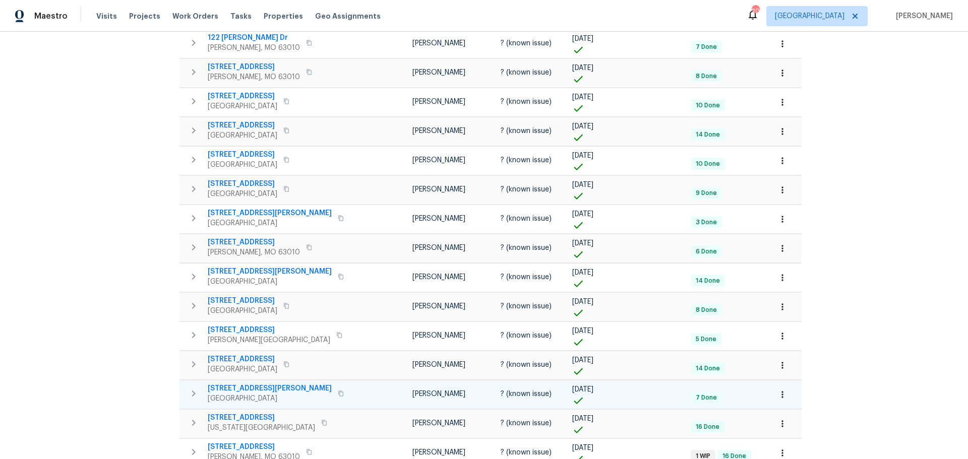
scroll to position [485, 0]
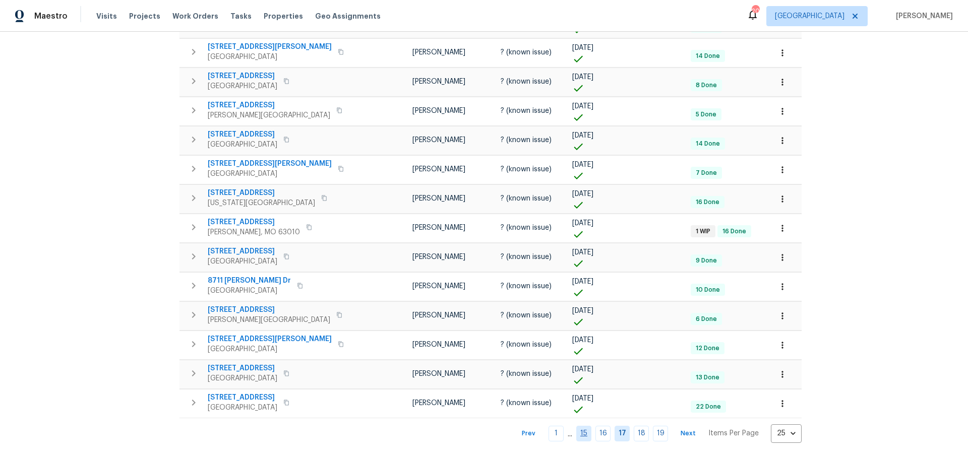
click at [576, 426] on link "15" at bounding box center [583, 434] width 15 height 16
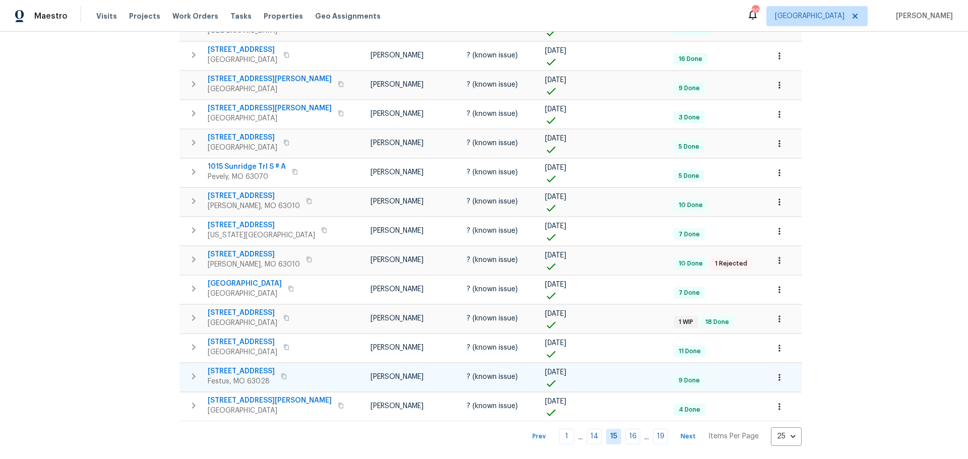
scroll to position [485, 0]
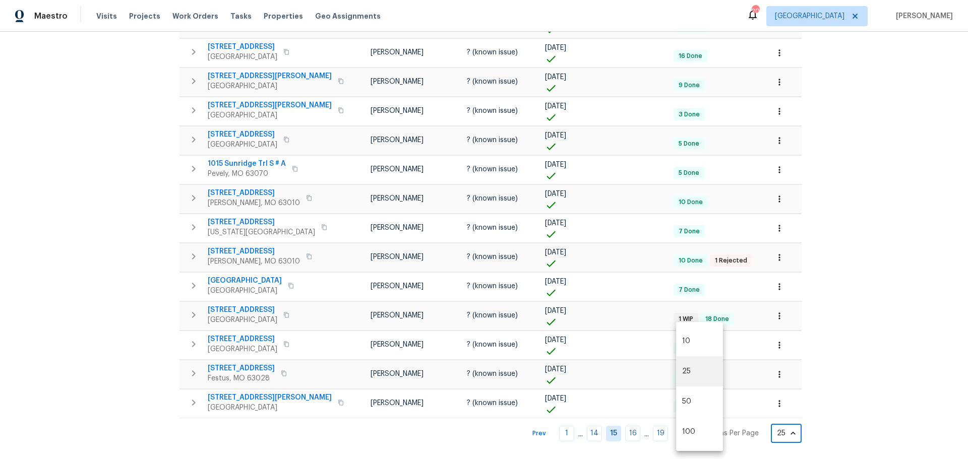
click at [712, 425] on body "Maestro Visits Projects Work Orders Tasks Properties Geo Assignments 20 St Loui…" at bounding box center [484, 229] width 968 height 459
click at [695, 431] on li "100" at bounding box center [699, 432] width 47 height 30
type input "100"
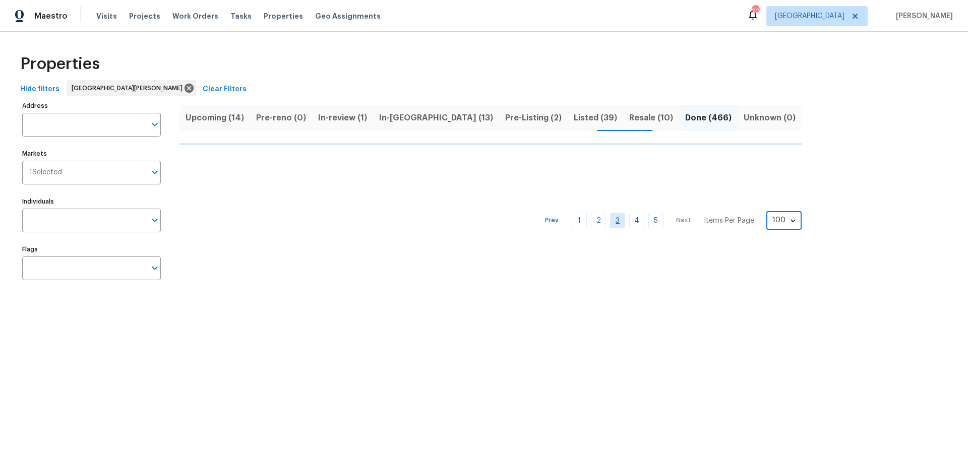
click at [610, 226] on link "3" at bounding box center [617, 221] width 15 height 16
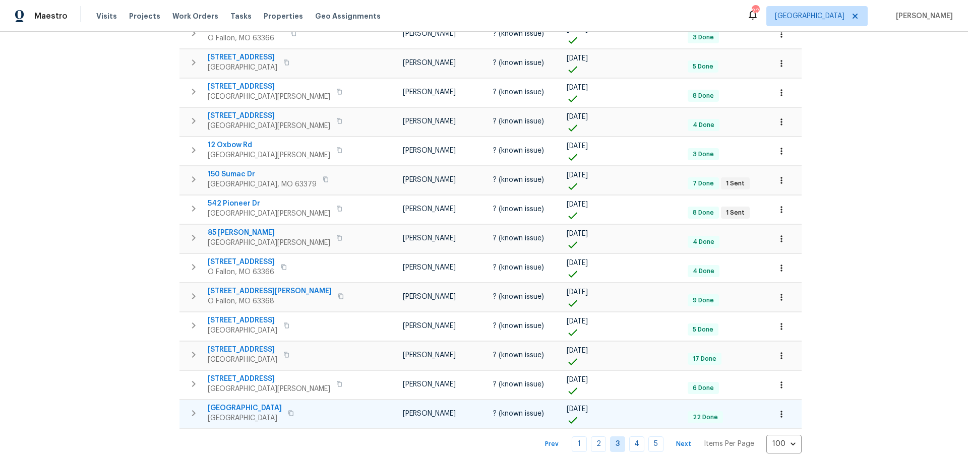
scroll to position [2678, 0]
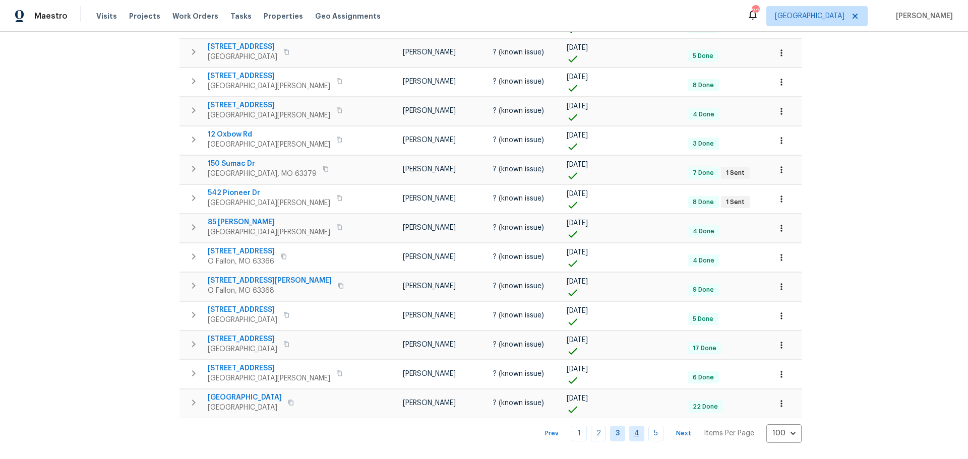
click at [629, 428] on link "4" at bounding box center [636, 434] width 15 height 16
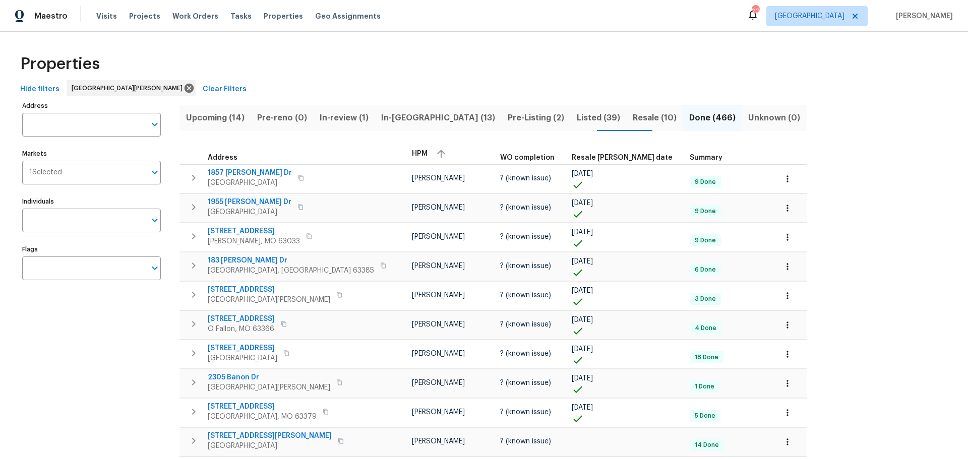
click at [577, 120] on span "Listed (39)" at bounding box center [599, 118] width 44 height 14
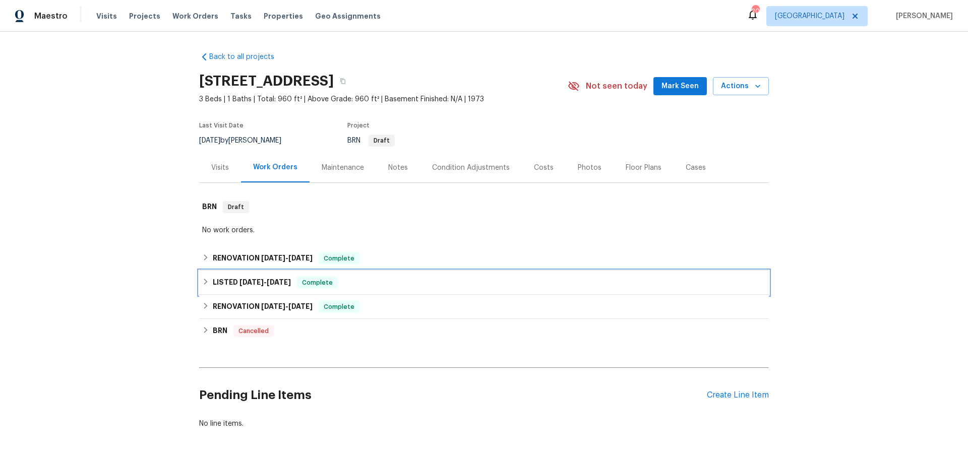
click at [239, 282] on span "[DATE]" at bounding box center [251, 282] width 24 height 7
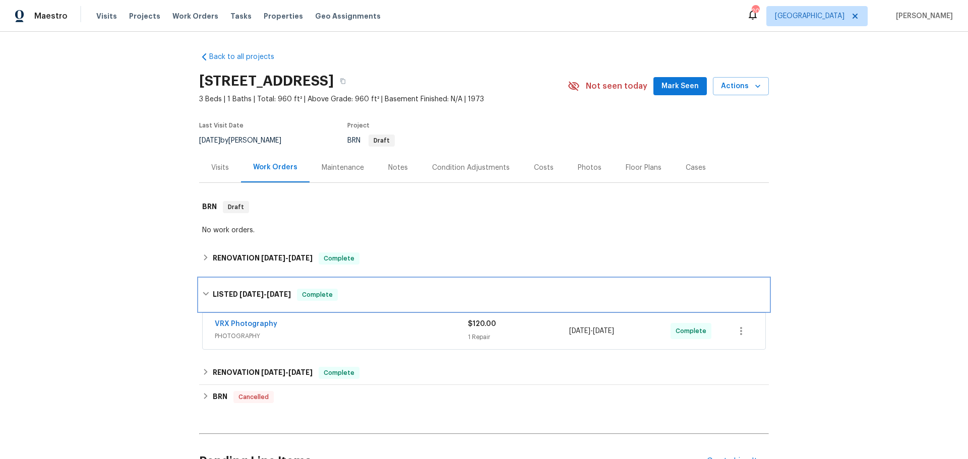
click at [205, 293] on icon at bounding box center [205, 293] width 7 height 7
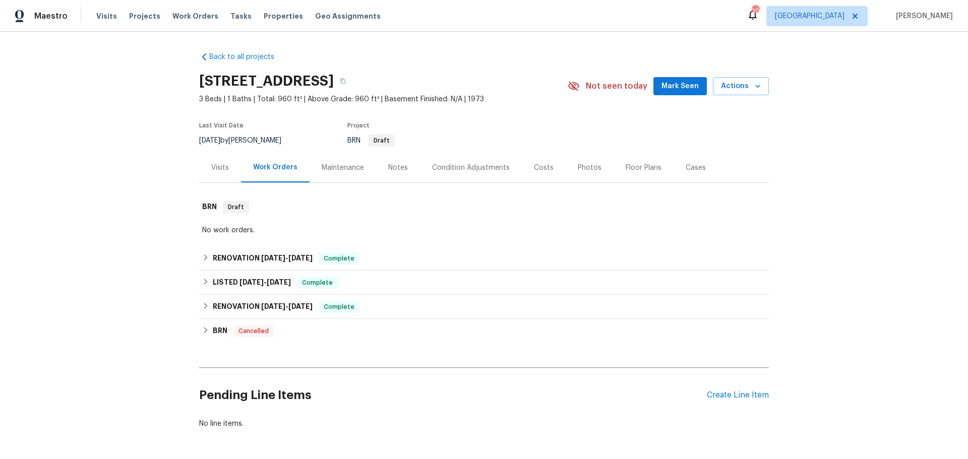
click at [534, 167] on div "Costs" at bounding box center [544, 168] width 20 height 10
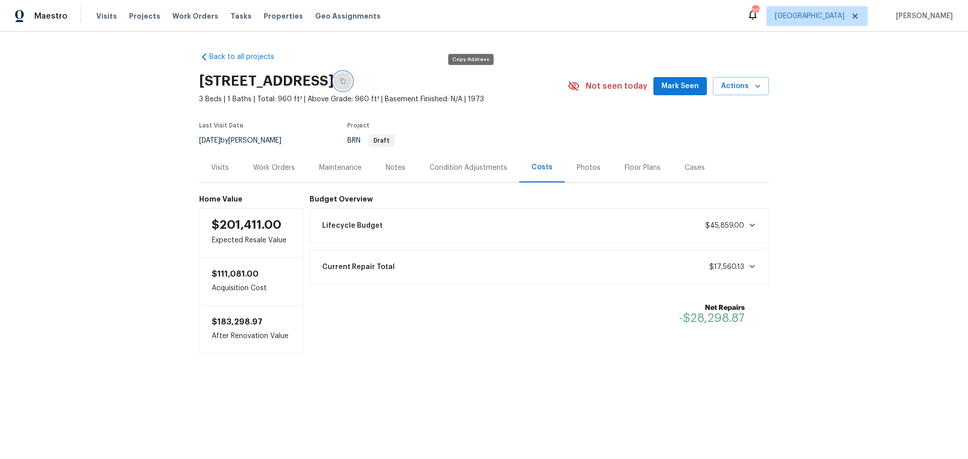
click at [345, 84] on icon "button" at bounding box center [342, 82] width 5 height 6
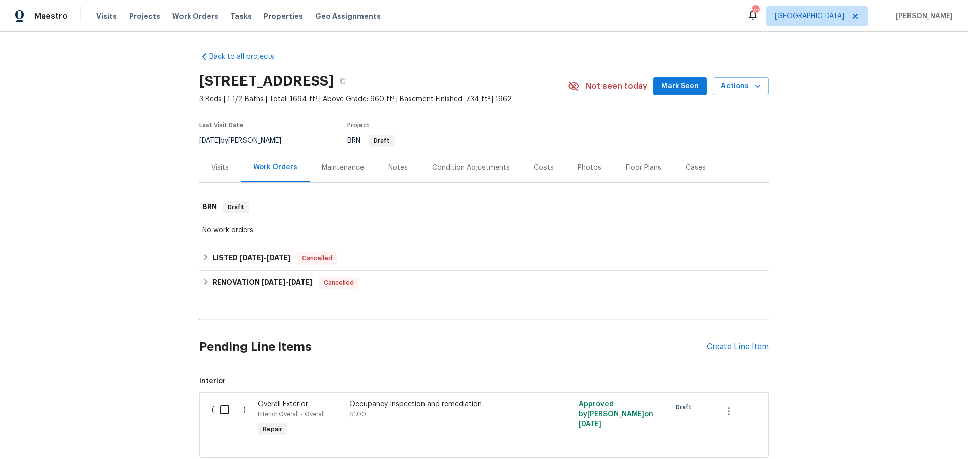
click at [536, 171] on div "Costs" at bounding box center [544, 168] width 20 height 10
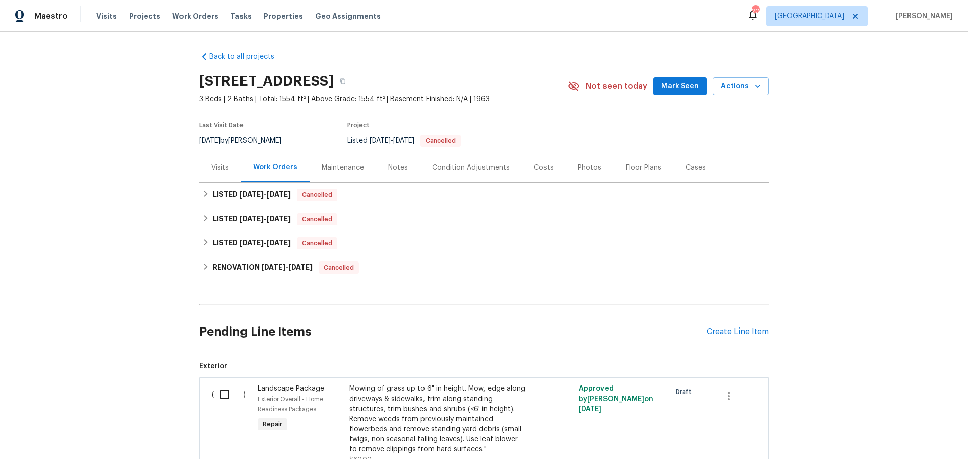
click at [522, 164] on div "Costs" at bounding box center [544, 168] width 44 height 30
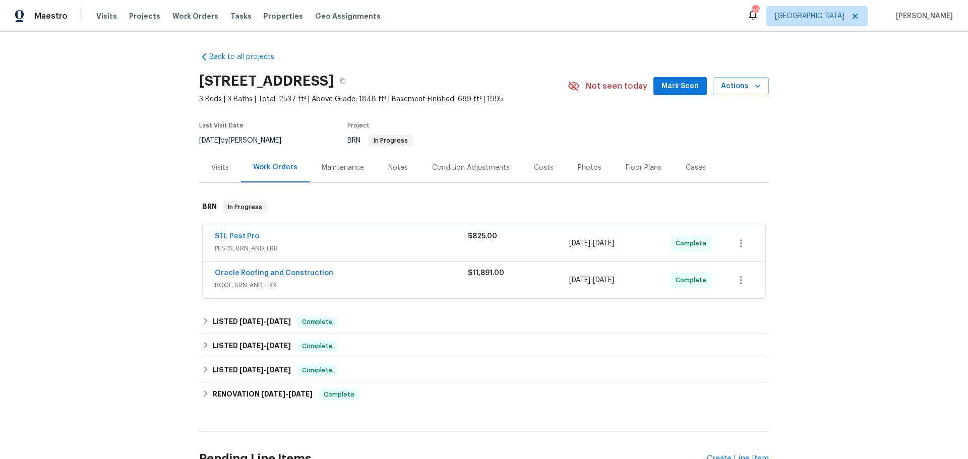
click at [547, 165] on div "Costs" at bounding box center [544, 168] width 44 height 30
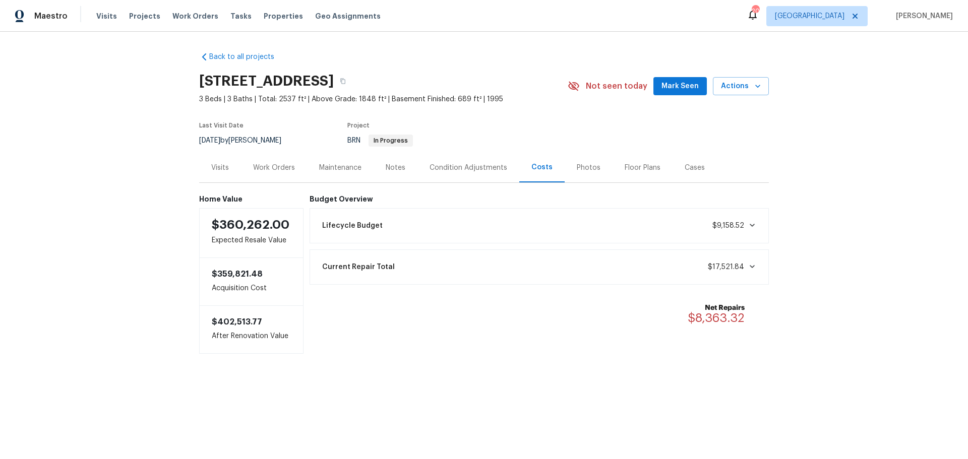
click at [271, 168] on div "Work Orders" at bounding box center [274, 168] width 42 height 10
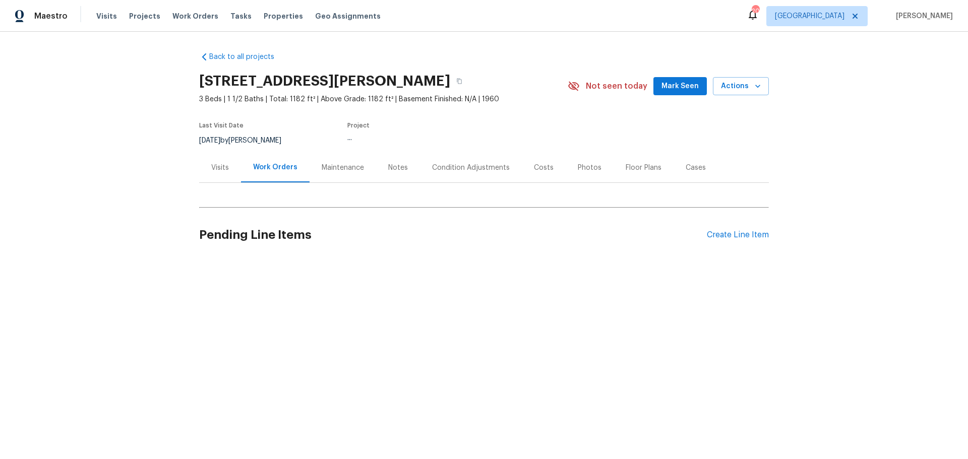
click at [536, 168] on div "Costs" at bounding box center [544, 168] width 20 height 10
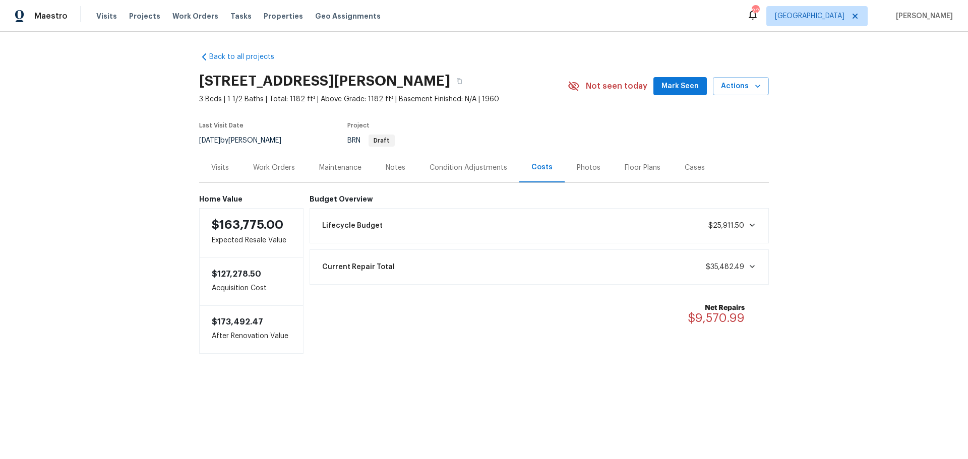
click at [264, 166] on div "Work Orders" at bounding box center [274, 168] width 42 height 10
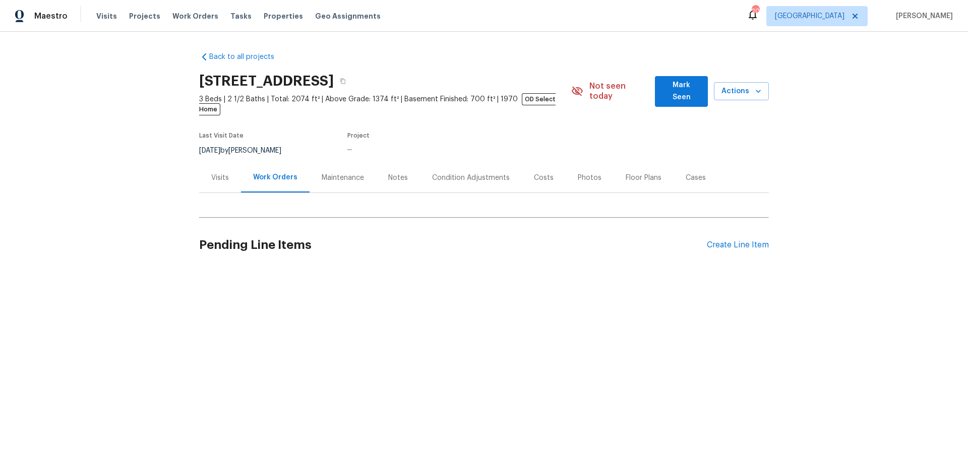
click at [553, 168] on div "Costs" at bounding box center [544, 178] width 44 height 30
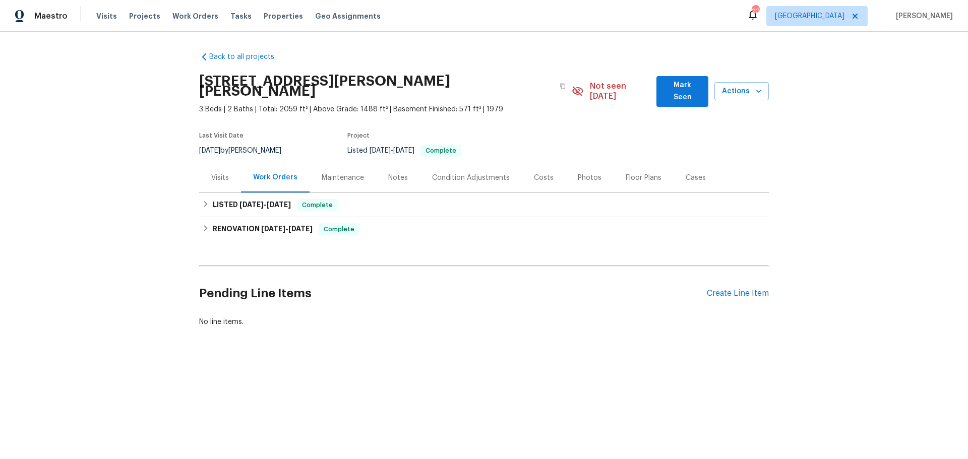
click at [534, 173] on div "Costs" at bounding box center [544, 178] width 20 height 10
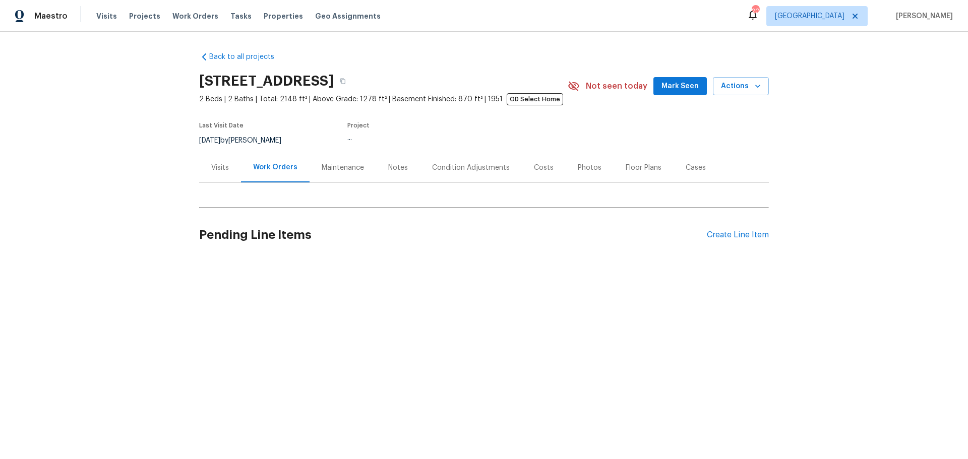
click at [524, 169] on div "Costs" at bounding box center [544, 168] width 44 height 30
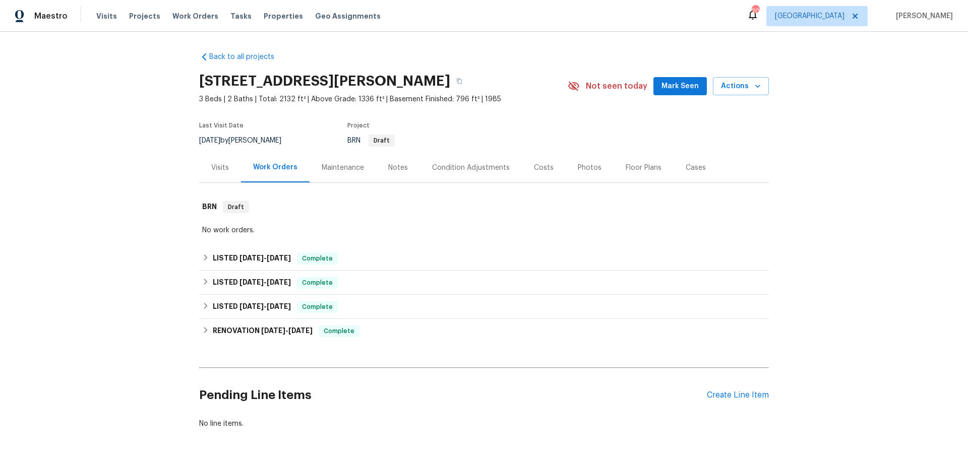
click at [540, 167] on div "Costs" at bounding box center [544, 168] width 20 height 10
